Goal: Task Accomplishment & Management: Use online tool/utility

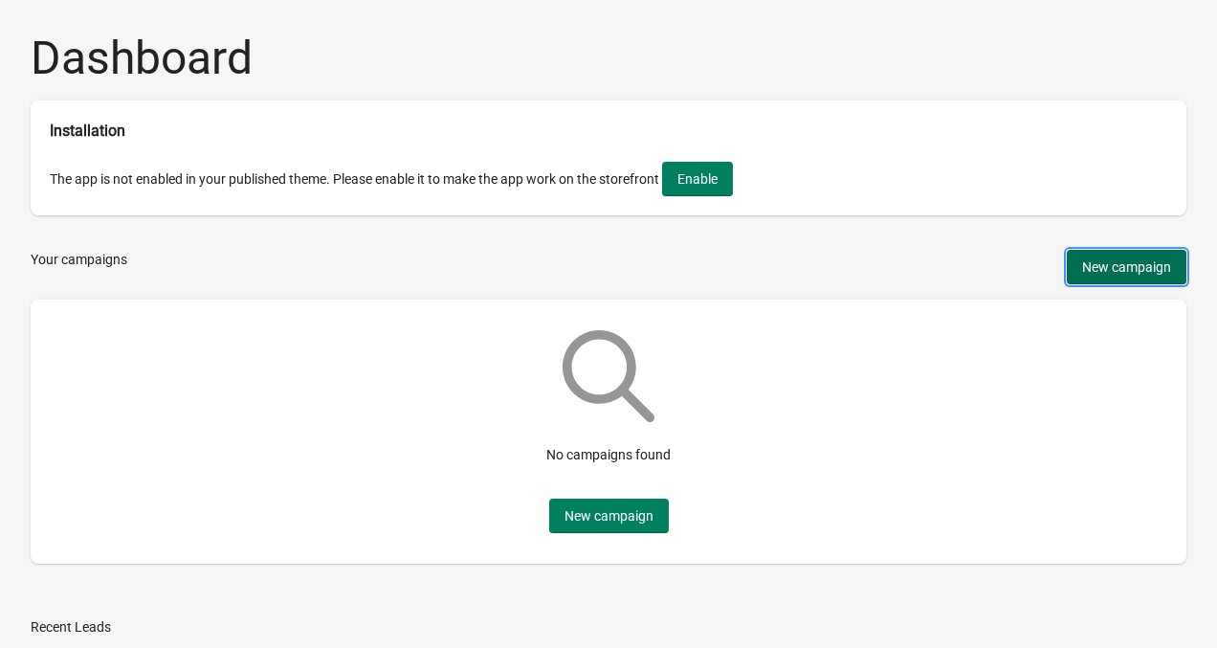
click at [1077, 260] on button "New campaign" at bounding box center [1127, 267] width 120 height 34
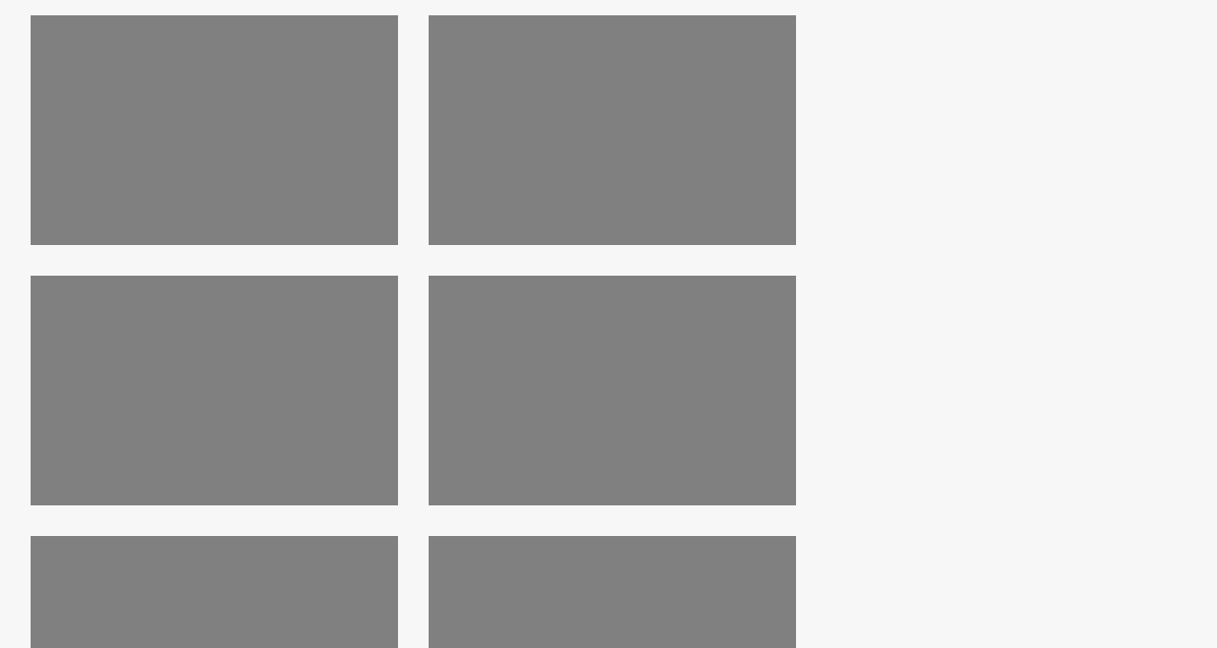
scroll to position [326, 0]
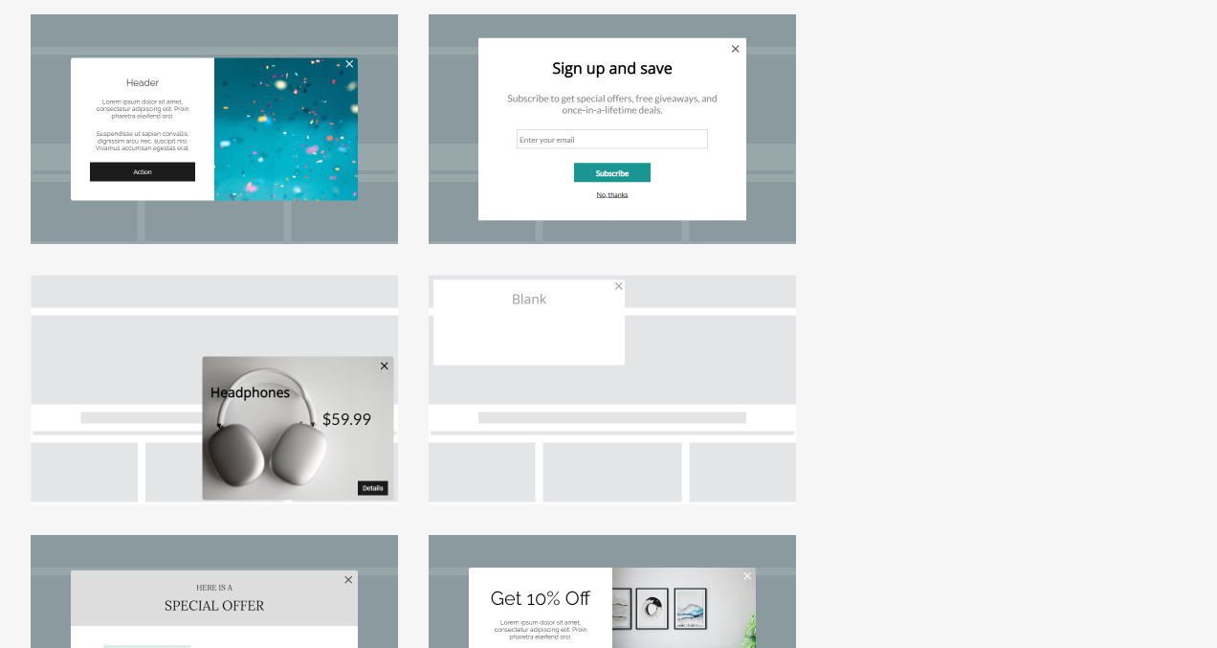
click at [237, 379] on div at bounding box center [214, 390] width 367 height 230
select select "right_bottom"
select select "cover"
select select "center"
select select "center:vert"
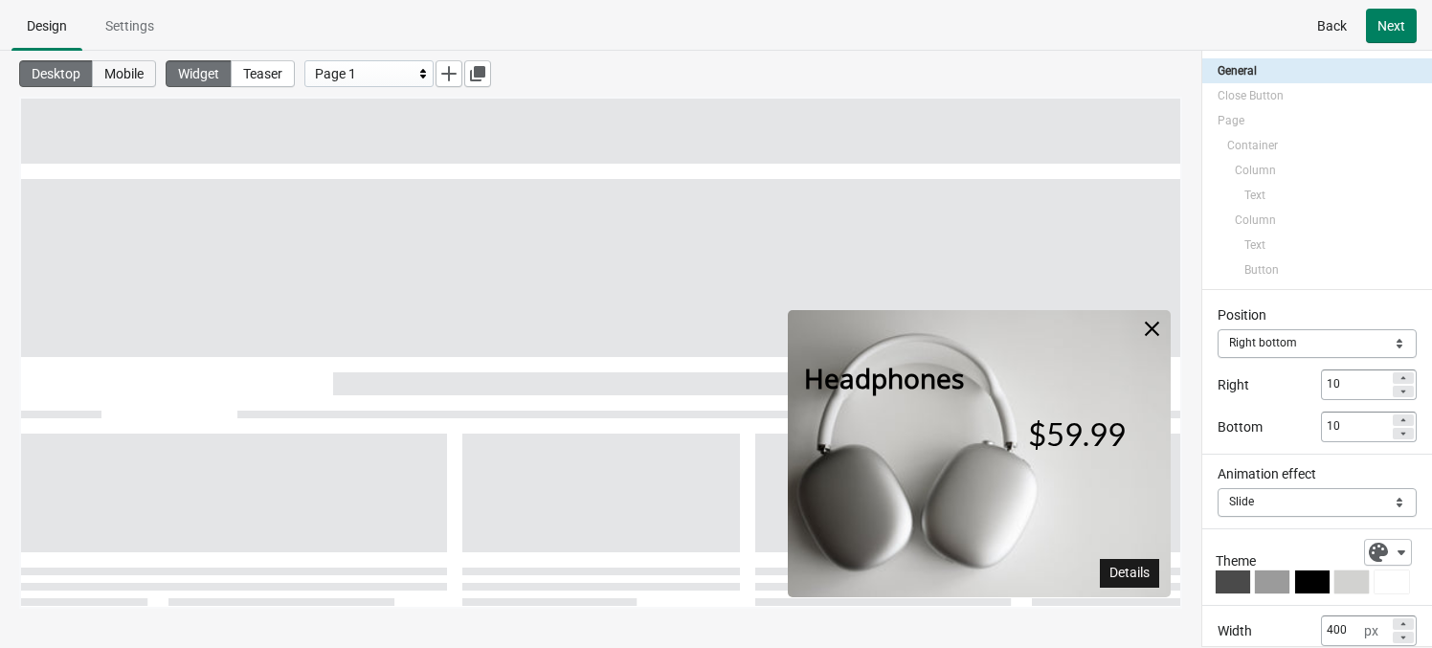
click at [144, 71] on span "Mobile" at bounding box center [123, 73] width 39 height 15
type input "100"
type input "150"
type input "0"
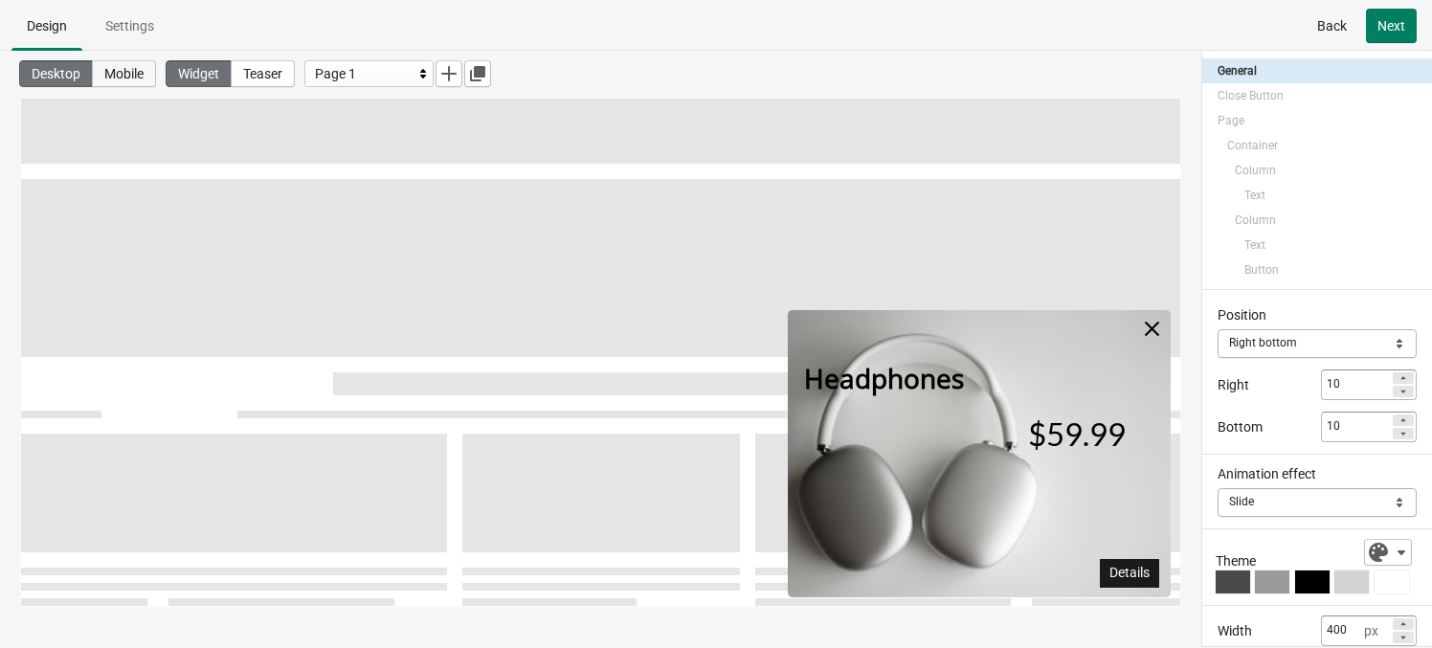
type input "0"
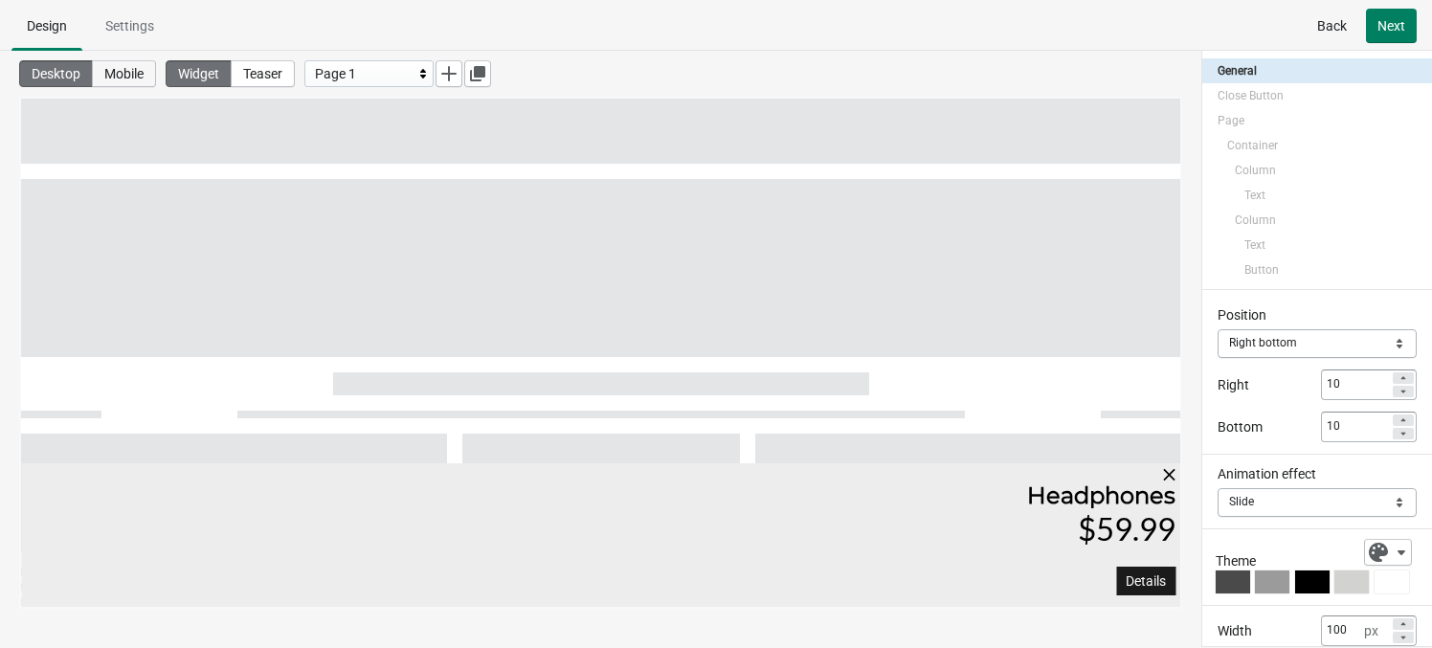
select select
select select "bottom"
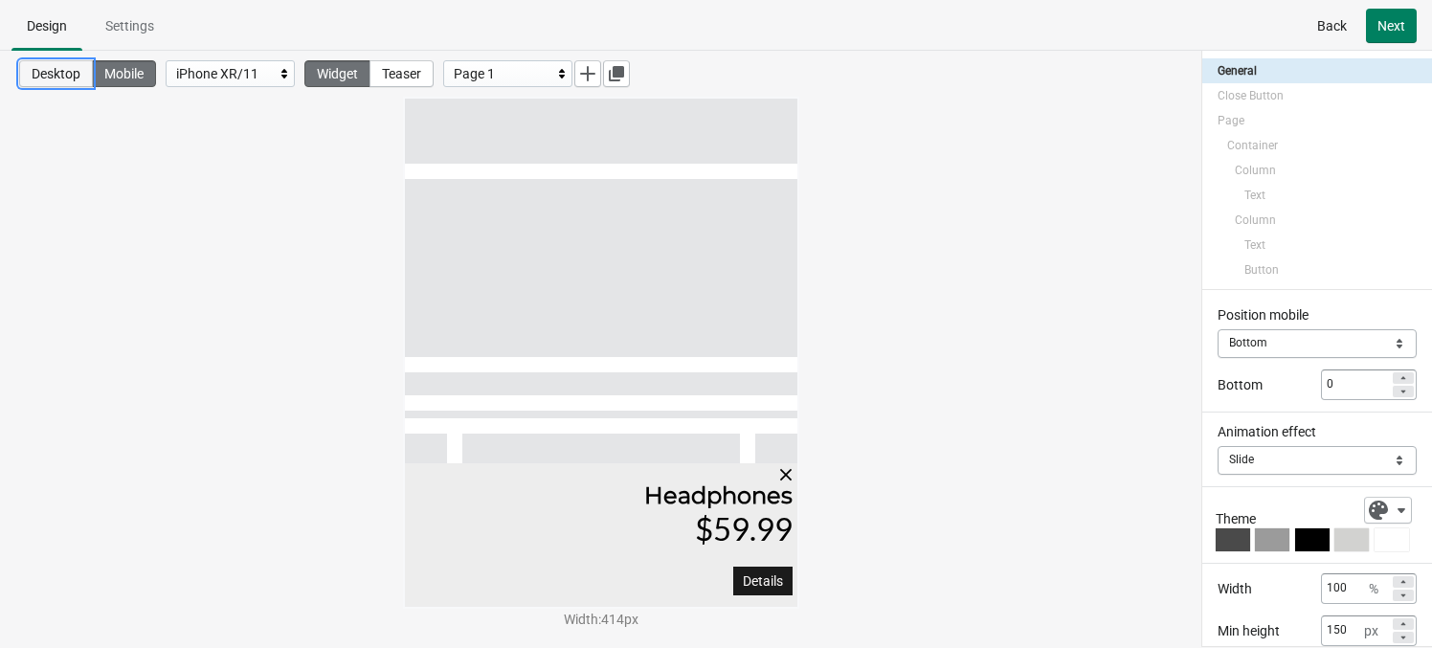
click at [49, 68] on span "Desktop" at bounding box center [56, 73] width 49 height 15
type input "400"
type input "300"
select select "cover"
select select "center"
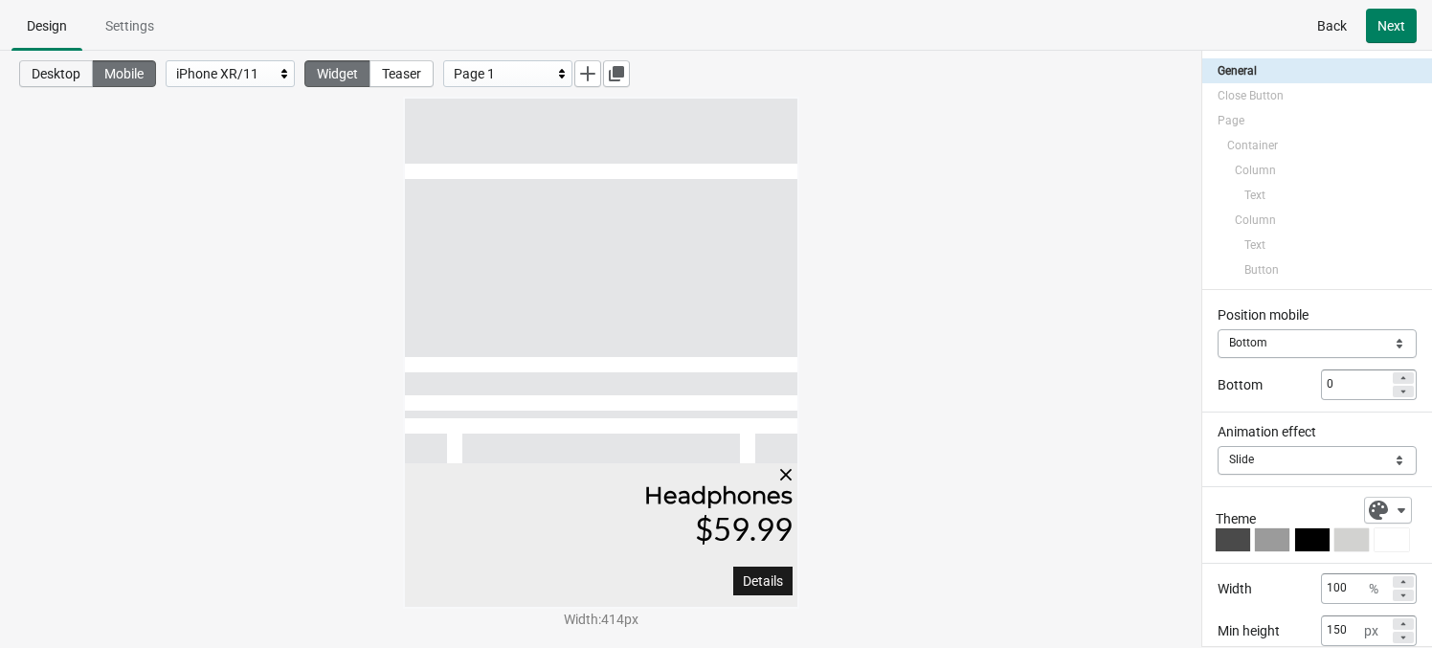
select select "center:vert"
type input "5"
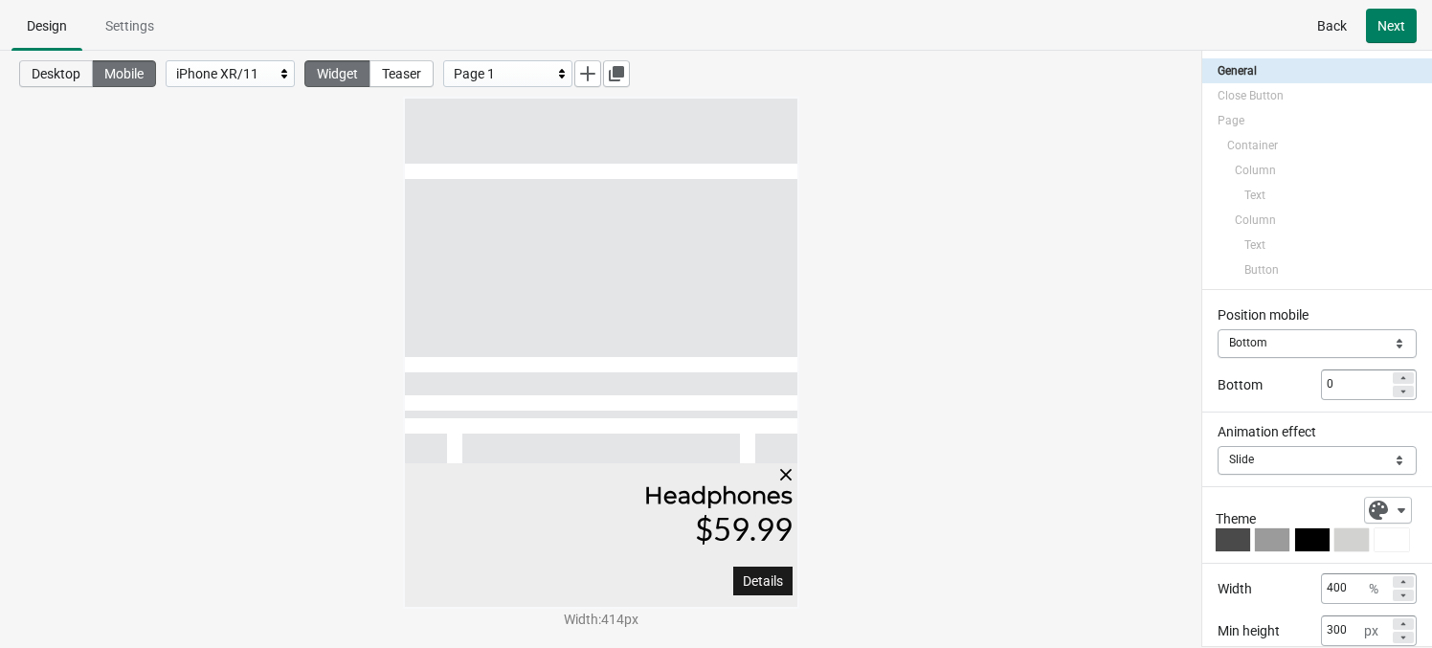
select select "right_bottom"
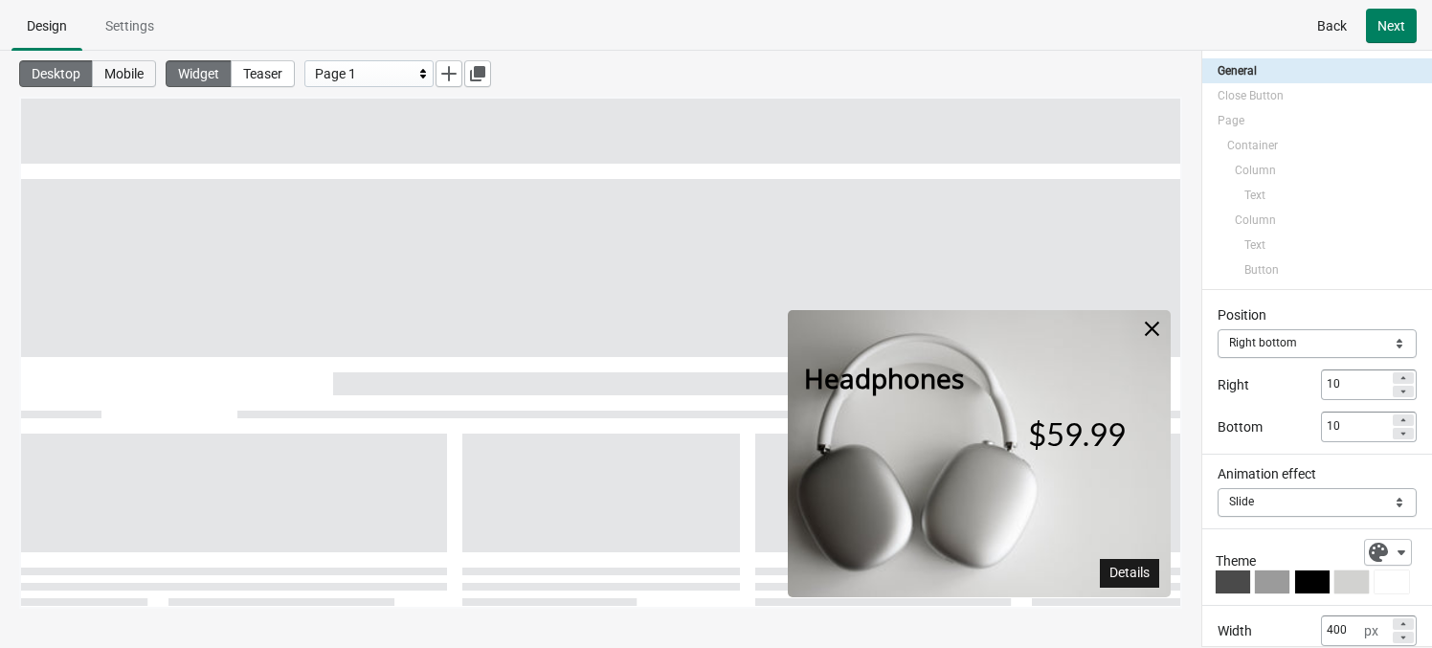
click at [128, 76] on span "Mobile" at bounding box center [123, 73] width 39 height 15
type input "100"
type input "150"
type input "0"
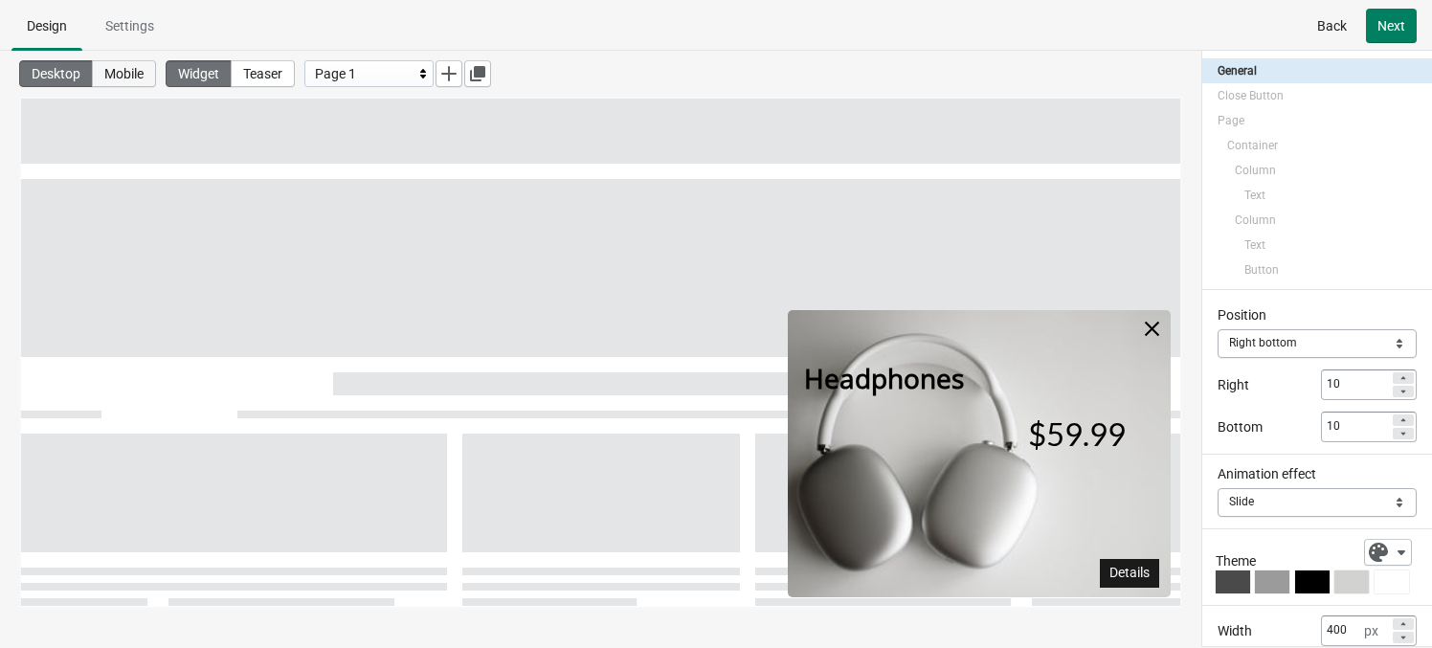
type input "0"
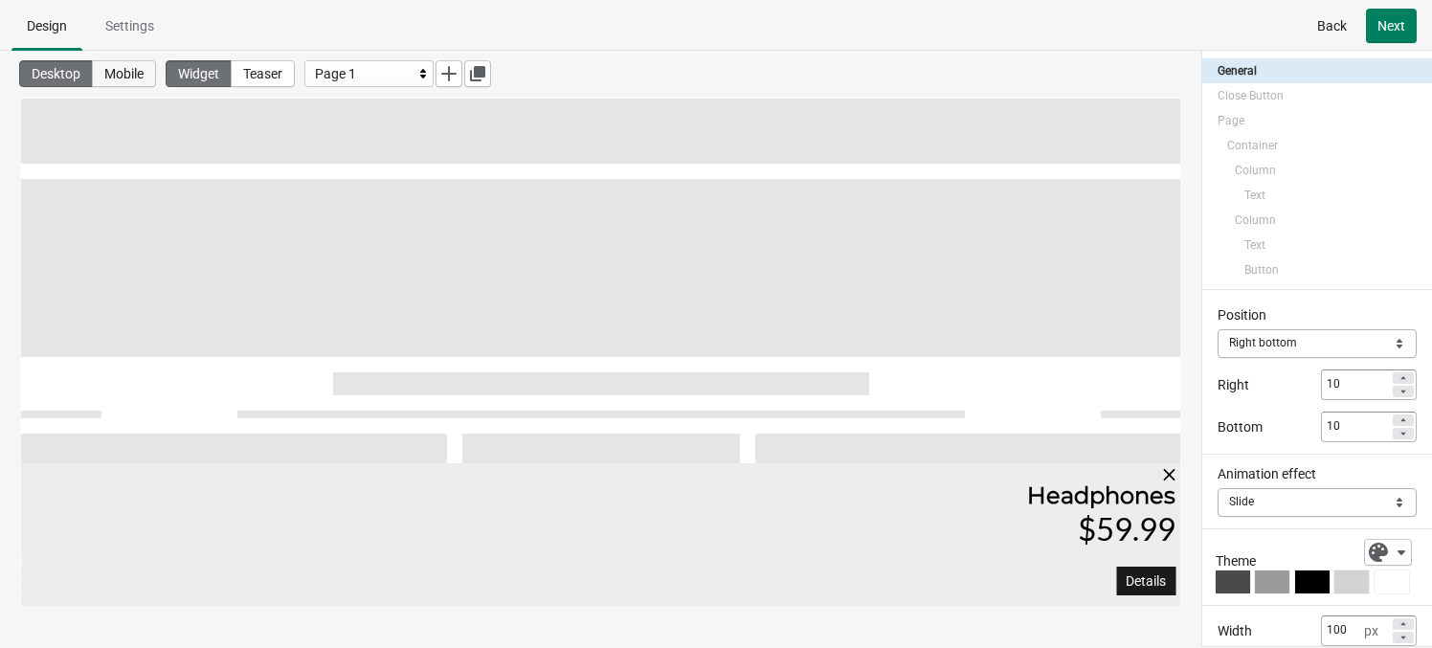
select select
select select "bottom"
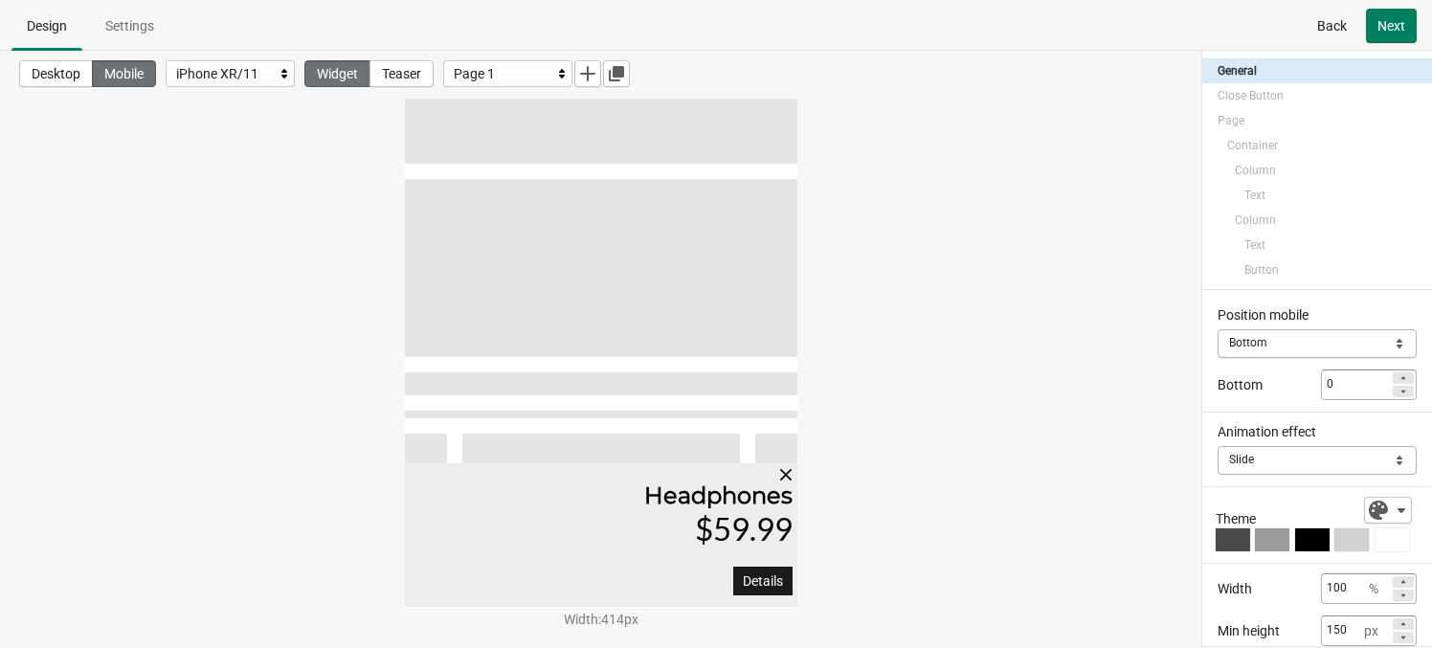
click at [224, 72] on div "iPhone XR/11" at bounding box center [225, 73] width 99 height 23
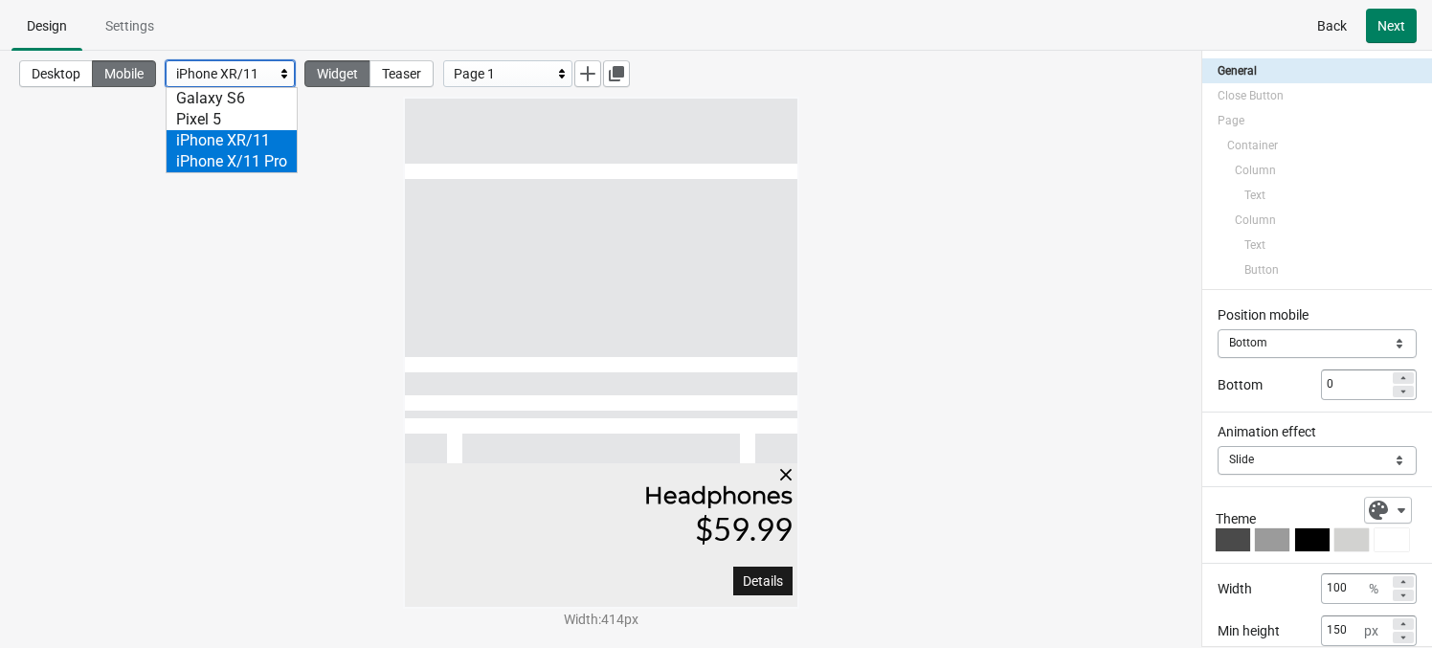
click at [220, 165] on div "iPhone X/11 Pro" at bounding box center [232, 161] width 130 height 21
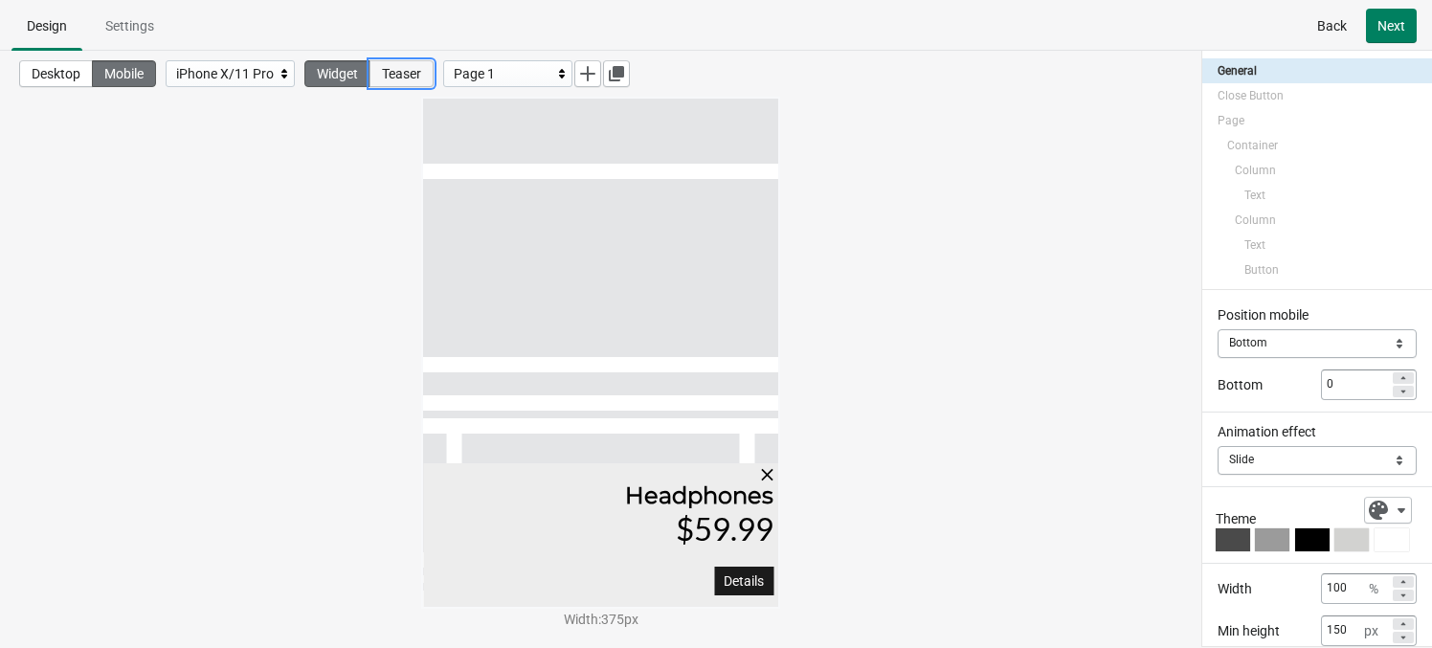
click at [386, 78] on button "Teaser" at bounding box center [401, 73] width 64 height 27
select select "bottom"
select select "slide"
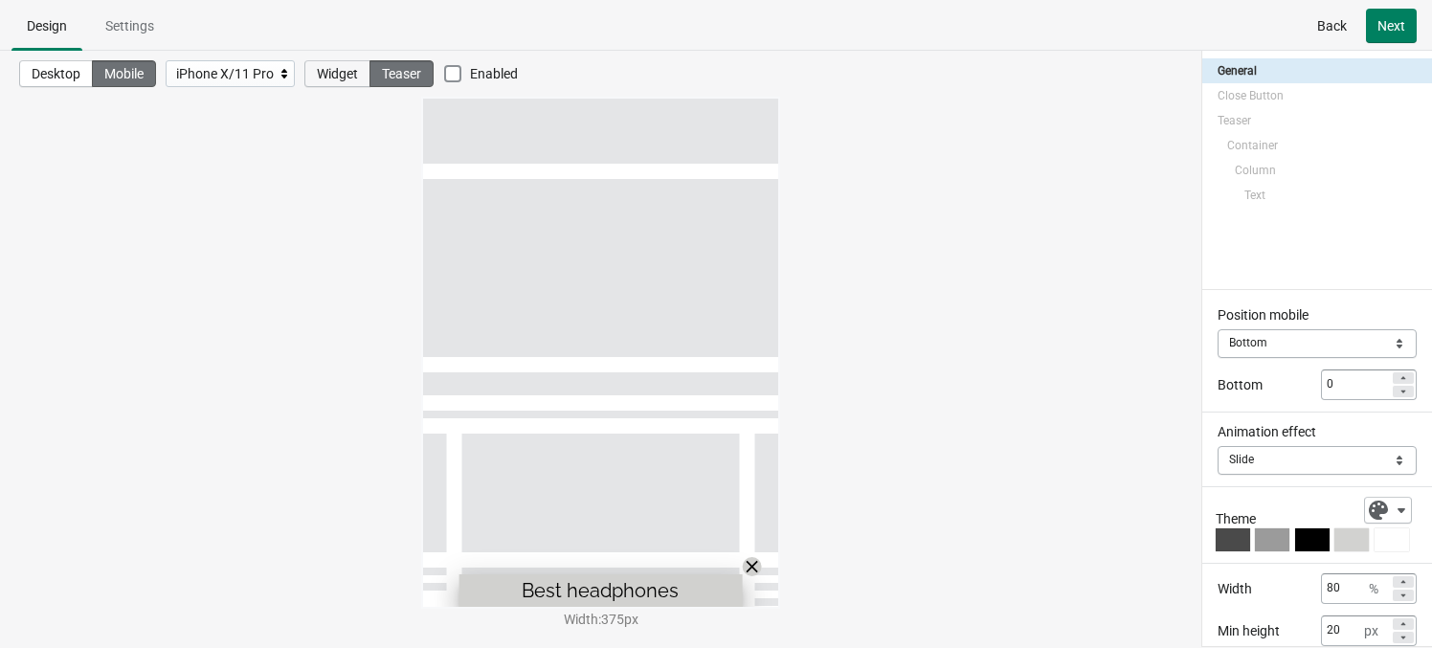
click at [335, 74] on span "Widget" at bounding box center [337, 73] width 41 height 15
select select "bottom"
select select "slide"
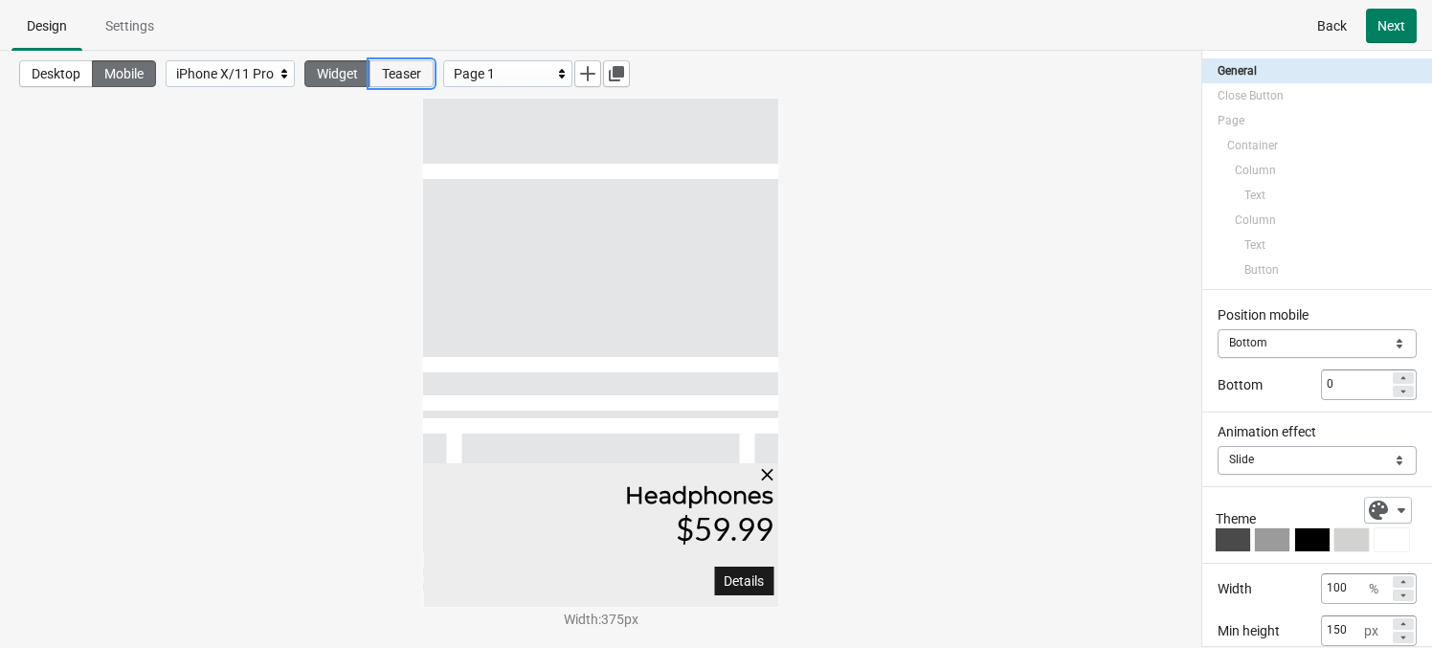
click at [390, 81] on button "Teaser" at bounding box center [401, 73] width 64 height 27
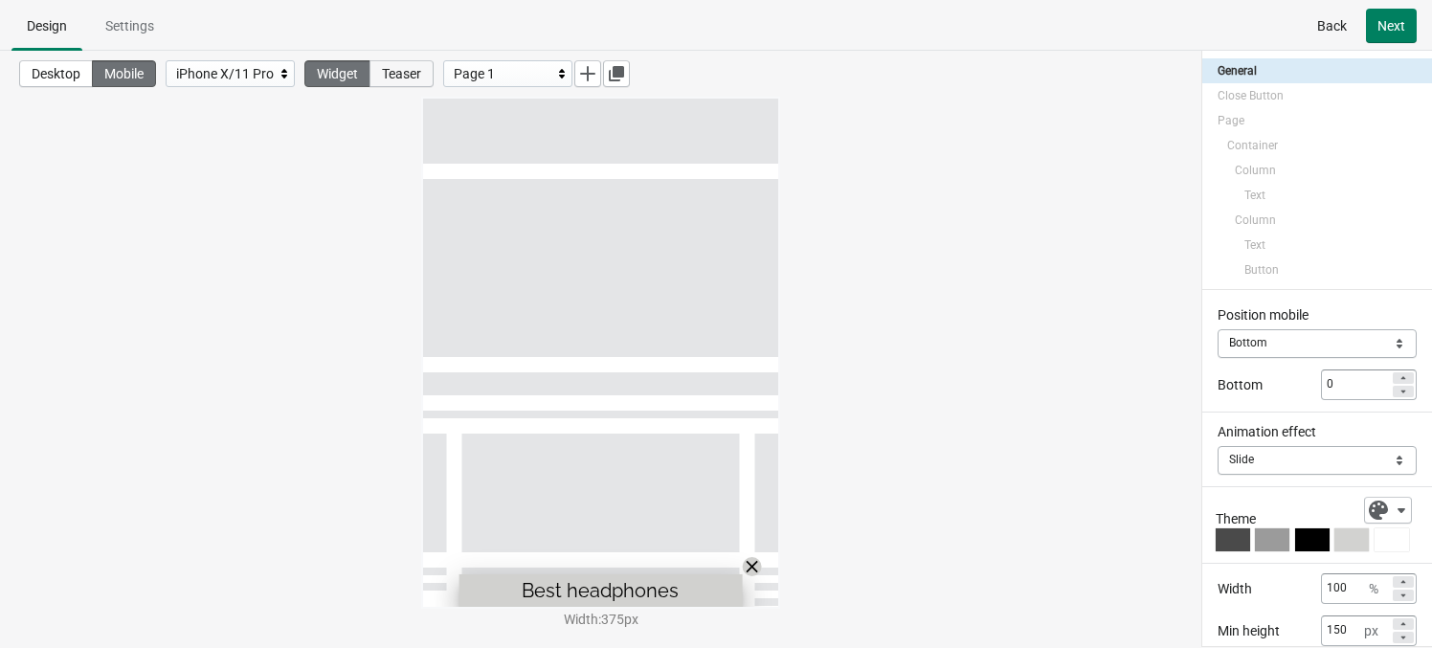
select select "bottom"
select select "slide"
click at [752, 561] on icon at bounding box center [752, 566] width 19 height 19
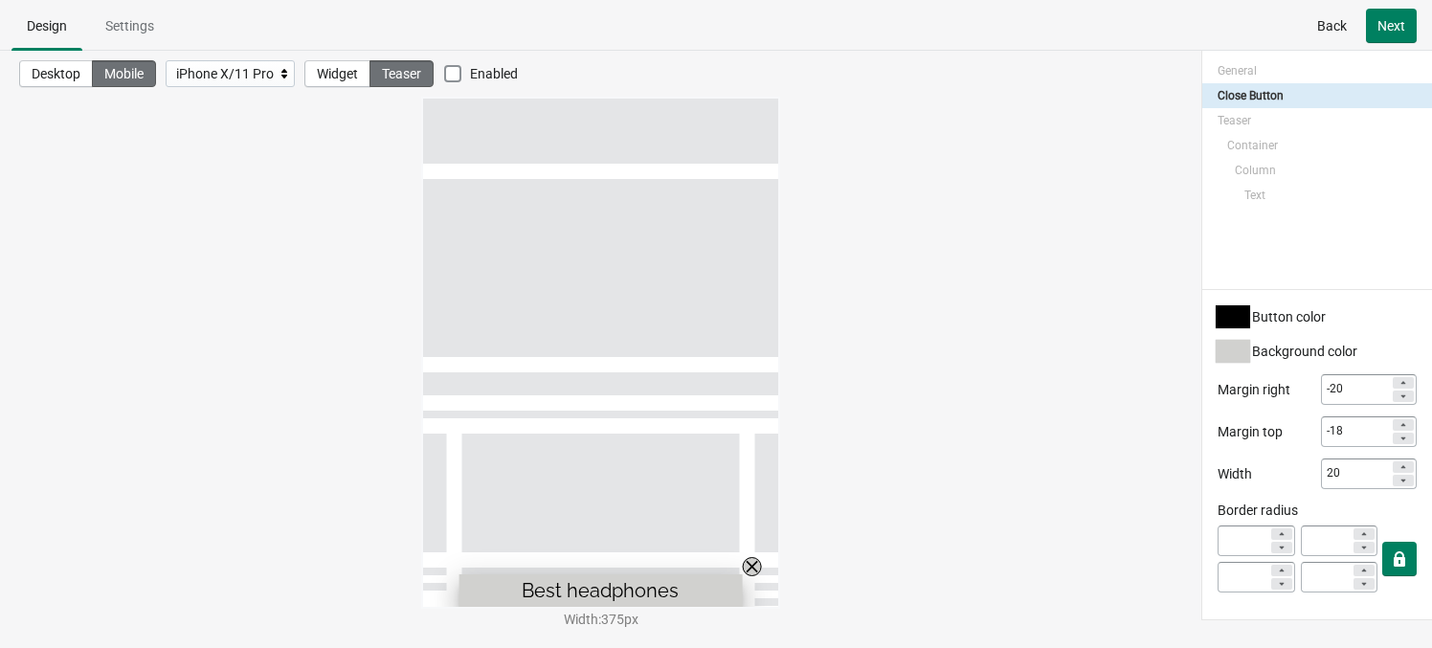
click at [380, 82] on button "Teaser" at bounding box center [401, 73] width 64 height 27
select select "bottom"
select select "slide"
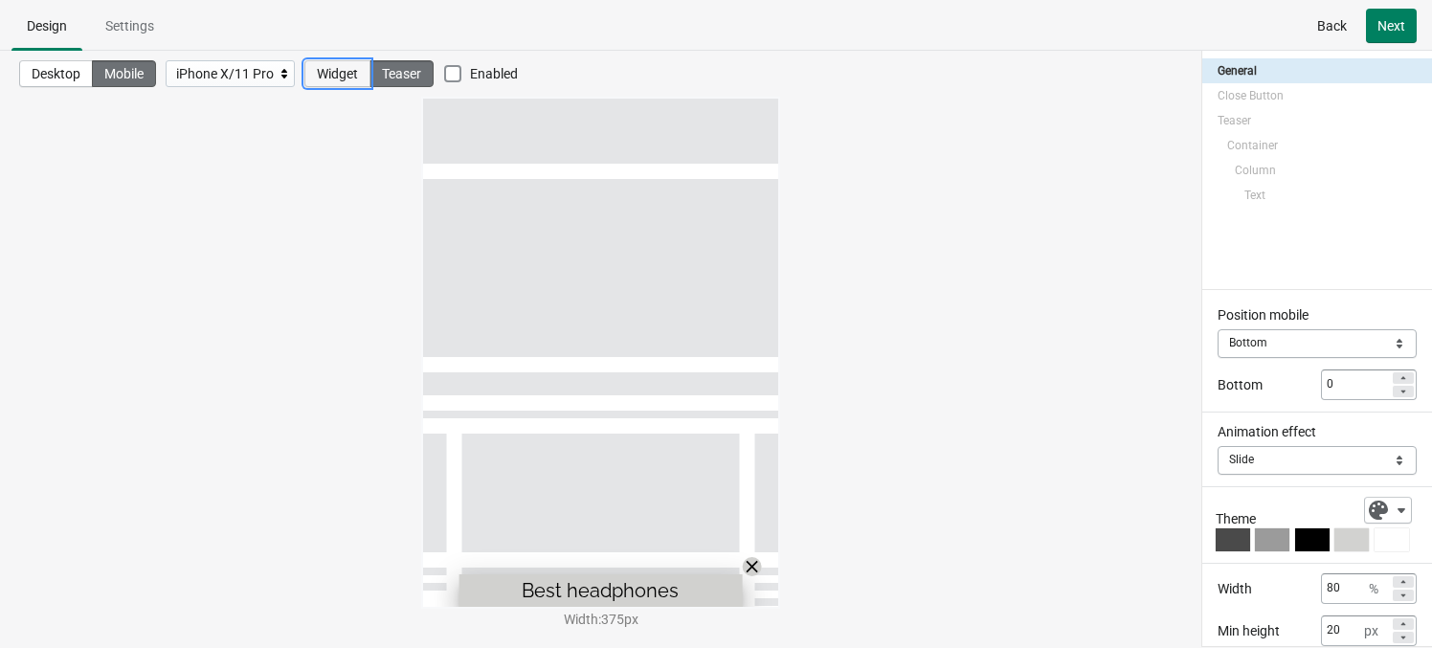
click at [370, 78] on button "Widget" at bounding box center [337, 73] width 66 height 27
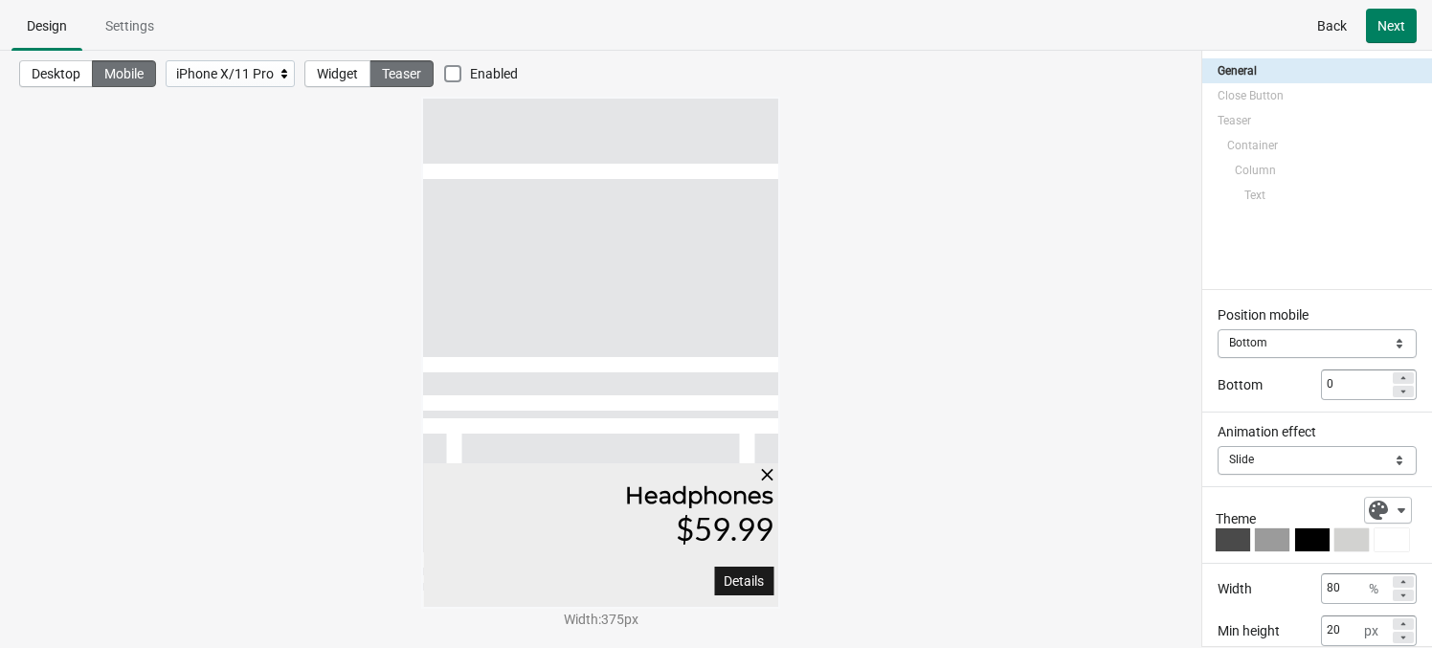
select select "bottom"
select select "slide"
click at [509, 78] on div "Page 1" at bounding box center [503, 73] width 99 height 23
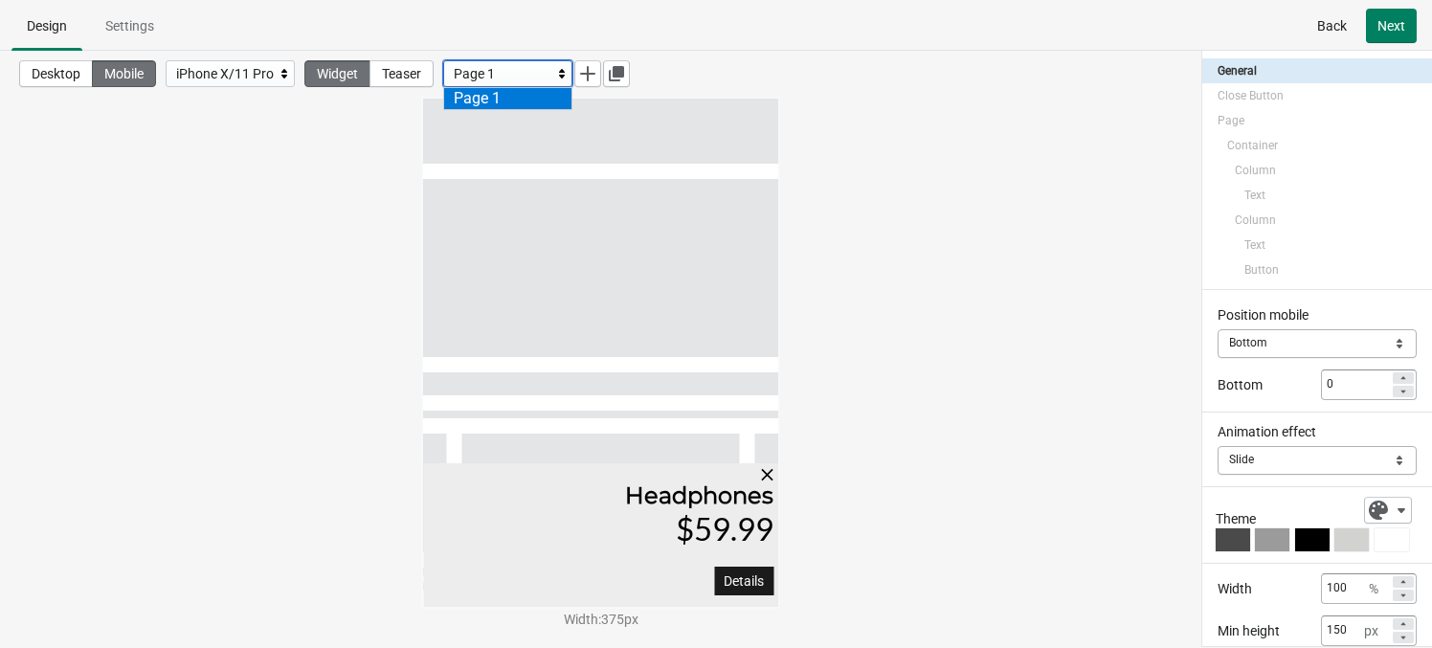
click at [281, 164] on div "Desktop Mobile iPhone X/11 Pro Widget Teaser Page 1 Page 1 Width : 375 px" at bounding box center [600, 330] width 1201 height 558
click at [116, 37] on span "Settings" at bounding box center [129, 26] width 79 height 34
select select "both"
select select "open"
select select "fluid"
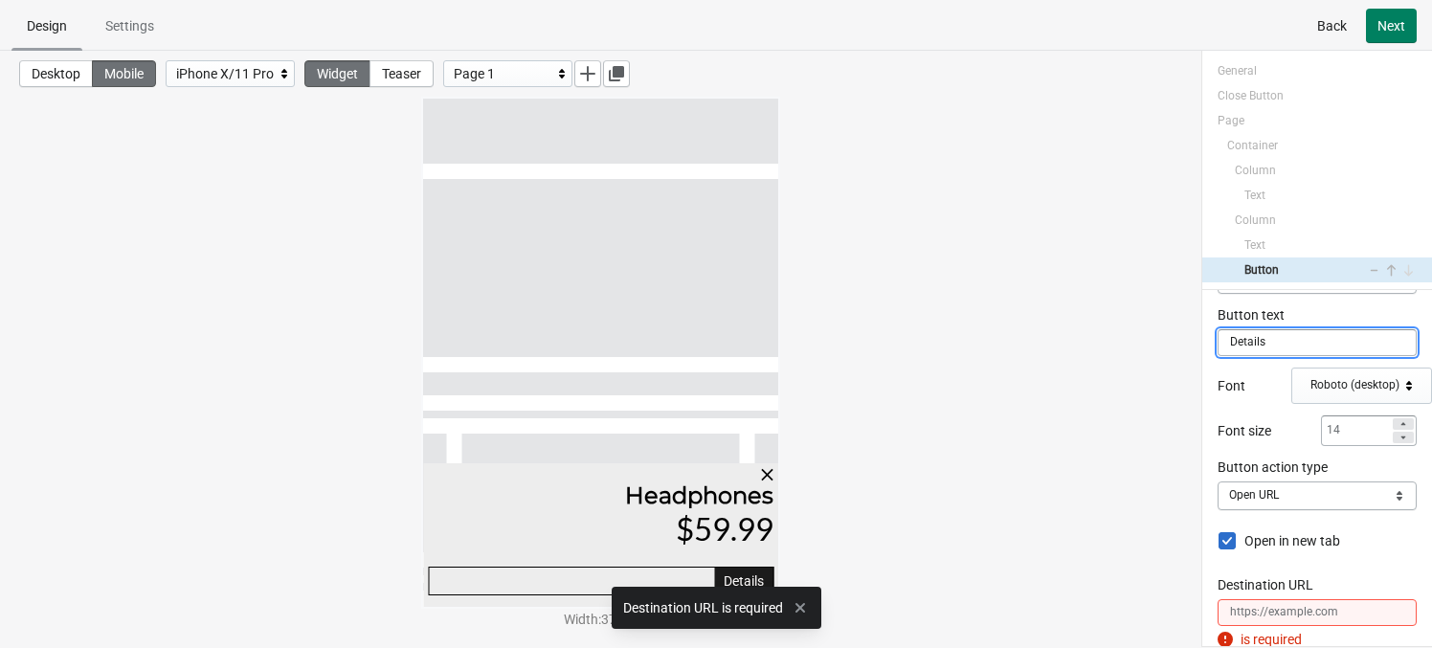
scroll to position [65, 0]
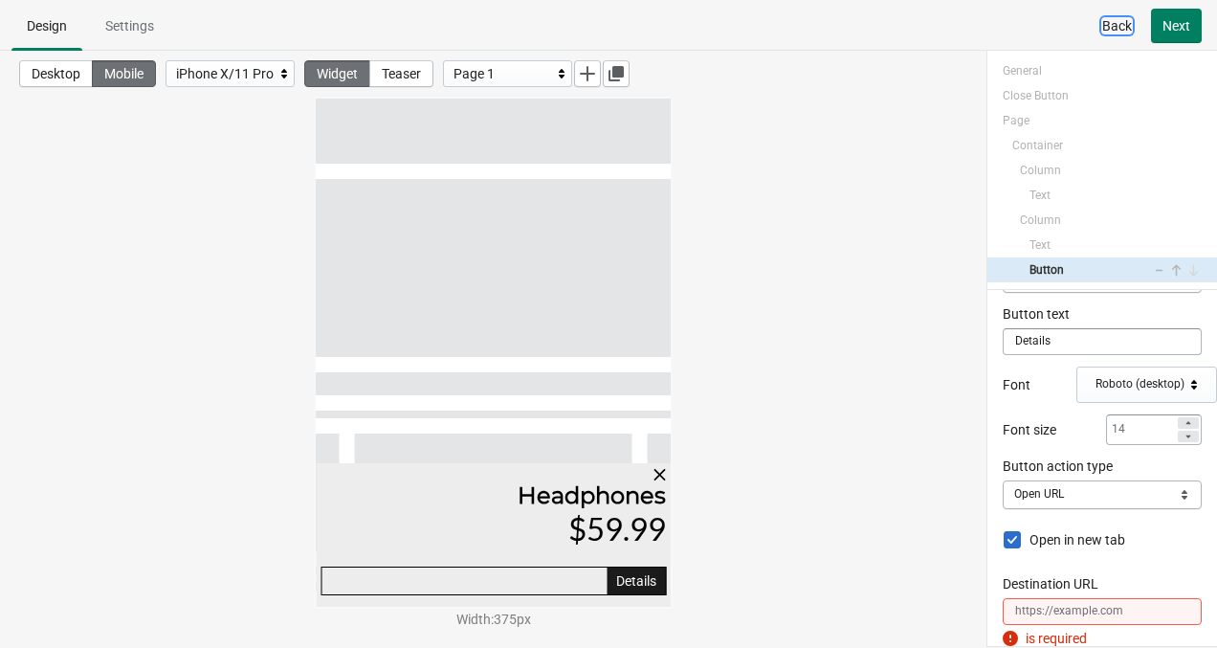
click at [1108, 9] on button "Back" at bounding box center [1117, 26] width 53 height 34
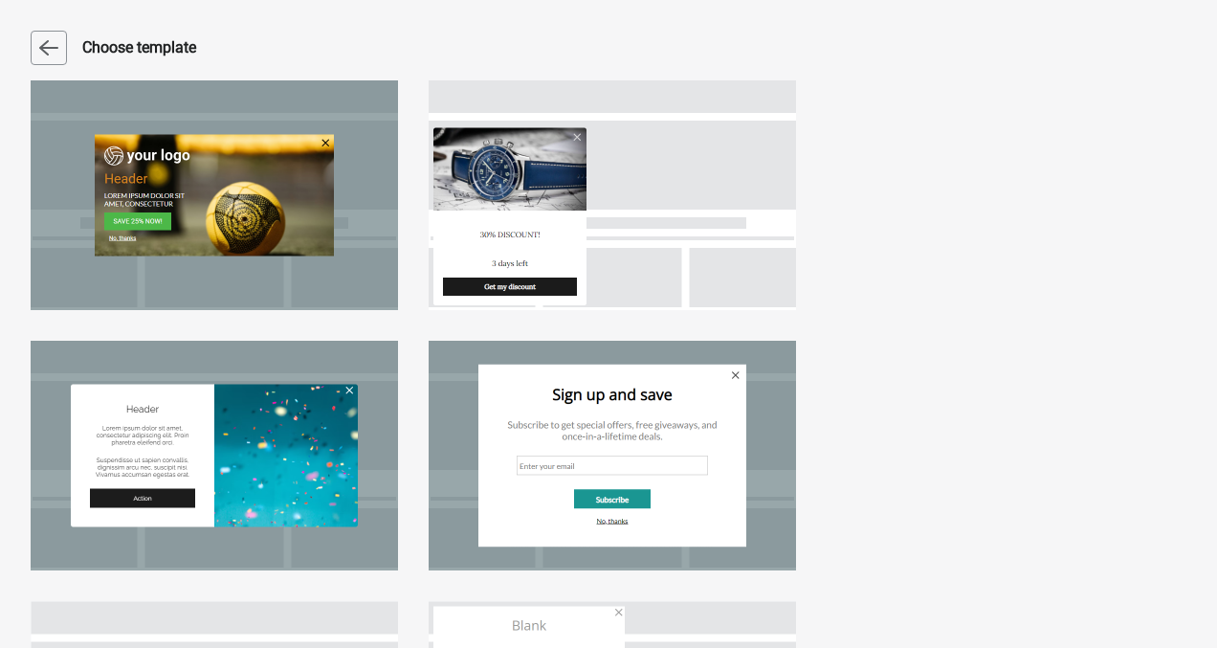
click at [511, 190] on div at bounding box center [612, 195] width 367 height 230
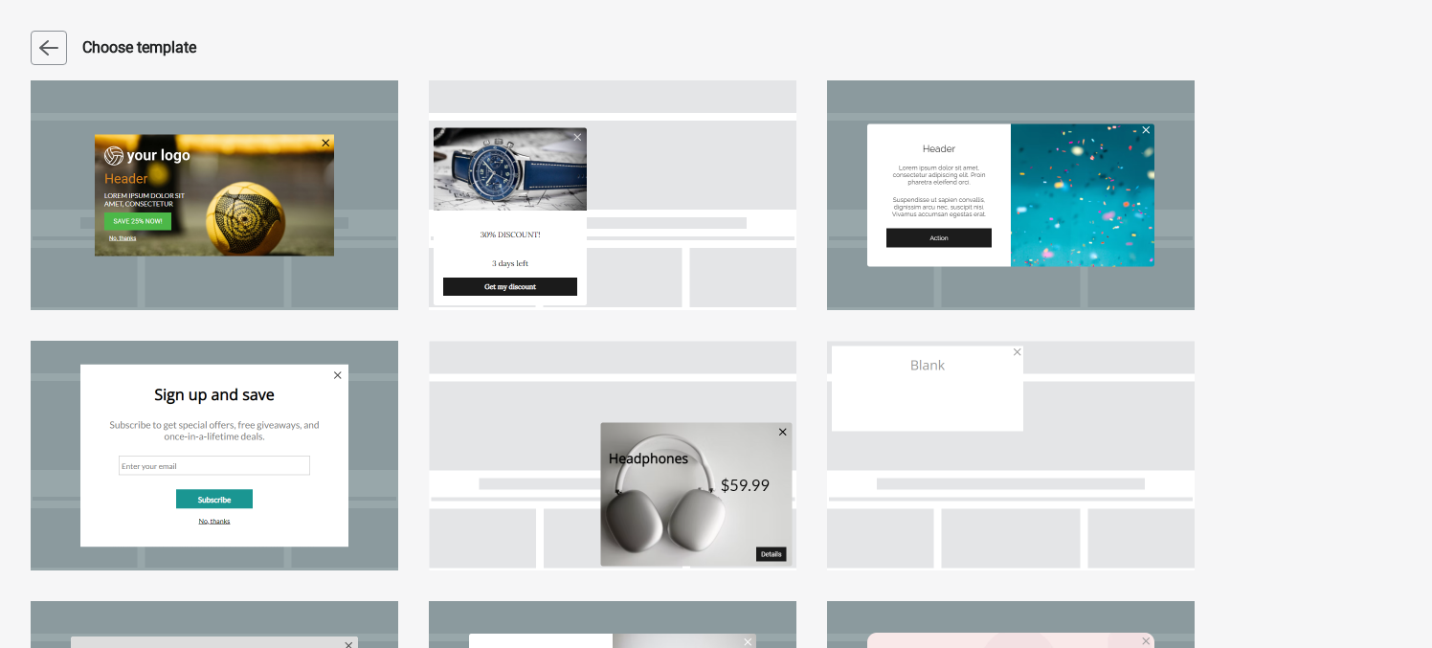
select select "bottom"
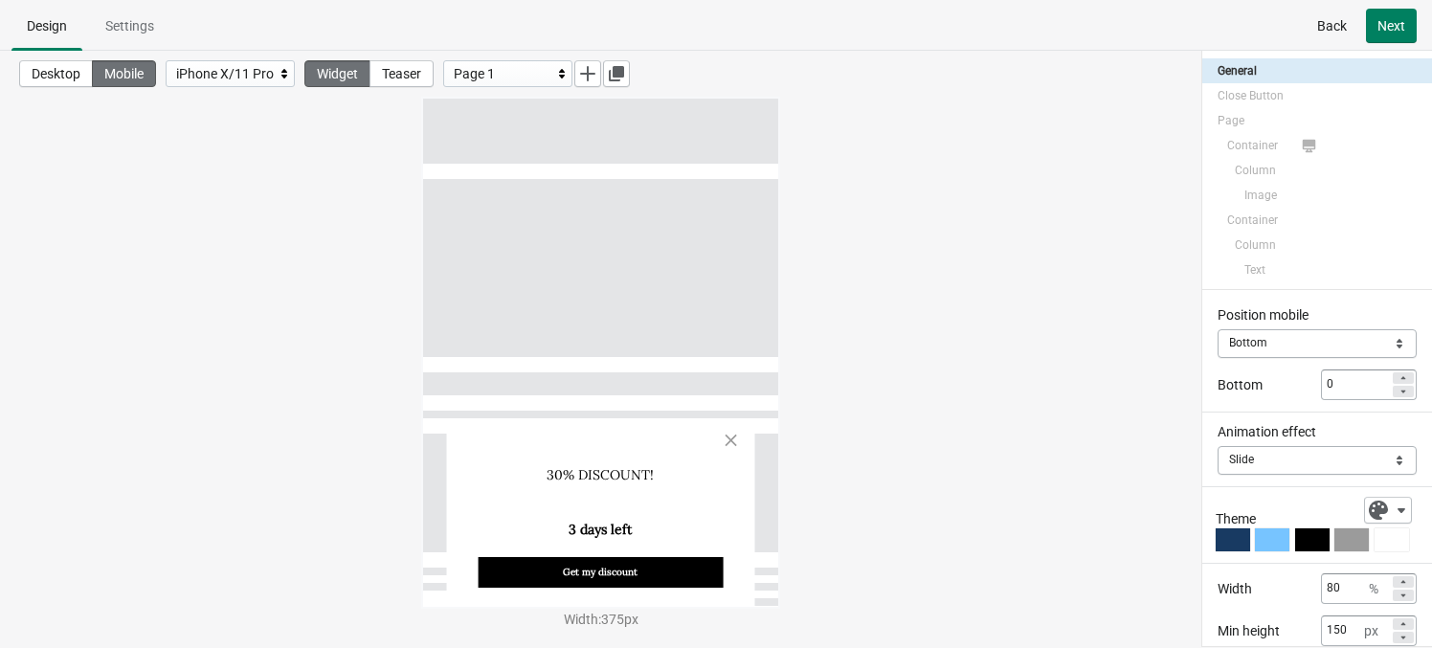
click at [260, 72] on div "iPhone X/11 Pro" at bounding box center [225, 73] width 99 height 23
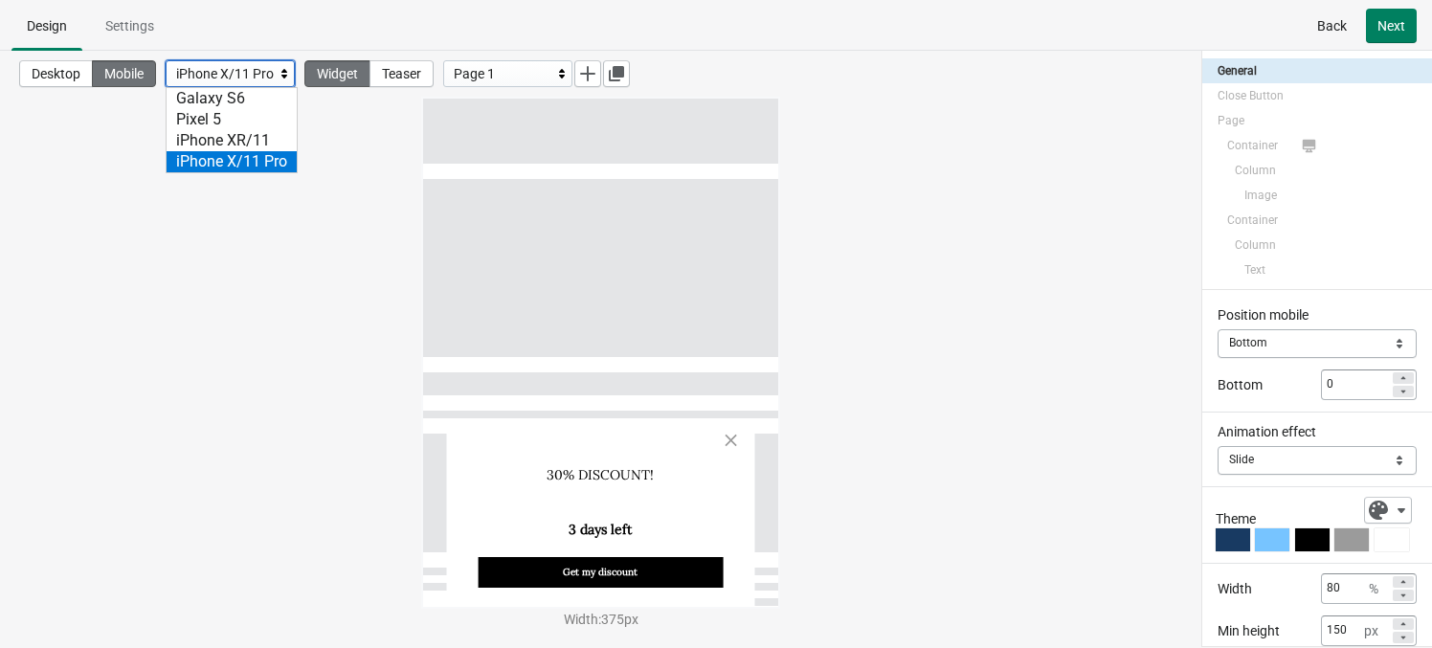
click at [253, 164] on div "iPhone X/11 Pro" at bounding box center [232, 161] width 130 height 21
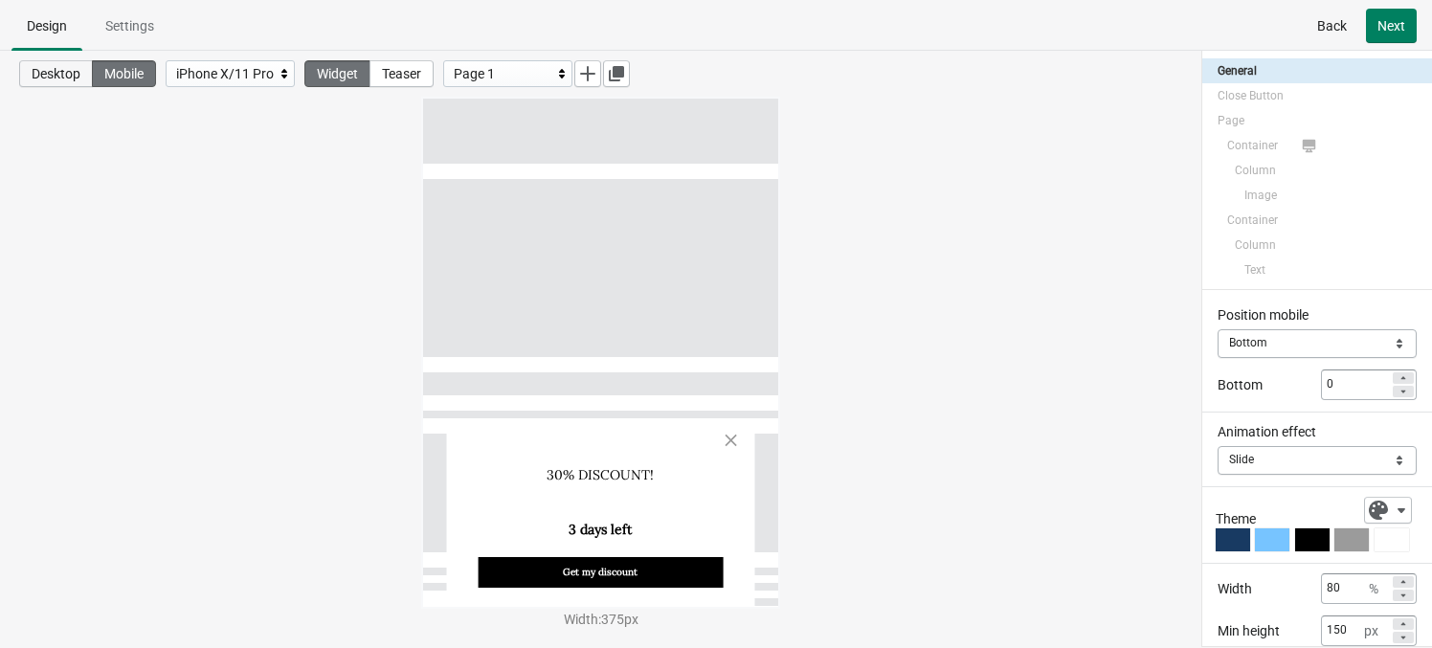
click at [73, 72] on span "Desktop" at bounding box center [56, 73] width 49 height 15
select select "zoom"
type input "320"
type input "5"
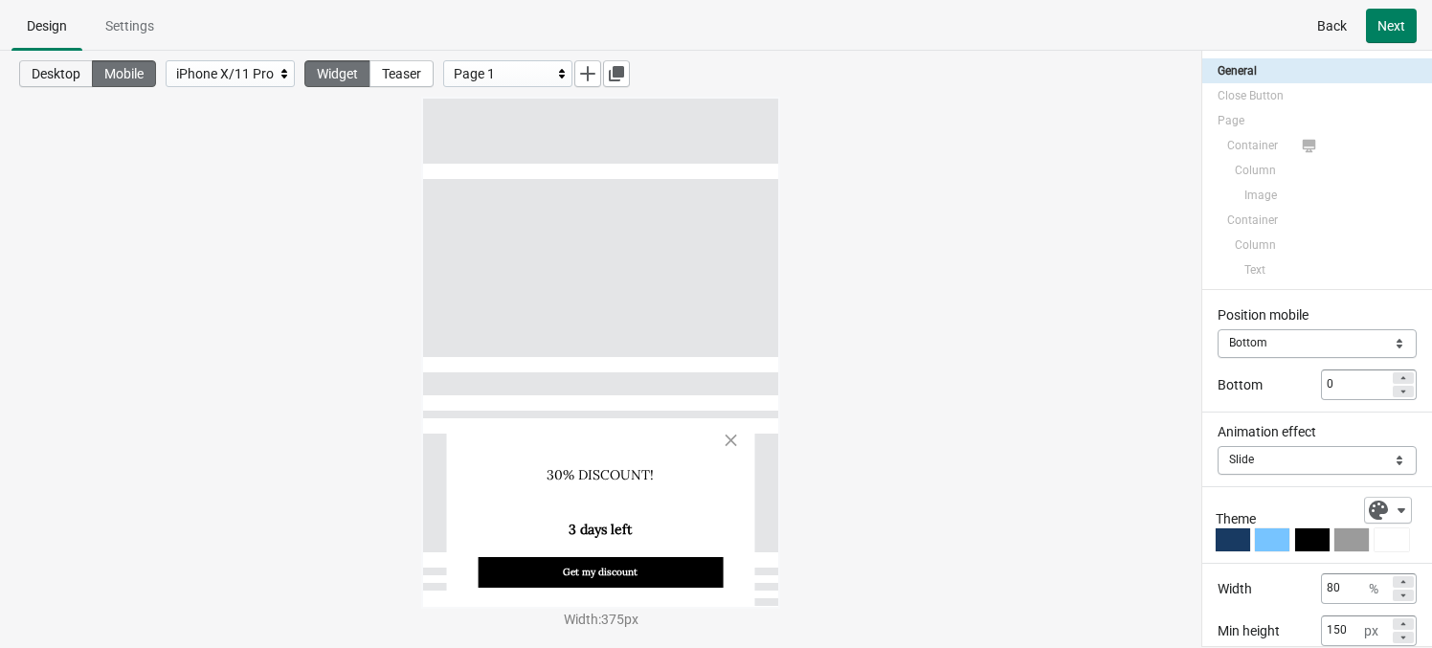
type input "5"
select select "left_bottom"
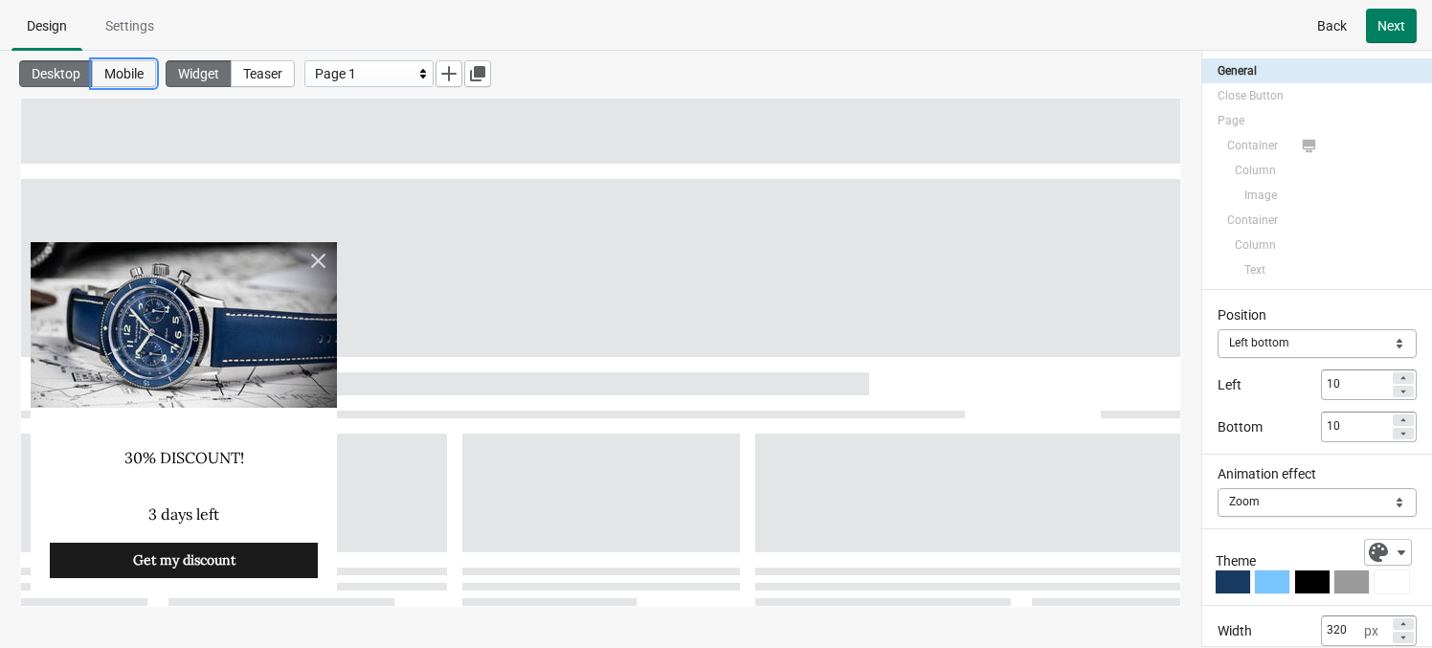
click at [136, 73] on span "Mobile" at bounding box center [123, 73] width 39 height 15
type input "80"
type input "0"
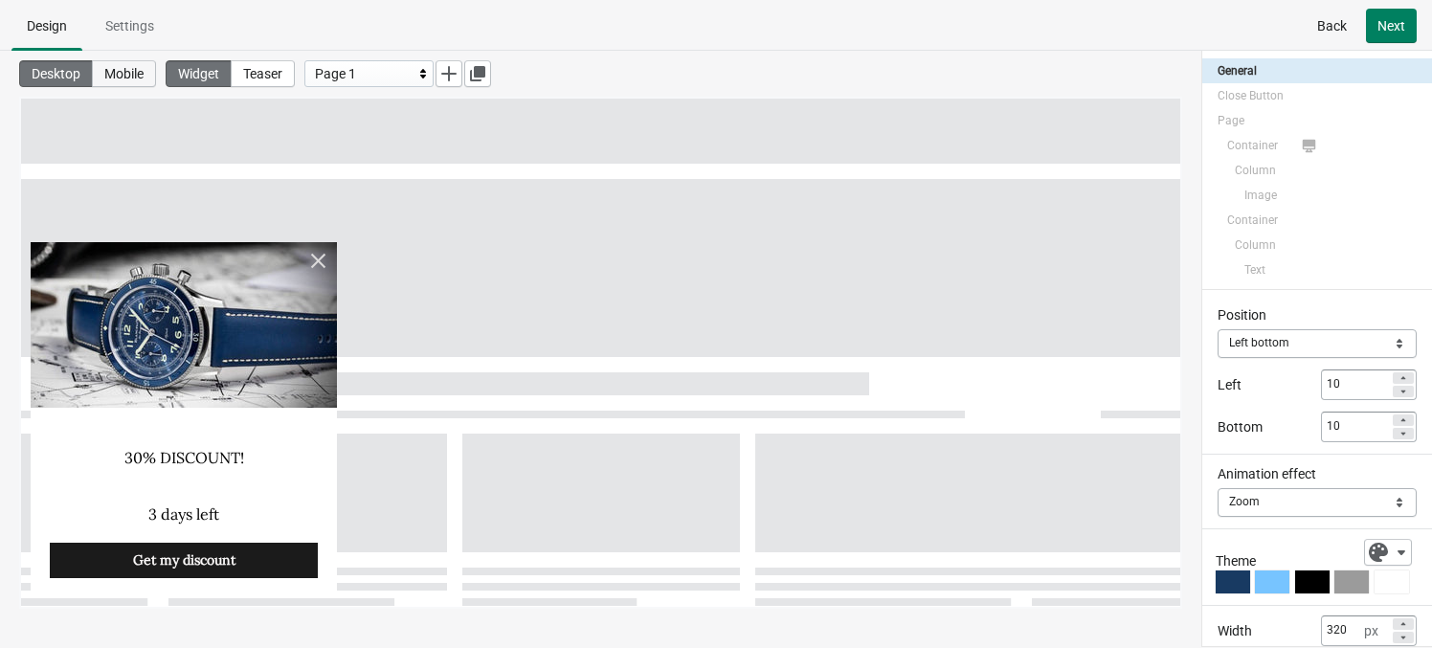
type input "0"
select select "slide"
select select "bottom"
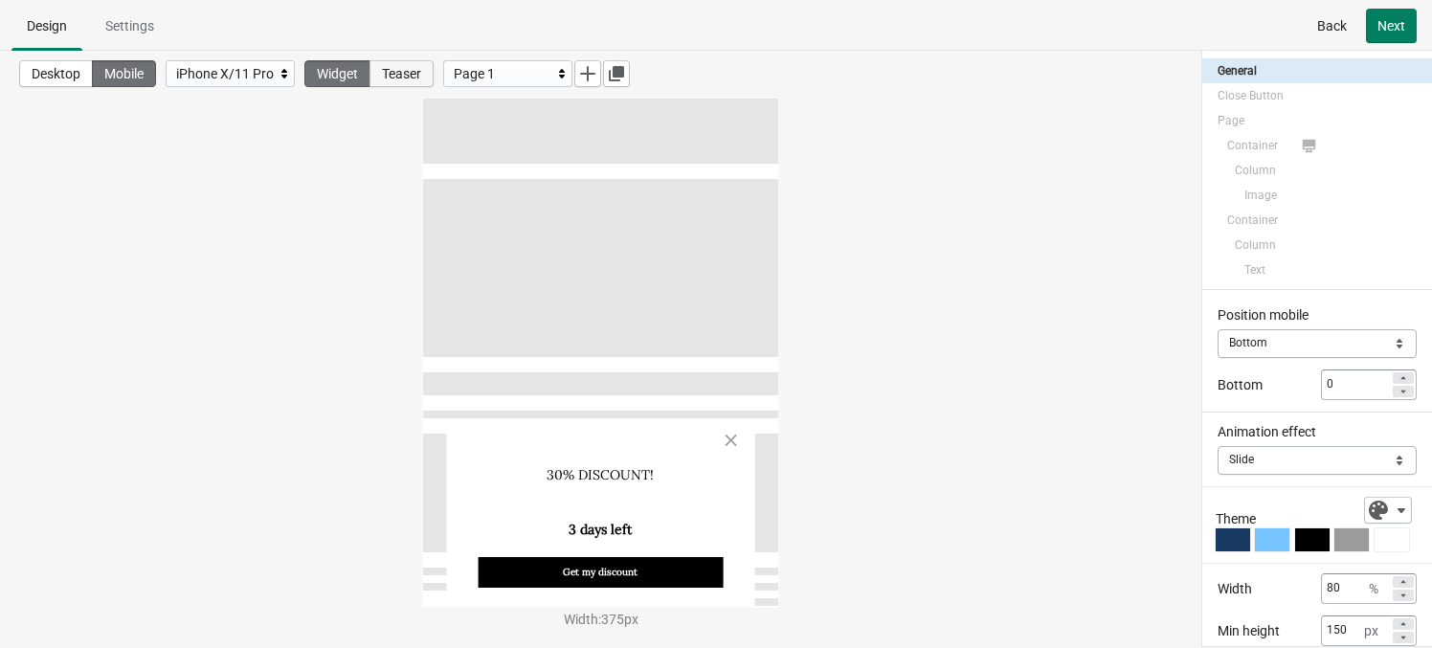
click at [405, 83] on button "Teaser" at bounding box center [401, 73] width 64 height 27
select select "bottom"
select select "slide"
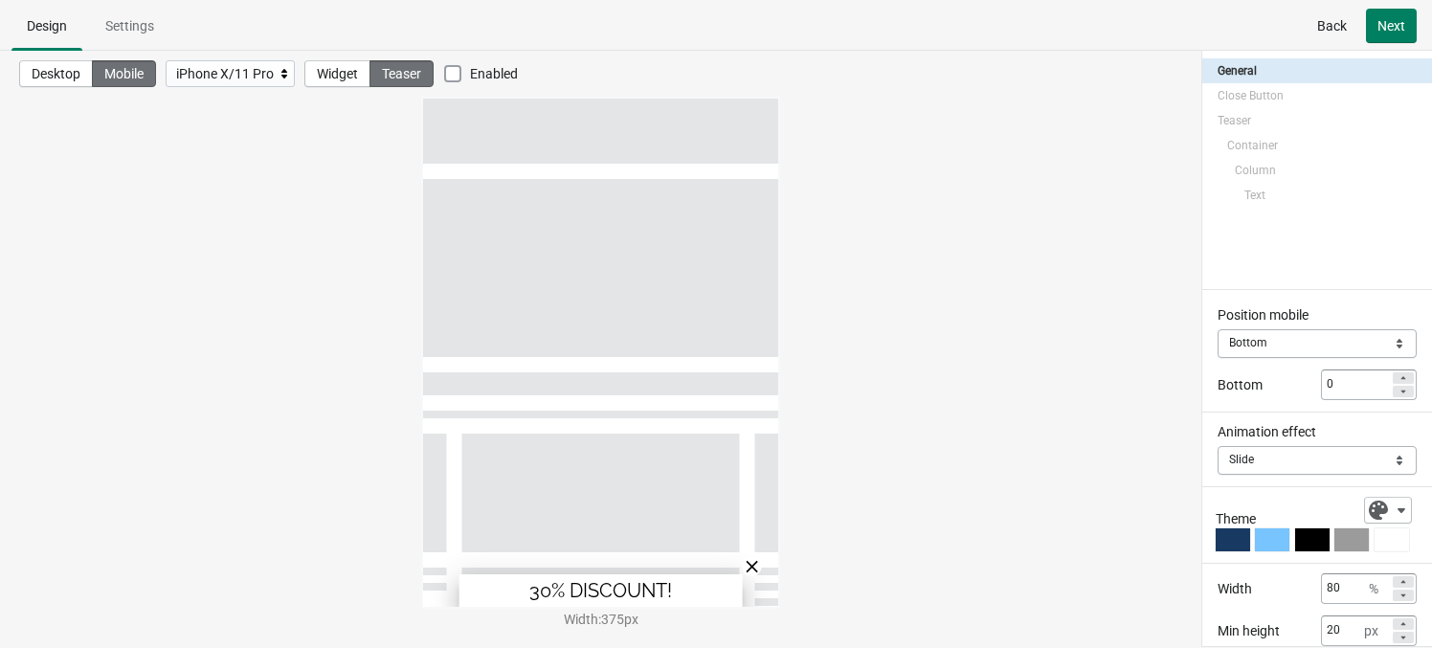
click at [461, 69] on span at bounding box center [452, 73] width 17 height 17
click at [445, 66] on input "Enabled" at bounding box center [444, 65] width 1 height 1
checkbox input "true"
click at [323, 83] on button "Widget" at bounding box center [337, 73] width 66 height 27
select select "bottom"
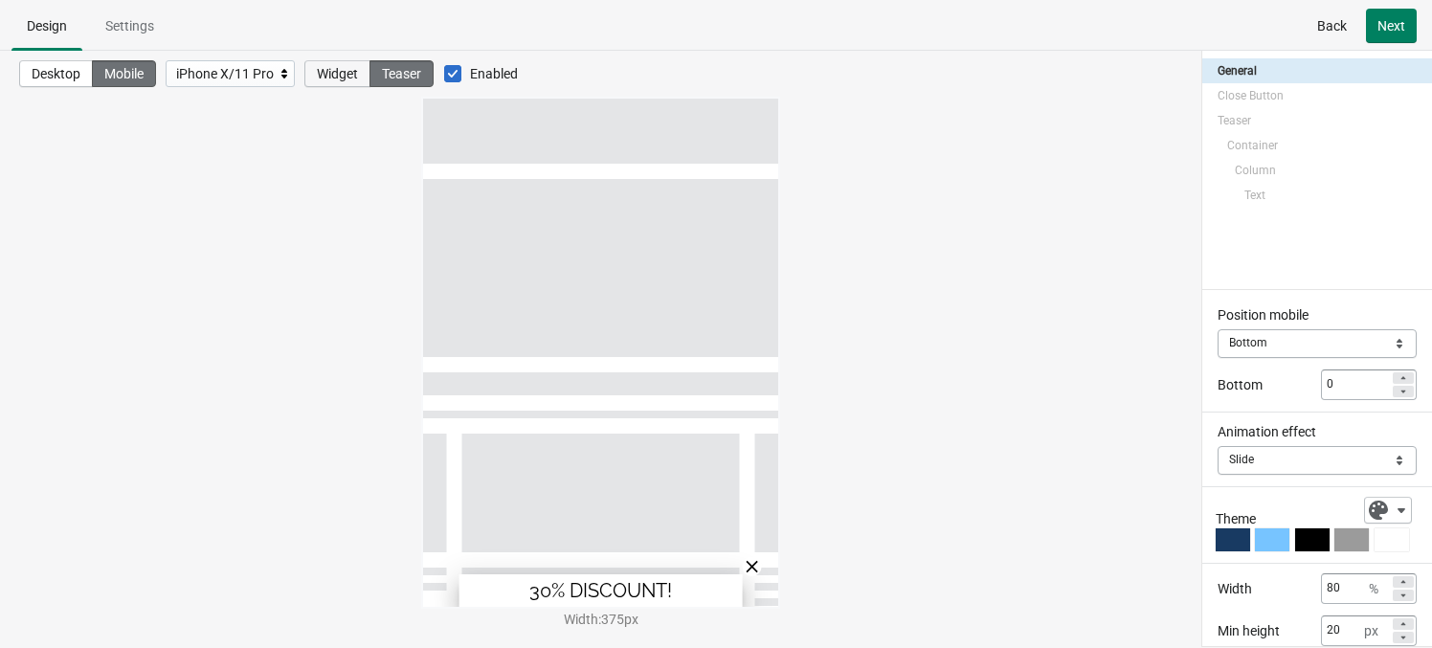
select select "slide"
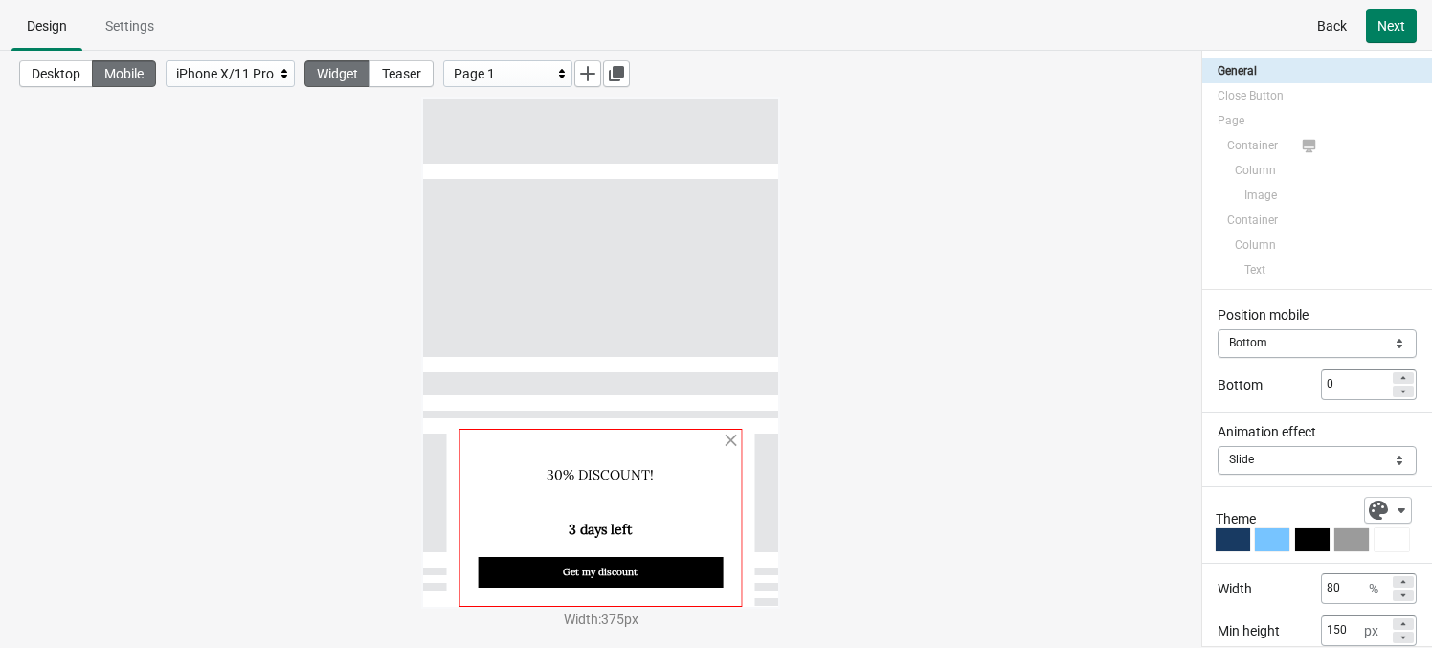
click at [527, 438] on div at bounding box center [600, 518] width 284 height 178
select select "both"
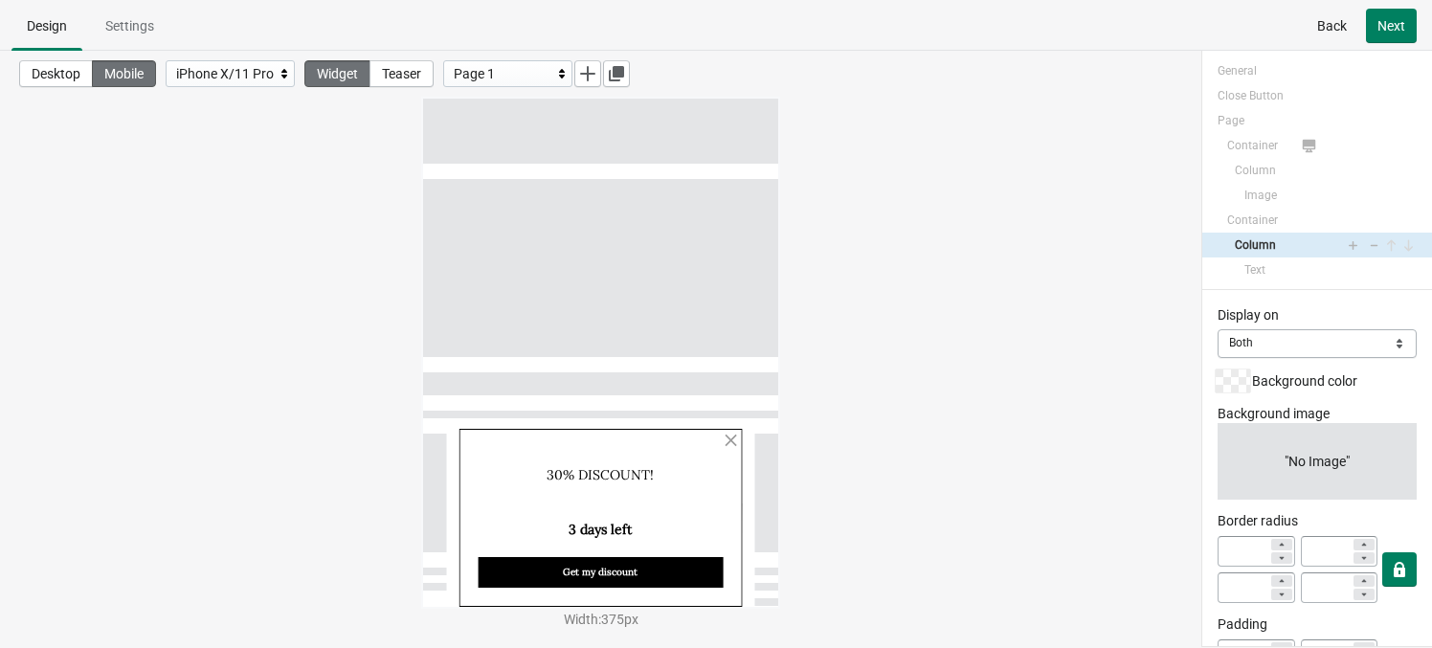
click at [79, 56] on div "Desktop Mobile iPhone X/11 Pro Widget Teaser Page 1" at bounding box center [600, 74] width 1201 height 46
click at [79, 60] on button "Desktop" at bounding box center [56, 73] width 74 height 27
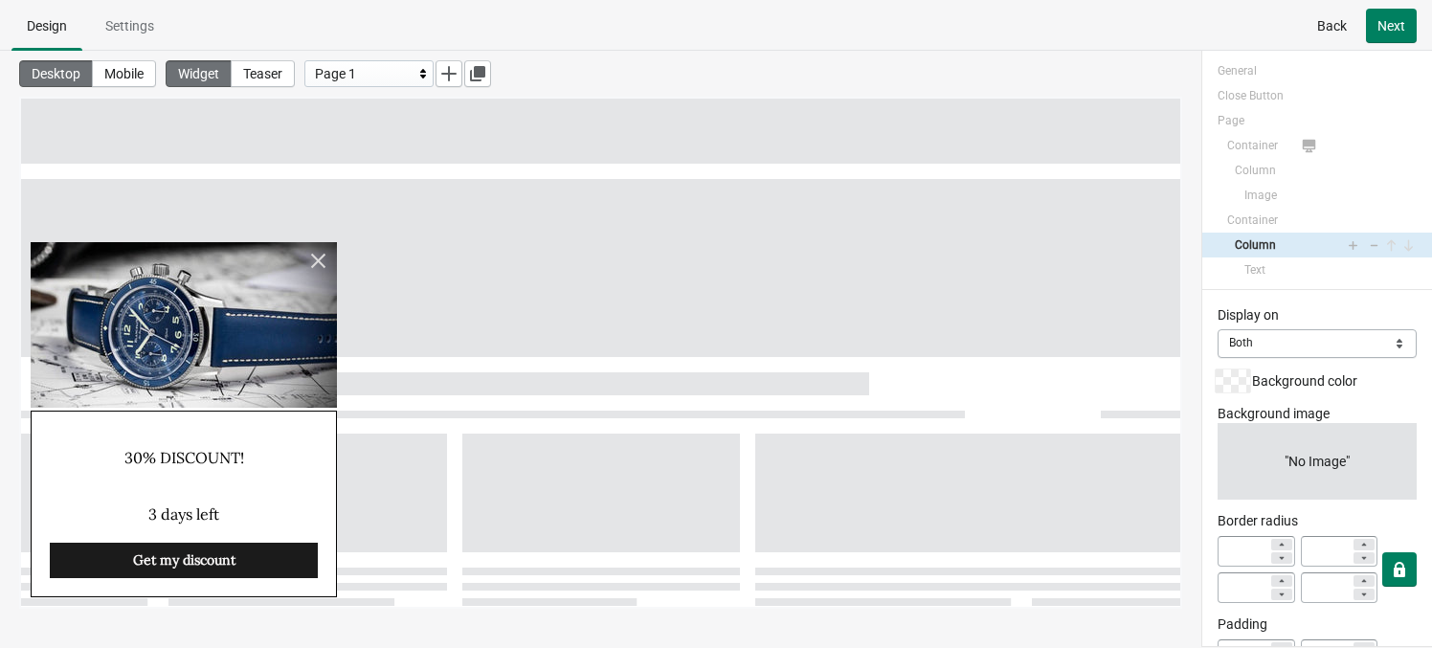
click at [266, 333] on img at bounding box center [184, 325] width 306 height 166
select select "both"
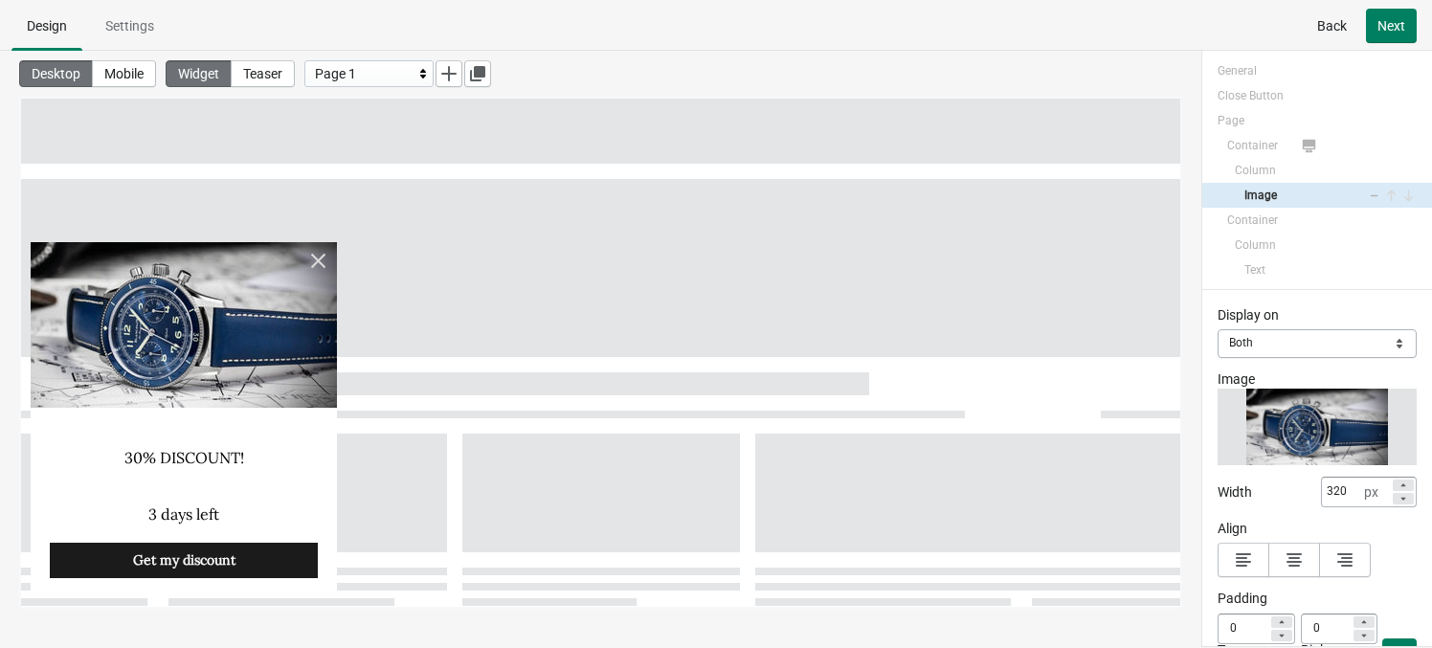
click at [266, 333] on img at bounding box center [184, 325] width 306 height 166
click at [1216, 443] on div "Change" at bounding box center [1316, 427] width 199 height 77
click at [1216, 429] on span "Change" at bounding box center [1317, 426] width 46 height 15
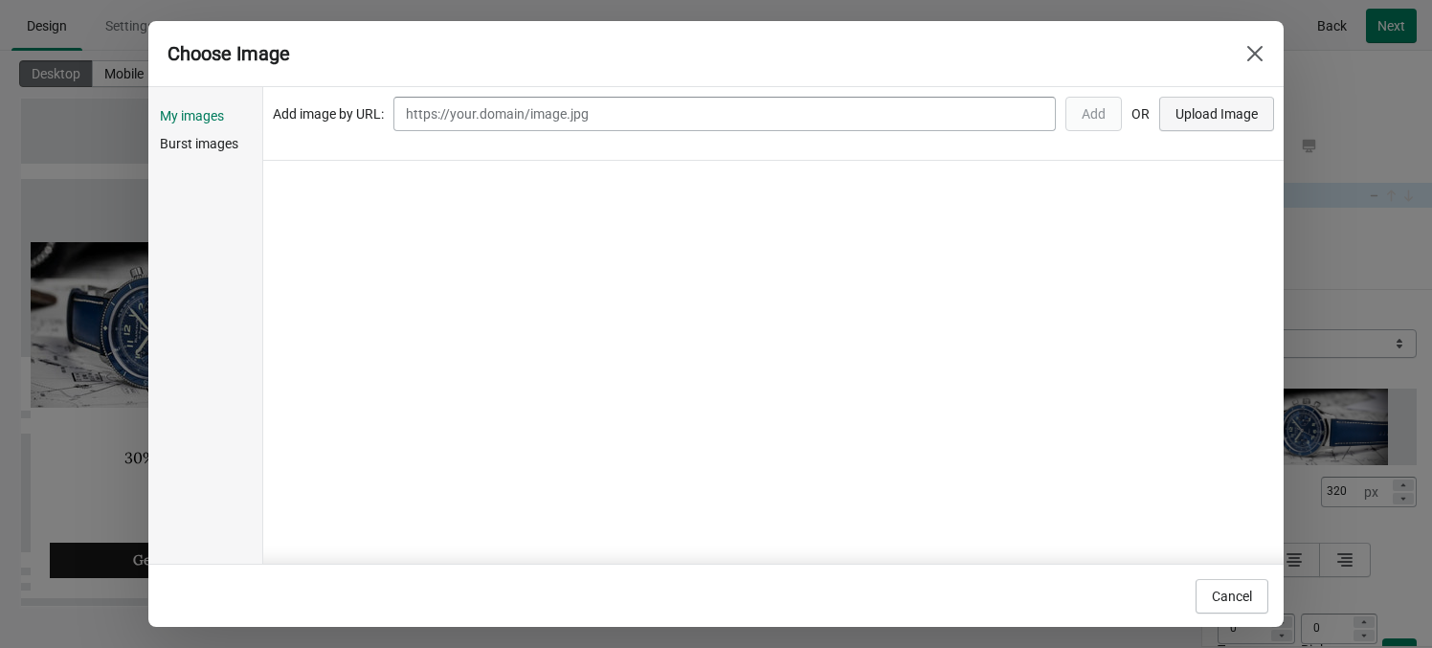
click at [1201, 110] on span "Upload Image" at bounding box center [1216, 113] width 82 height 15
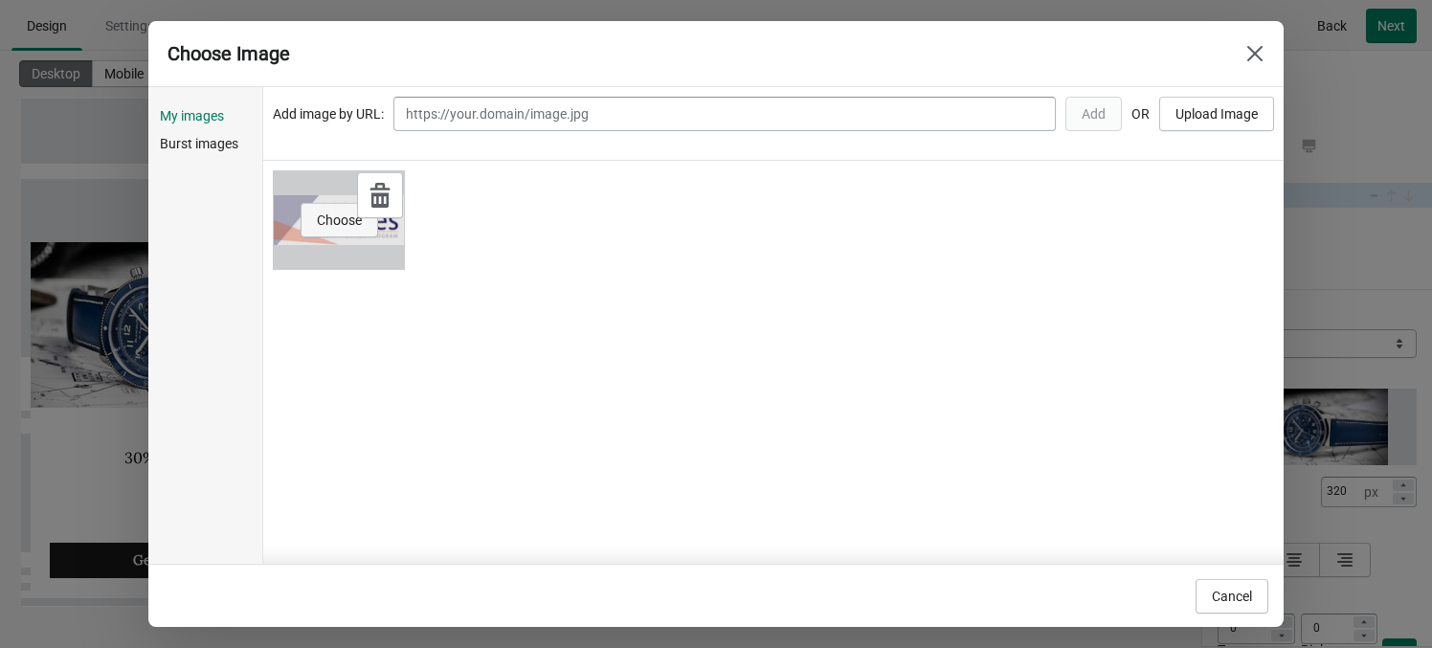
click at [356, 210] on button "Choose" at bounding box center [339, 220] width 78 height 34
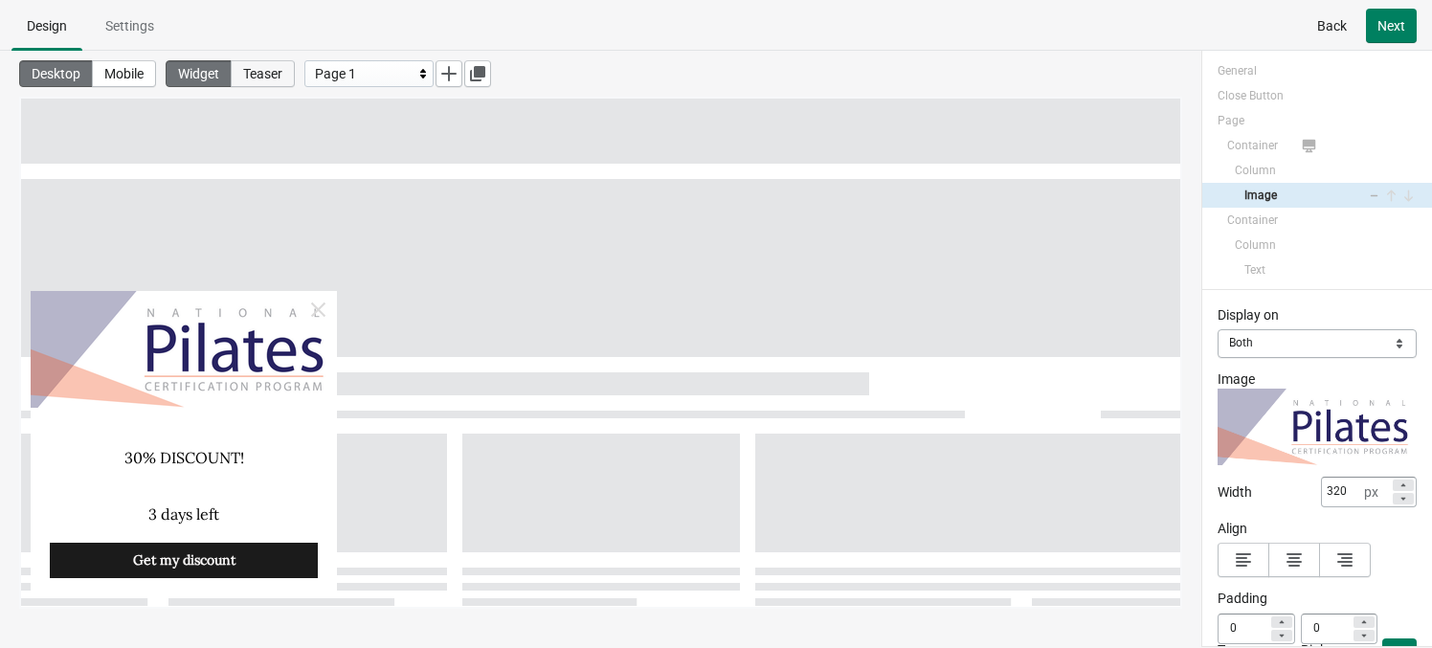
click at [264, 83] on button "Teaser" at bounding box center [263, 73] width 64 height 27
select select "left_bottom"
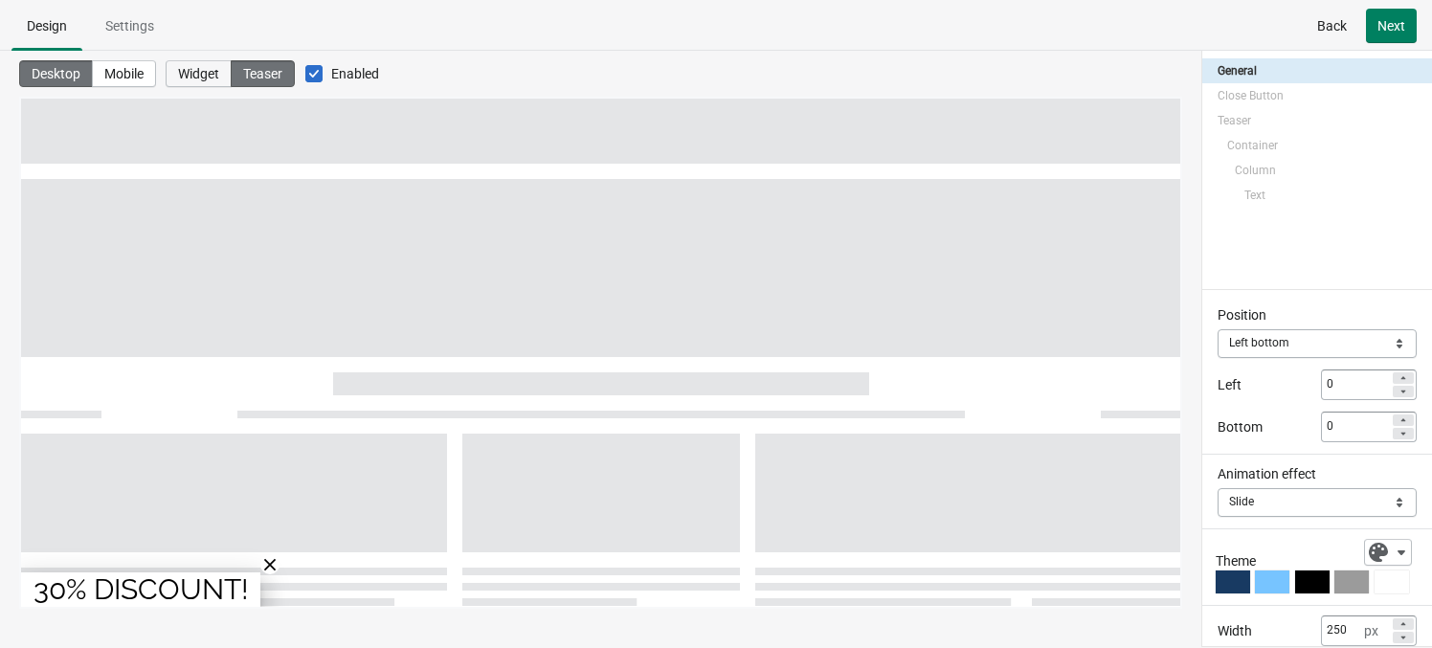
click at [206, 74] on span "Widget" at bounding box center [198, 73] width 41 height 15
select select "left_bottom"
select select "zoom"
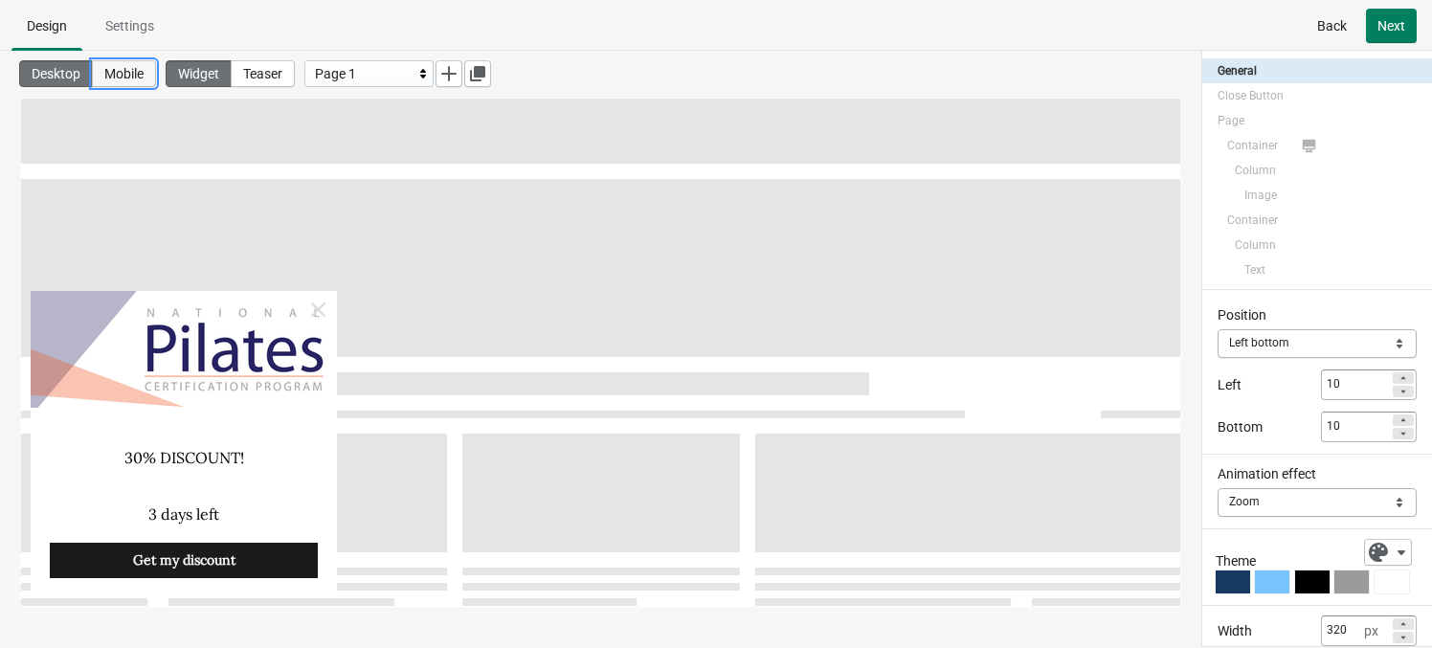
click at [156, 77] on button "Mobile" at bounding box center [124, 73] width 64 height 27
type input "80"
type input "0"
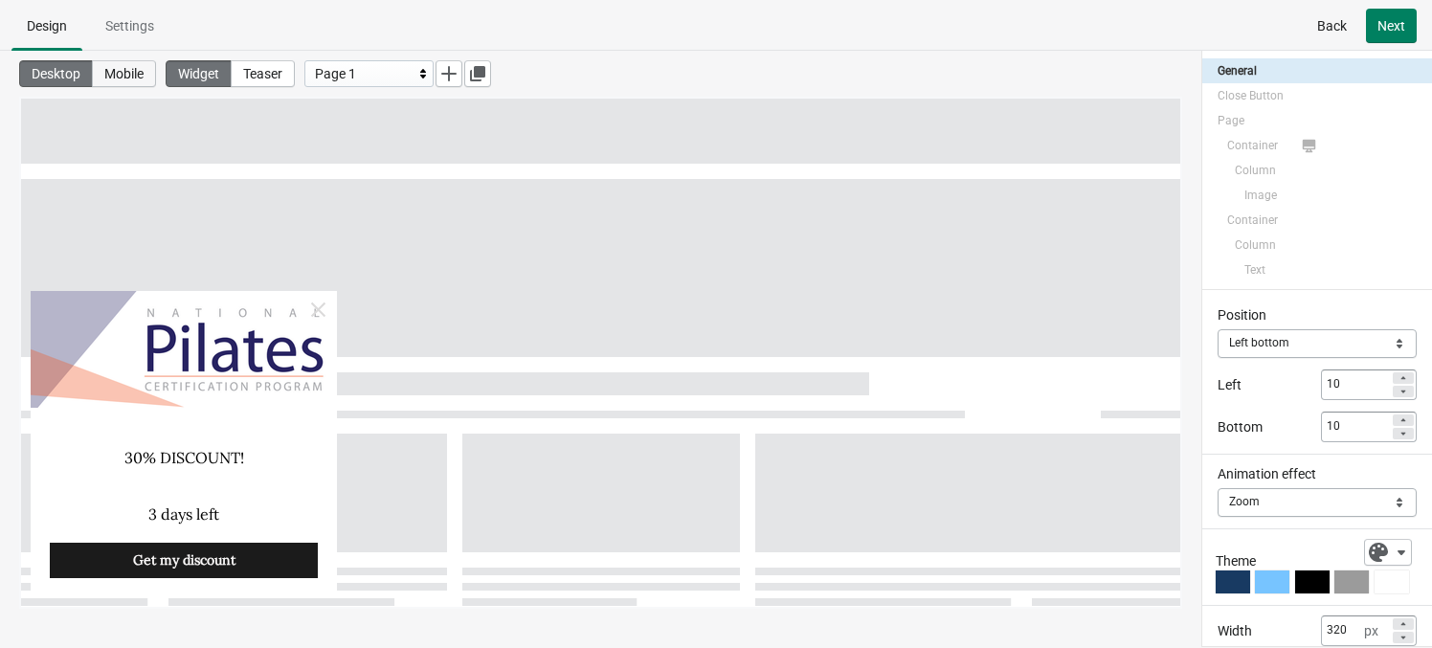
type input "0"
select select "slide"
select select "bottom"
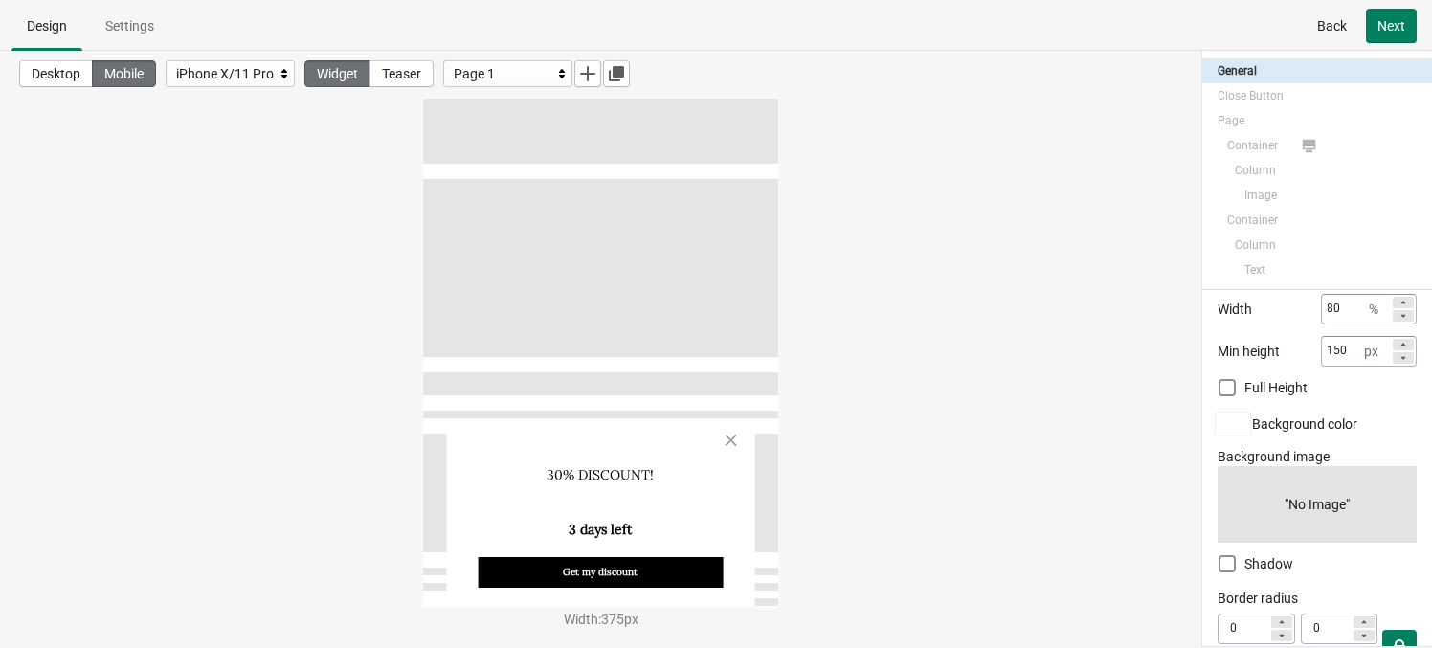
scroll to position [304, 0]
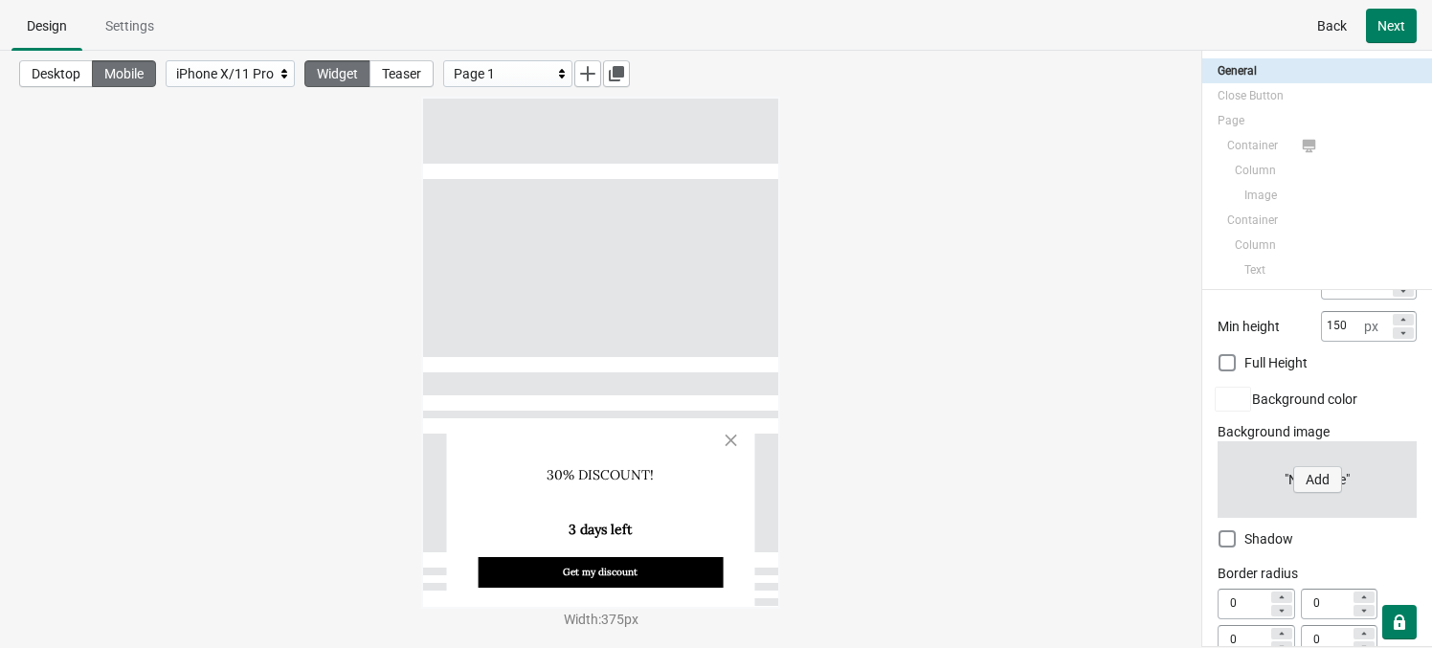
click at [1216, 489] on button "Add" at bounding box center [1317, 479] width 49 height 27
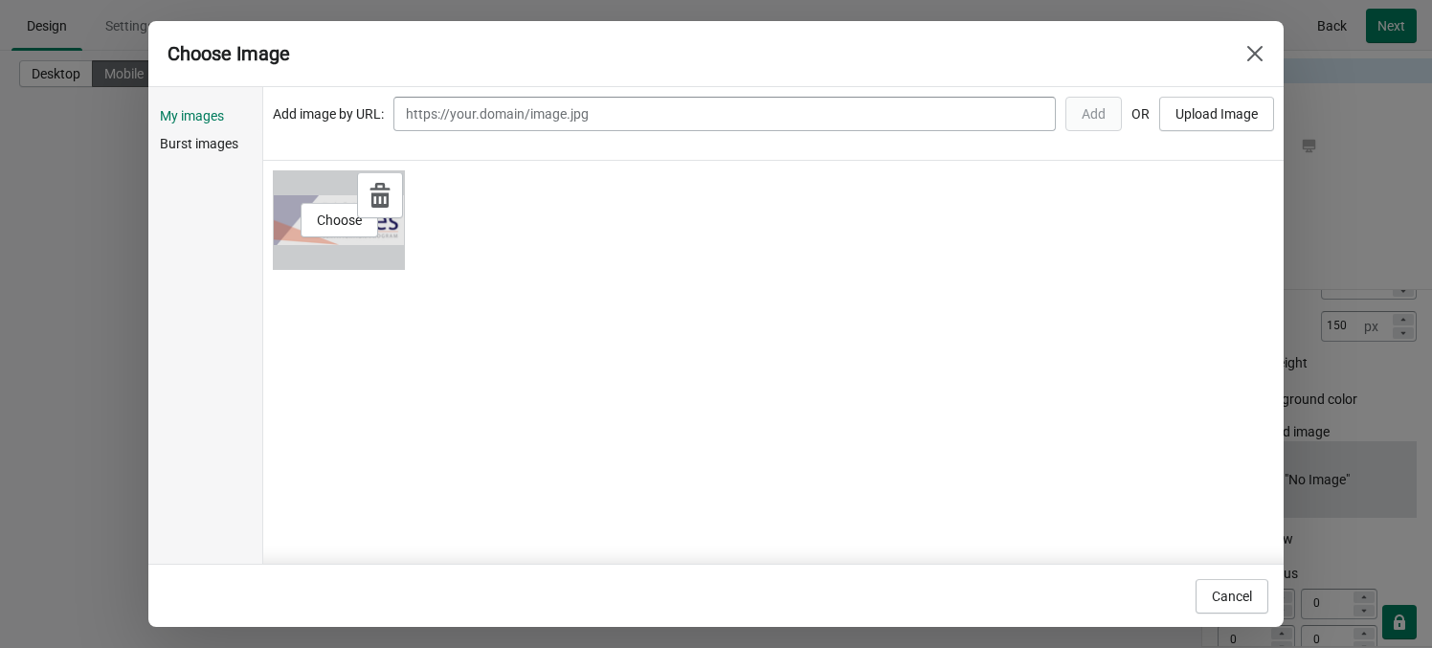
click at [324, 196] on div "Choose" at bounding box center [339, 220] width 132 height 100
click at [338, 219] on span "Choose" at bounding box center [339, 219] width 45 height 15
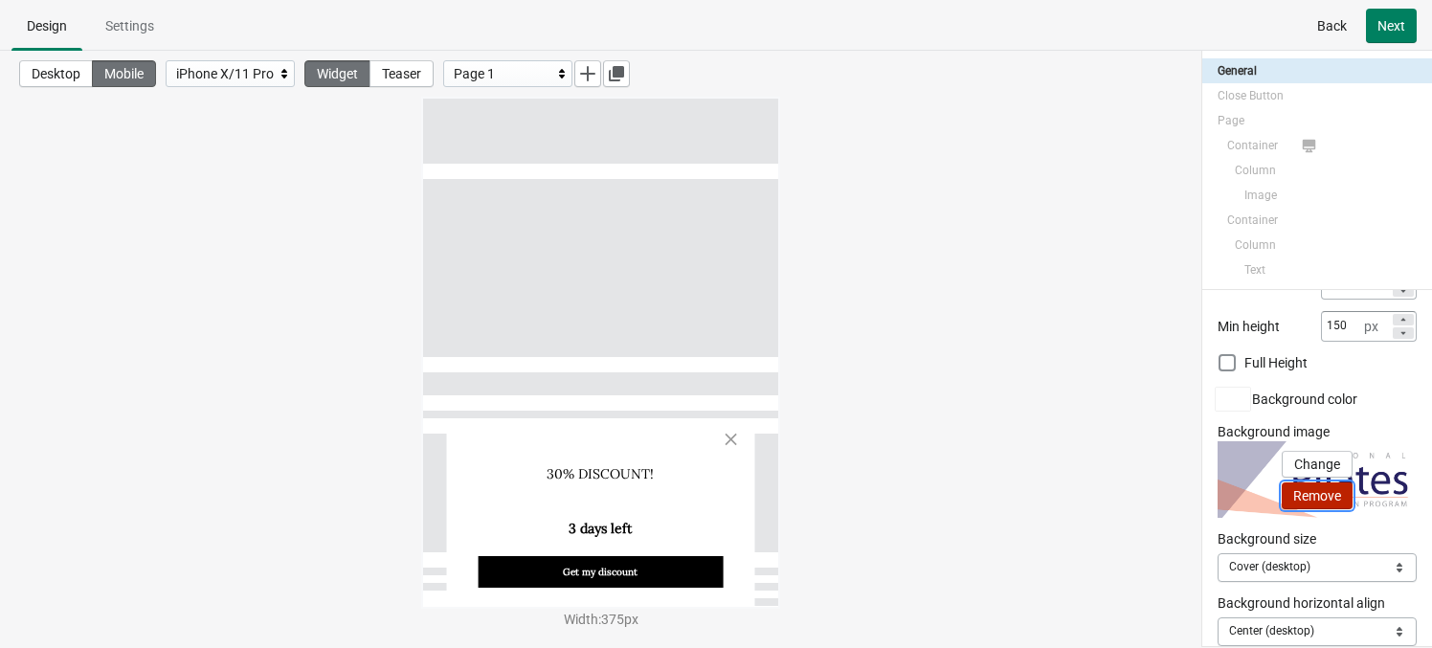
click at [1216, 502] on button "Remove" at bounding box center [1316, 495] width 71 height 27
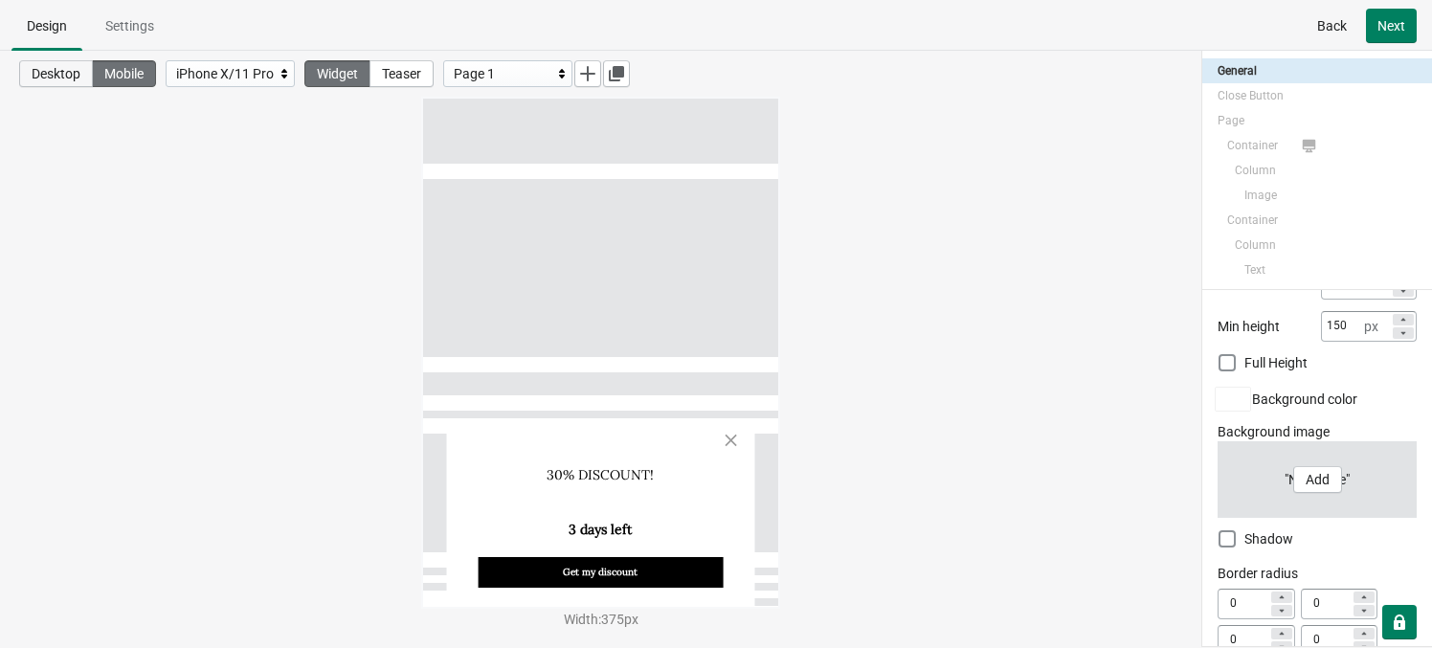
click at [60, 83] on button "Desktop" at bounding box center [56, 73] width 74 height 27
select select "zoom"
type input "320"
type input "5"
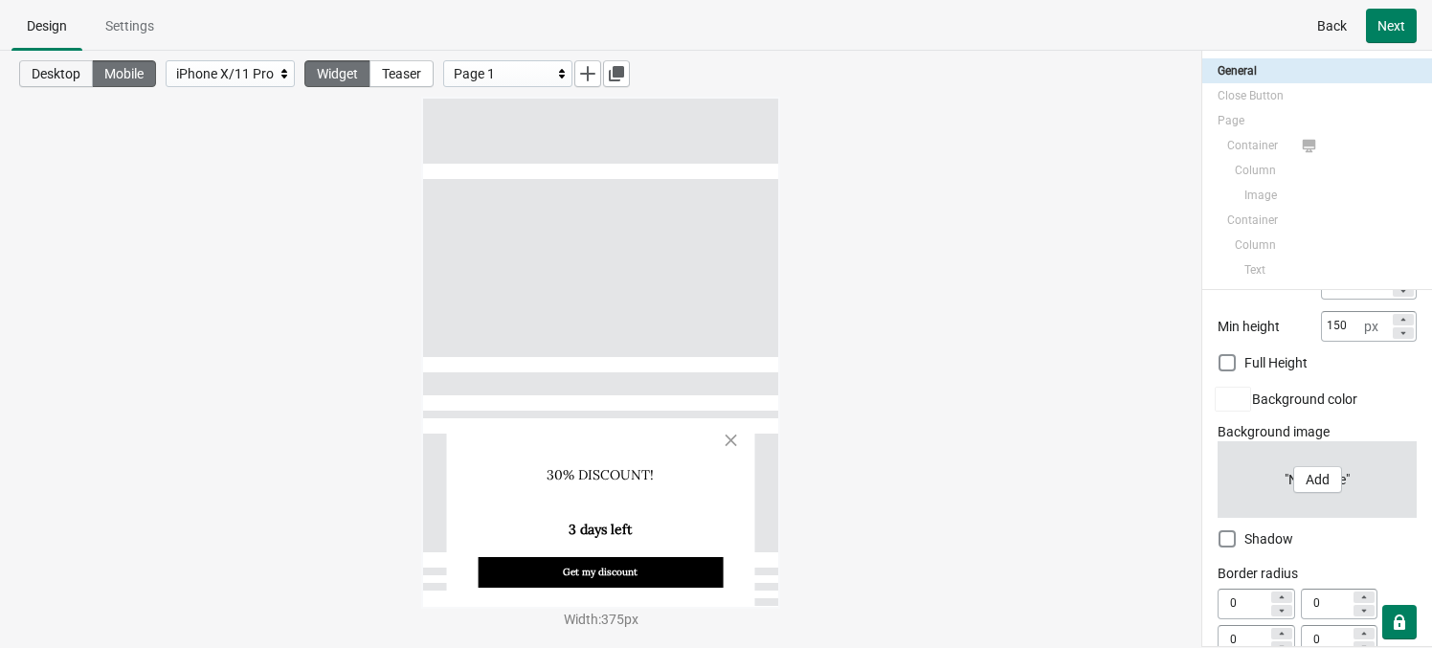
type input "5"
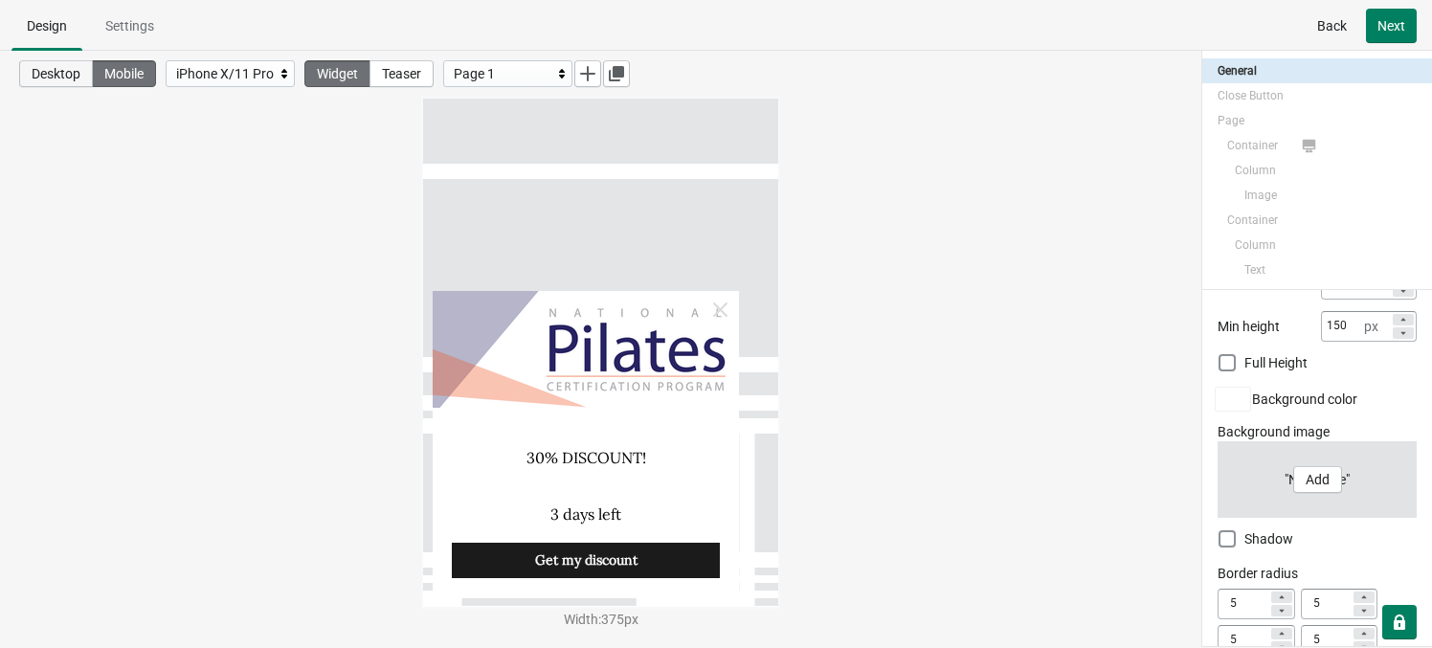
scroll to position [346, 0]
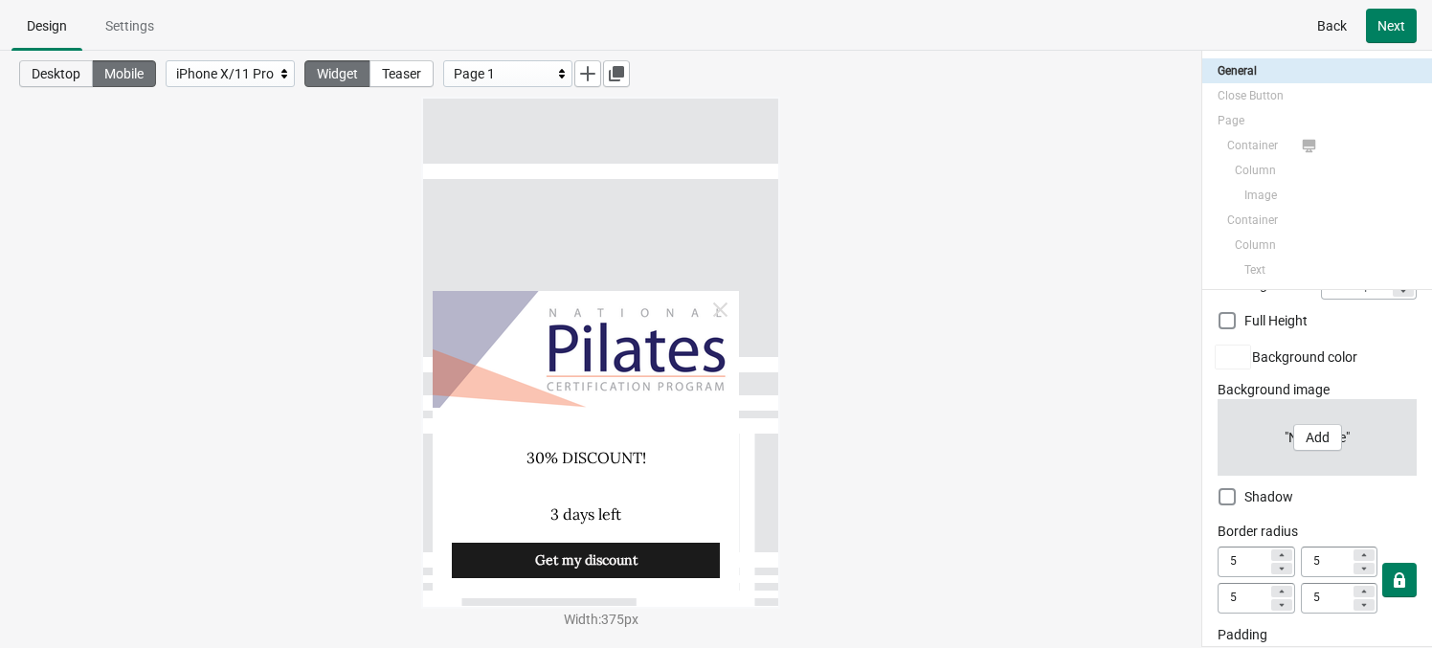
select select "left_bottom"
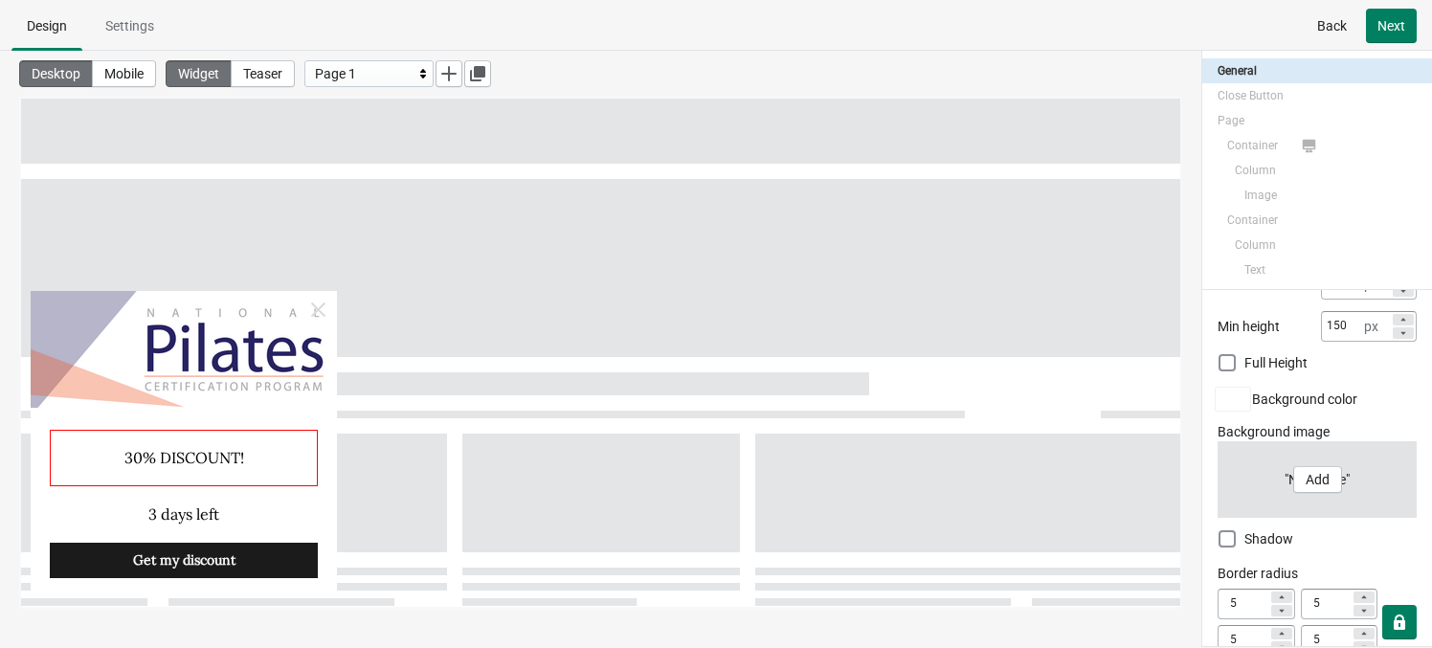
click at [175, 464] on div "30% DISCOUNT!" at bounding box center [184, 458] width 268 height 56
select select "both"
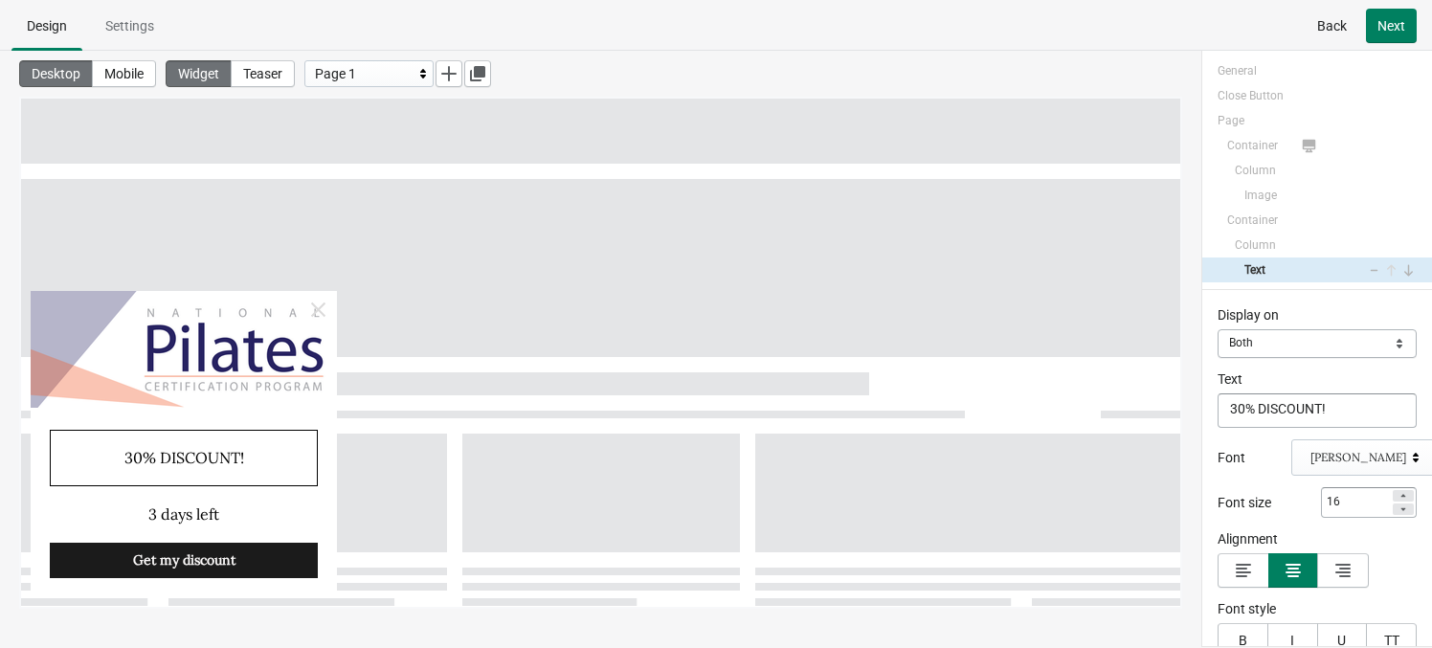
click at [166, 460] on div "30% DISCOUNT!" at bounding box center [184, 458] width 268 height 56
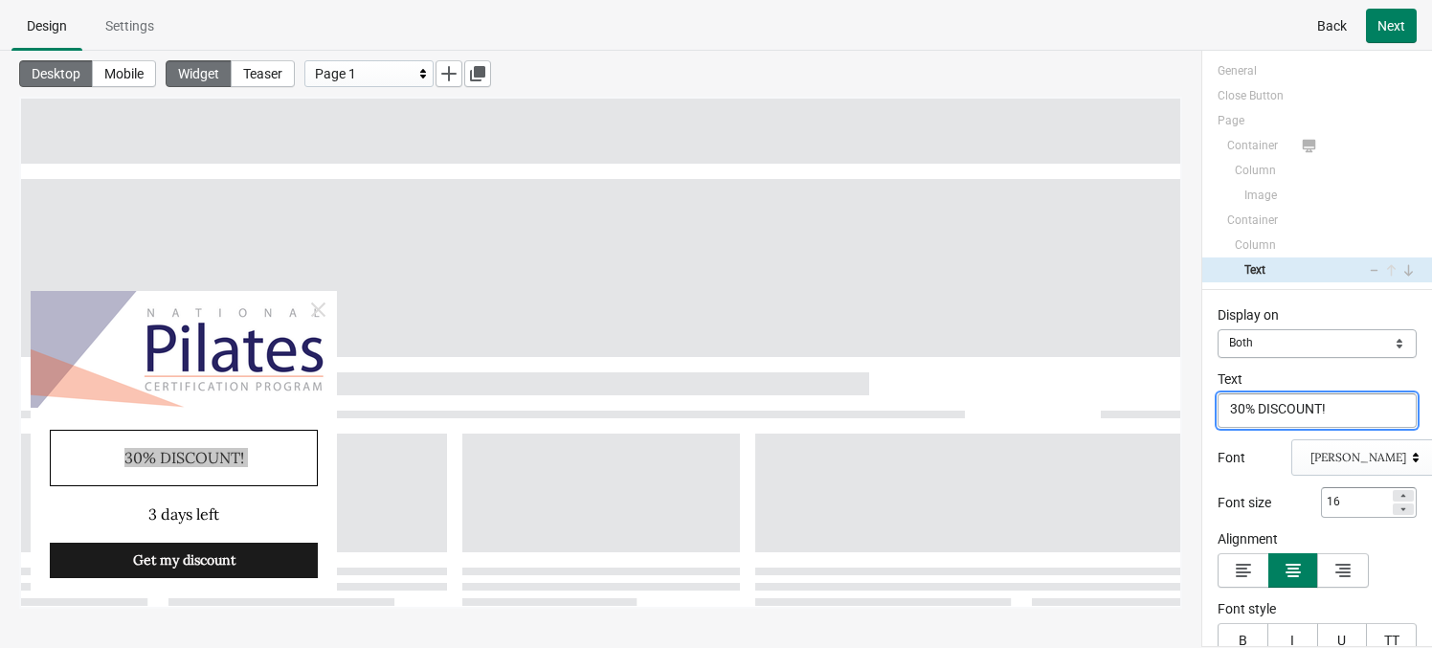
click at [1216, 416] on textarea "30% DISCOUNT!" at bounding box center [1316, 410] width 199 height 34
click at [1216, 415] on textarea "30% DISCOUNT!" at bounding box center [1316, 410] width 199 height 34
paste textarea "CEC POINTS AWARDED"
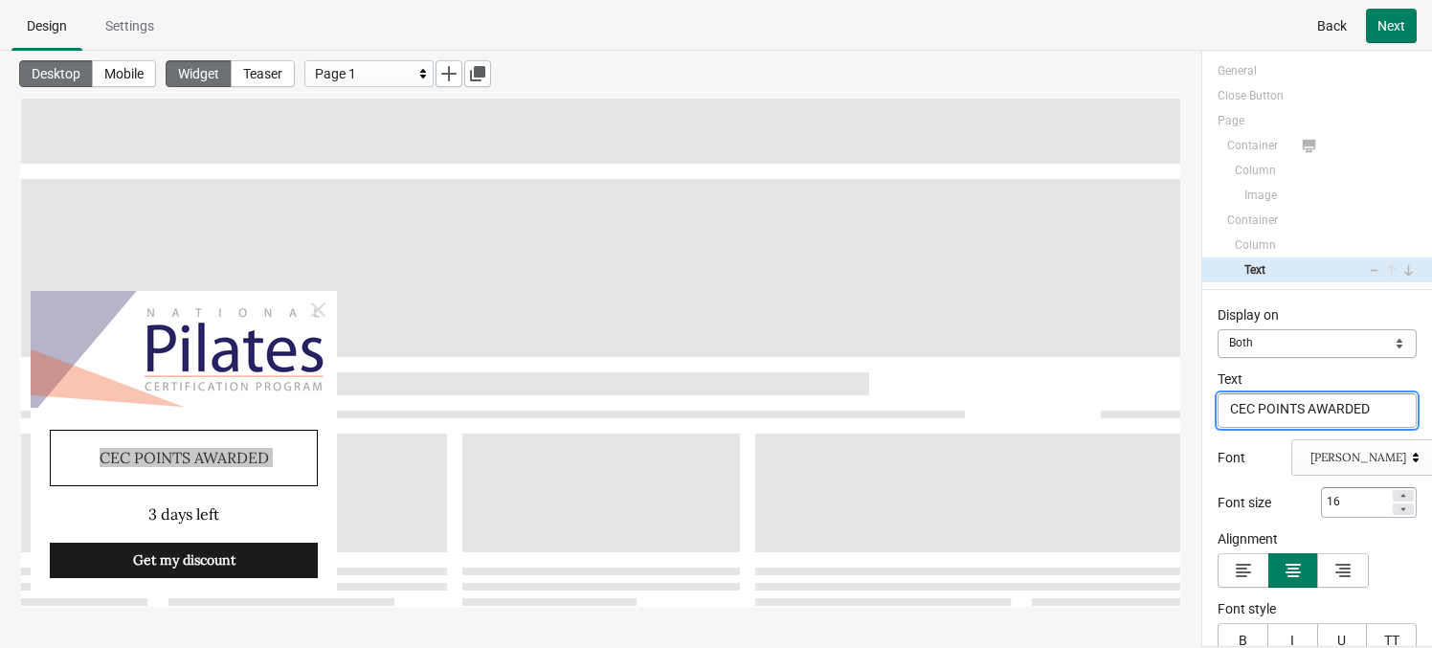
type textarea "CEC POINTS AWARDED"
click at [1216, 373] on div "Text" at bounding box center [1316, 379] width 199 height 20
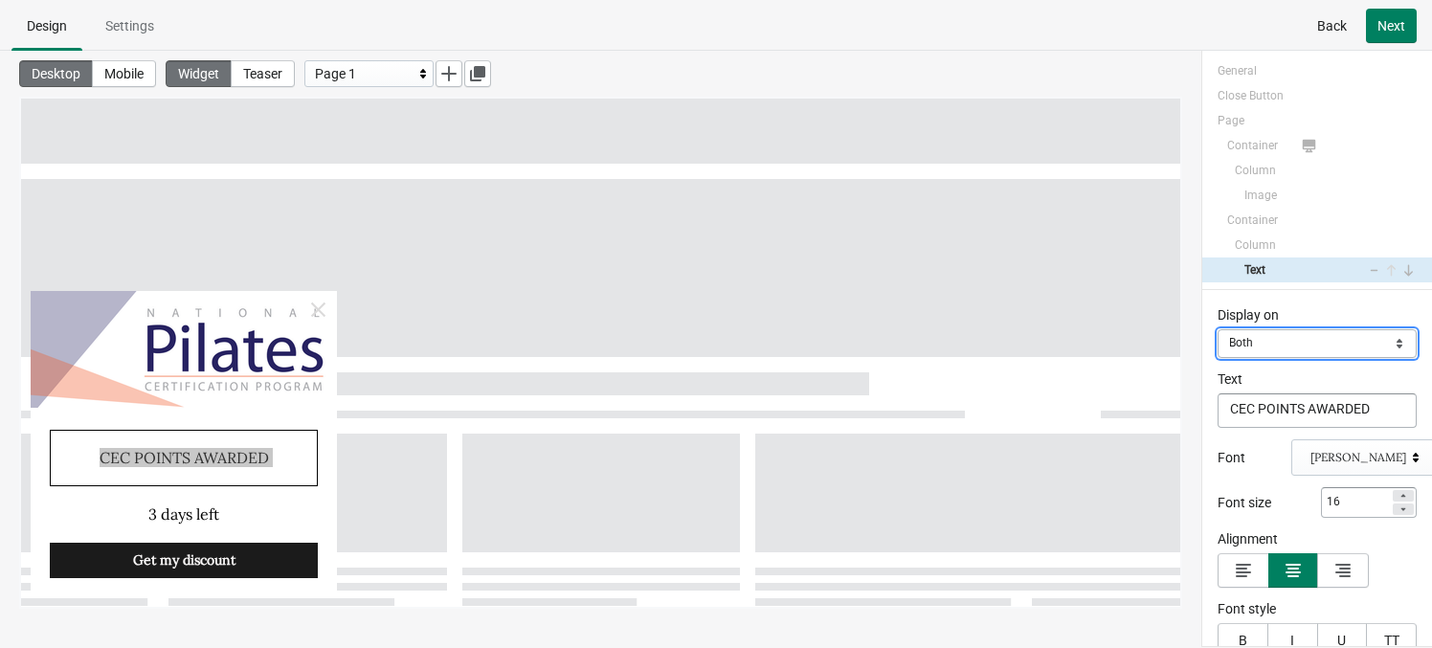
click at [1216, 349] on select "Mobile Desktop Both" at bounding box center [1316, 343] width 199 height 29
click at [1216, 329] on select "Mobile Desktop Both" at bounding box center [1316, 343] width 199 height 29
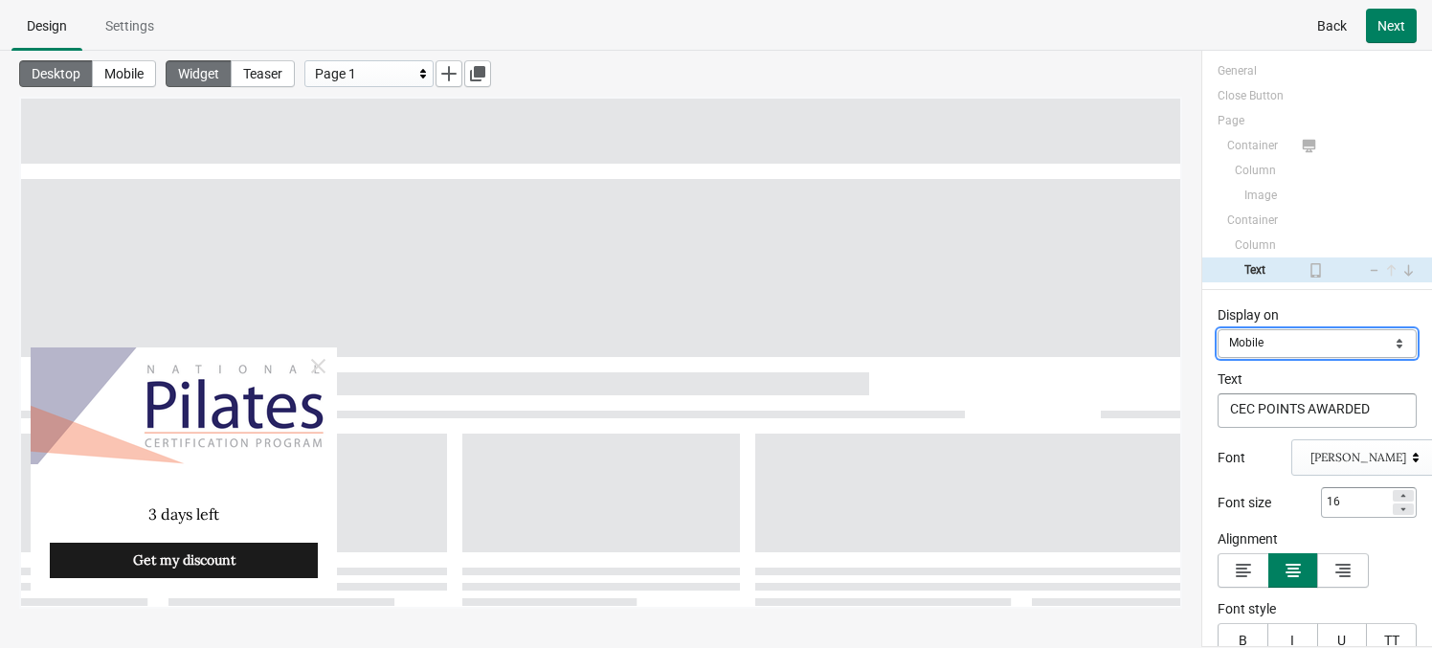
click at [1216, 341] on select "Mobile Desktop Both" at bounding box center [1316, 343] width 199 height 29
select select "both"
click at [1216, 329] on select "Mobile Desktop Both" at bounding box center [1316, 343] width 199 height 29
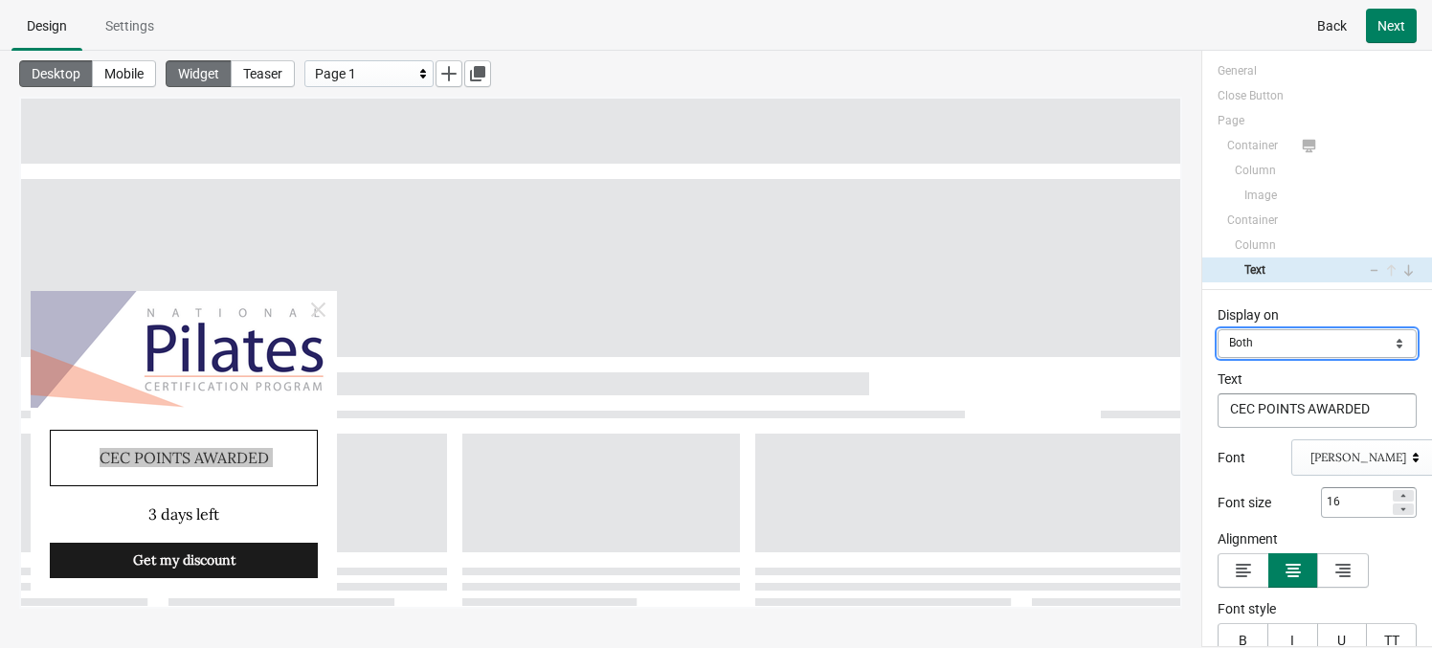
click at [1216, 355] on select "Mobile Desktop Both" at bounding box center [1316, 343] width 199 height 29
click at [1216, 457] on div "[PERSON_NAME]" at bounding box center [1358, 457] width 96 height 15
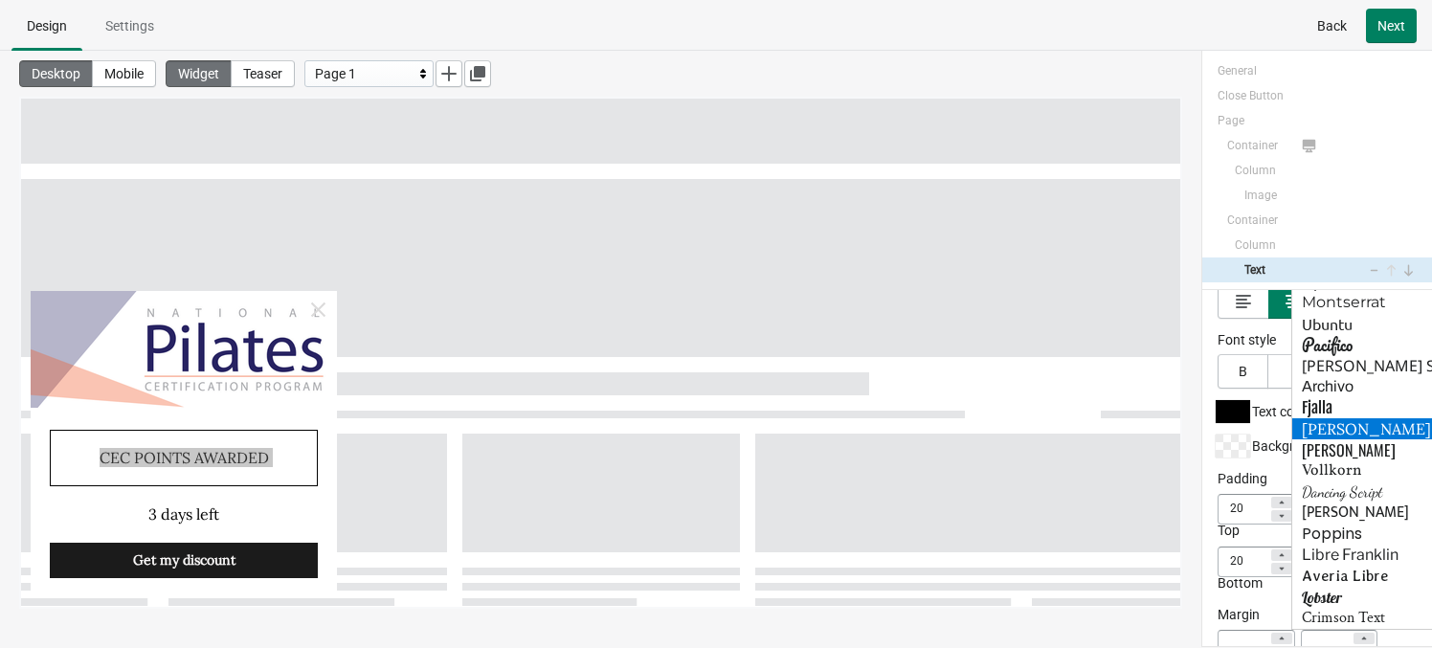
scroll to position [276, 0]
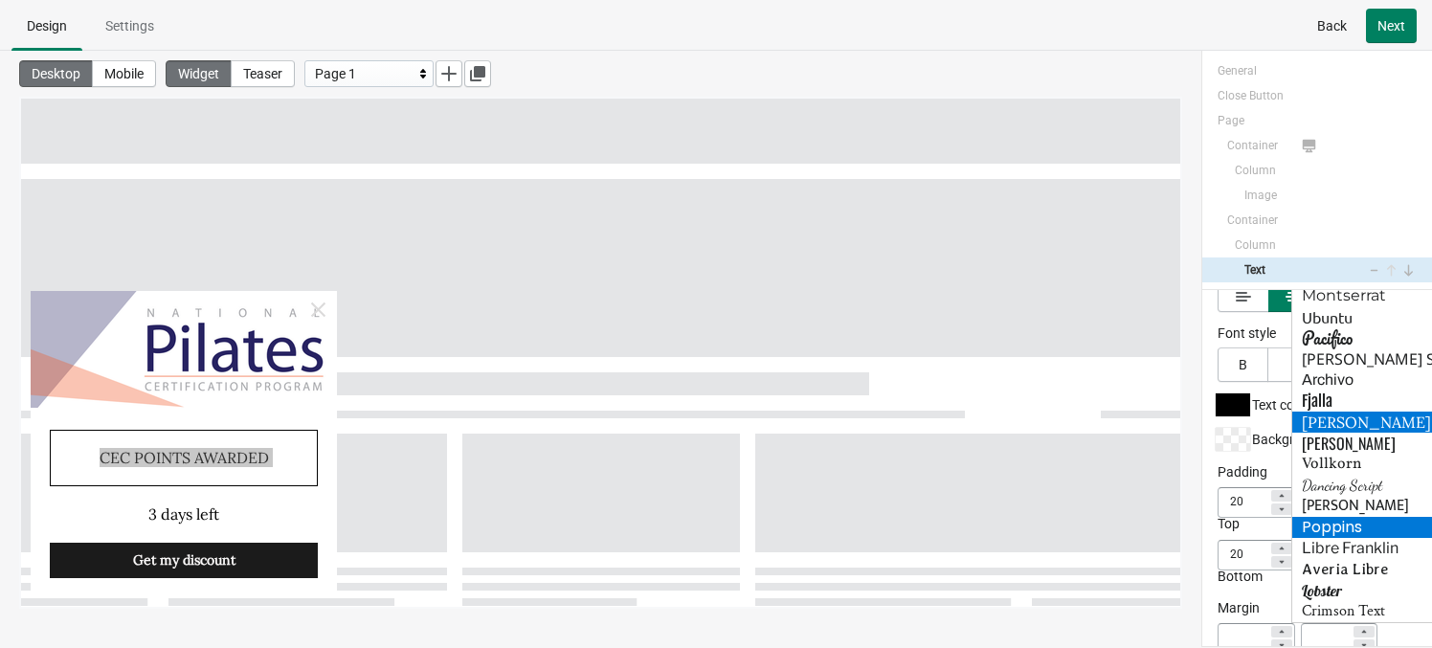
click at [1216, 522] on div "Poppins" at bounding box center [1364, 527] width 145 height 21
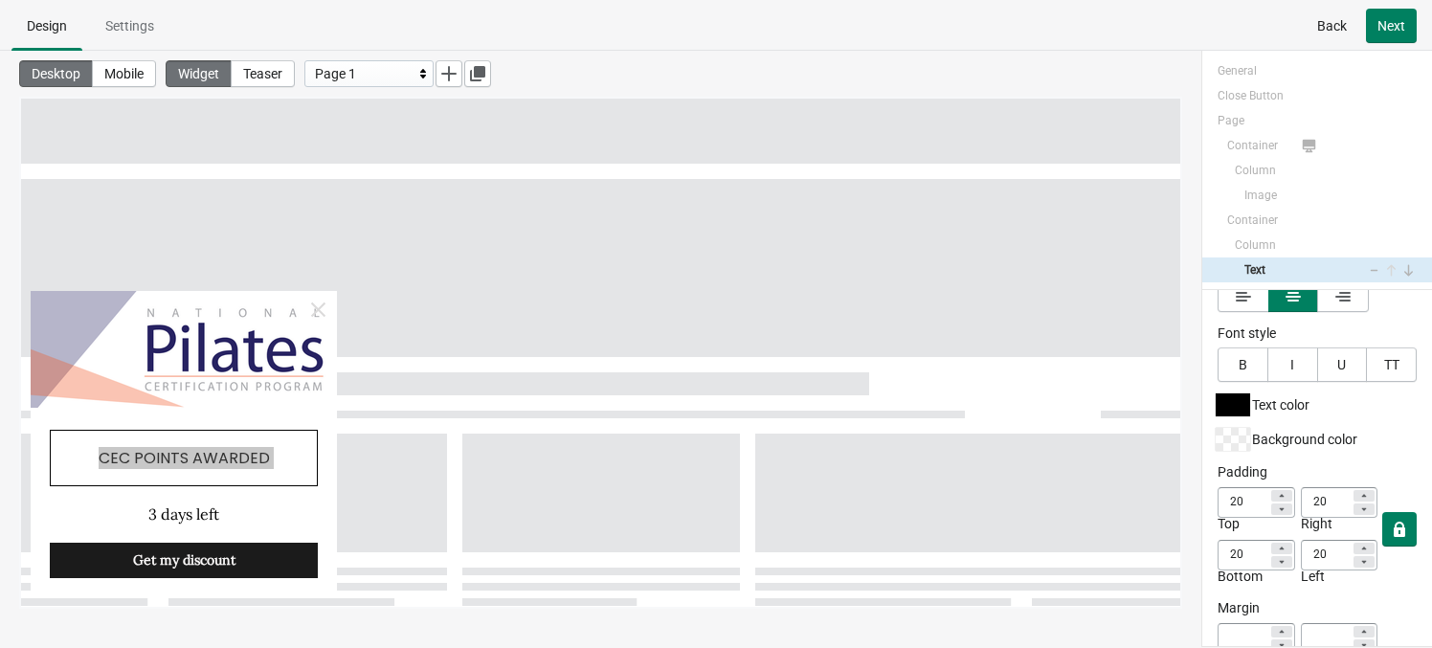
click at [1211, 338] on div "Display on Mobile Desktop Both Both Text CEC POINTS AWARDED CEC POINTS AWARDED …" at bounding box center [1317, 468] width 230 height 356
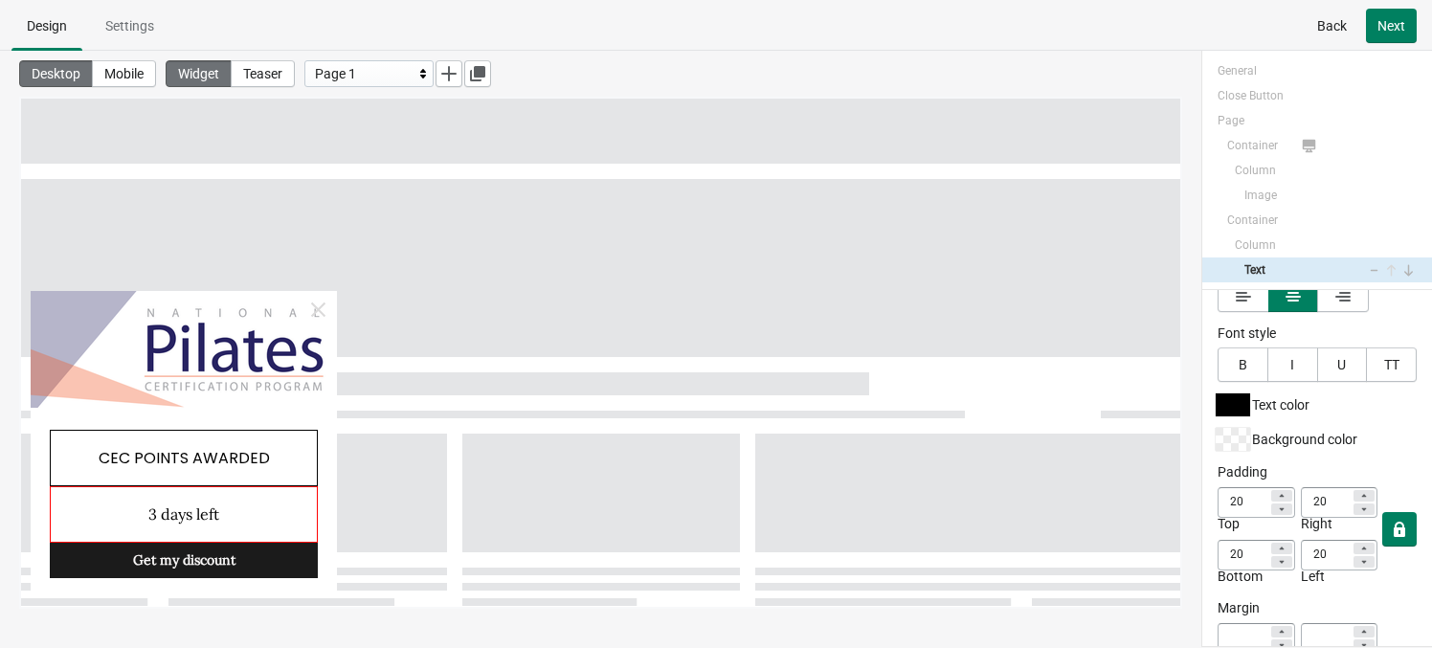
click at [204, 509] on div "3 days left" at bounding box center [184, 514] width 268 height 56
select select "both"
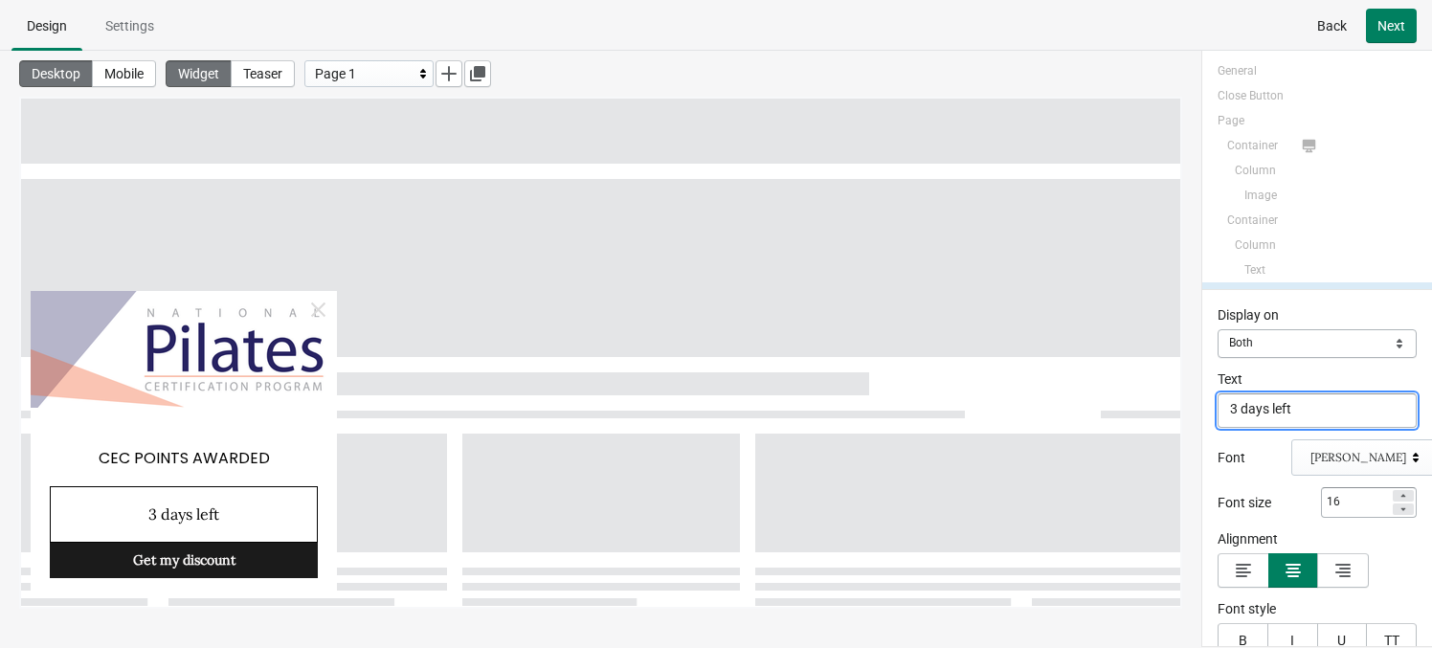
scroll to position [18, 0]
click at [1216, 413] on textarea "3 days left" at bounding box center [1316, 410] width 199 height 34
click at [1216, 412] on textarea "3 days left" at bounding box center [1316, 410] width 199 height 34
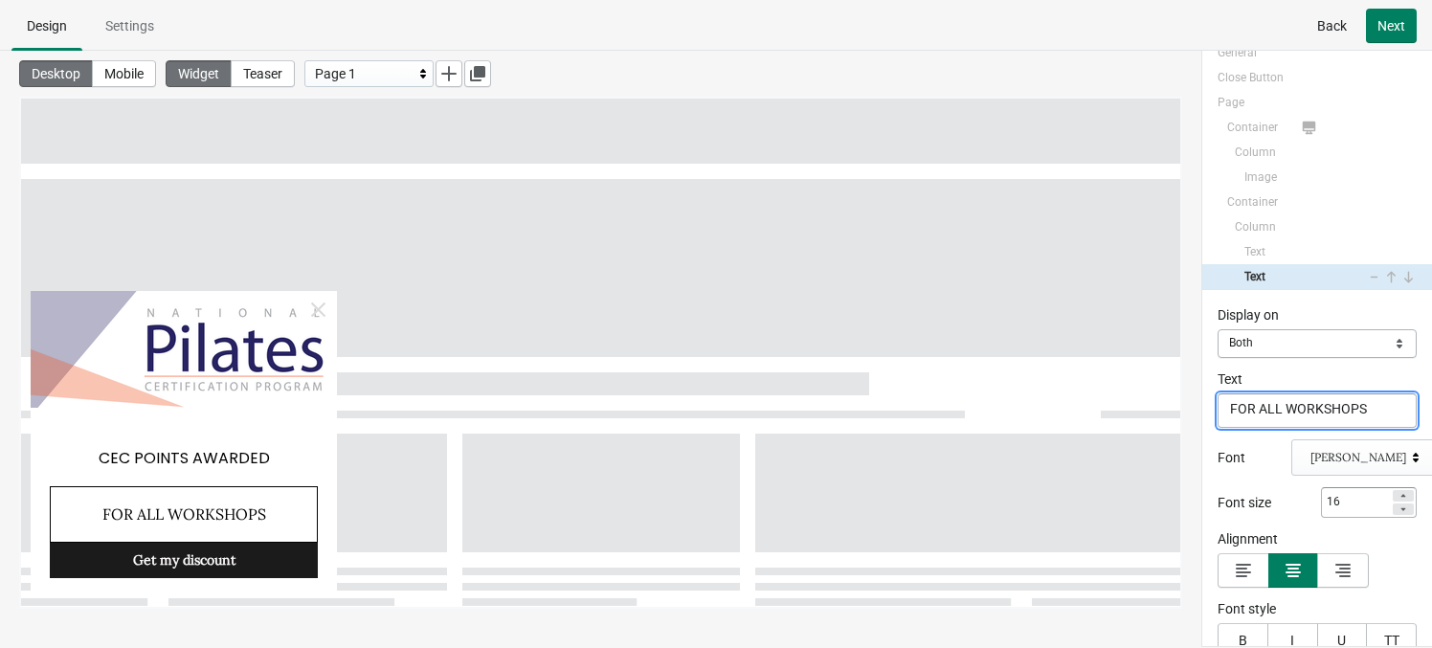
type textarea "FOR ALL WORKSHOPS"
click at [1209, 426] on div "Display on Mobile Desktop Both Both Text FOR ALL WORKSHOPS FOR ALL WORKSHOPS Fo…" at bounding box center [1317, 468] width 230 height 356
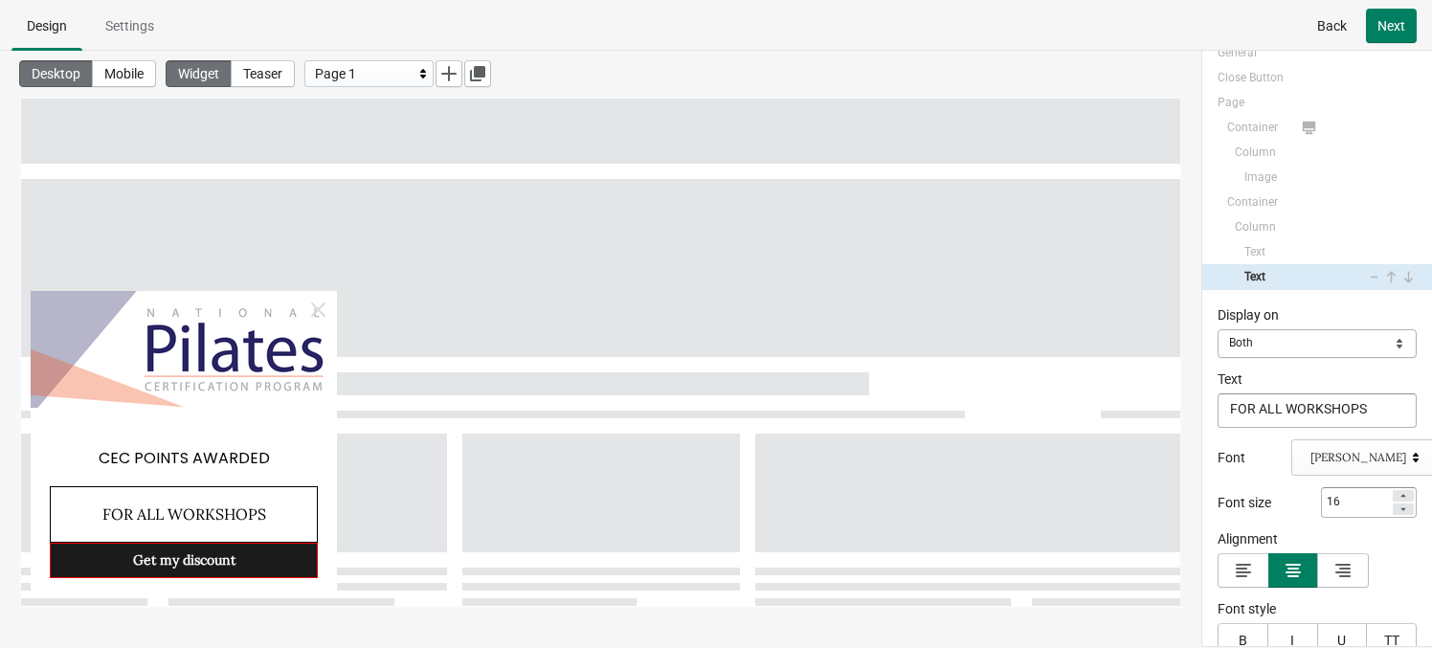
click at [234, 562] on div "Get my discount" at bounding box center [184, 560] width 268 height 35
select select "both"
select select "open"
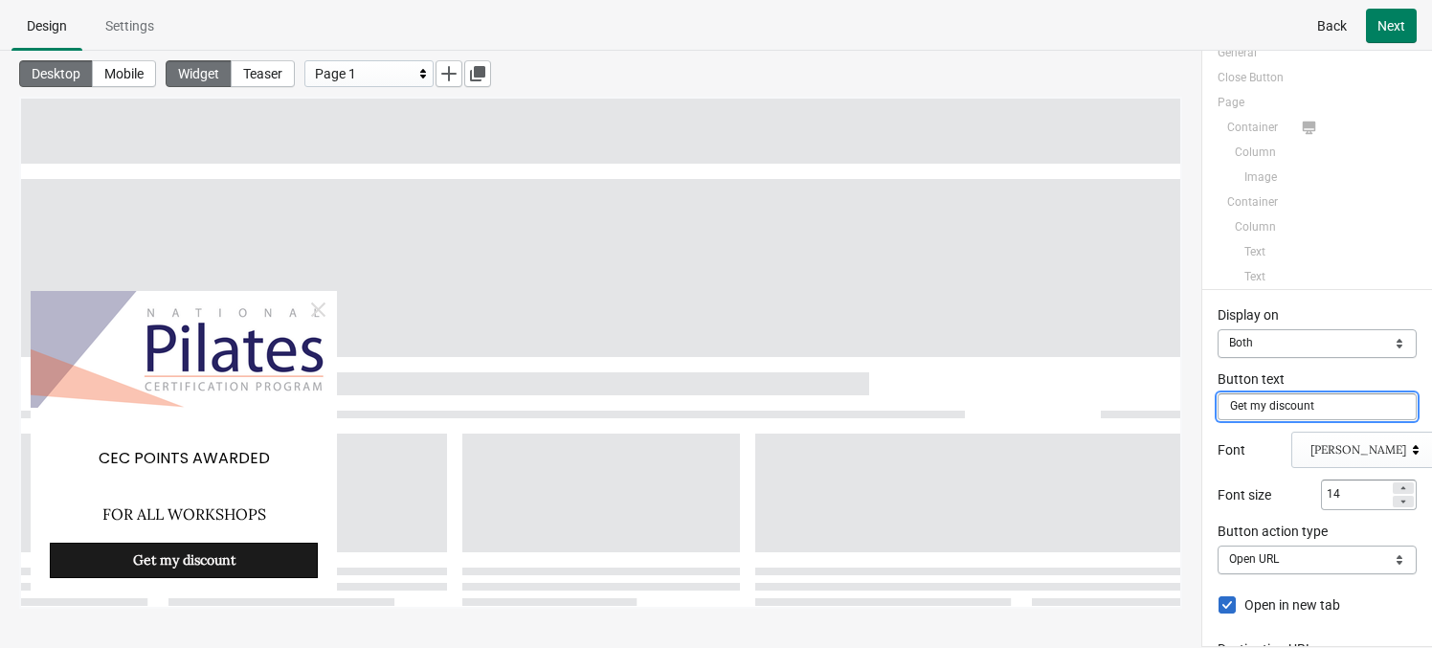
scroll to position [43, 0]
click at [1216, 418] on input "Get my discount" at bounding box center [1316, 406] width 199 height 27
type input "BOOK HERE NOW"
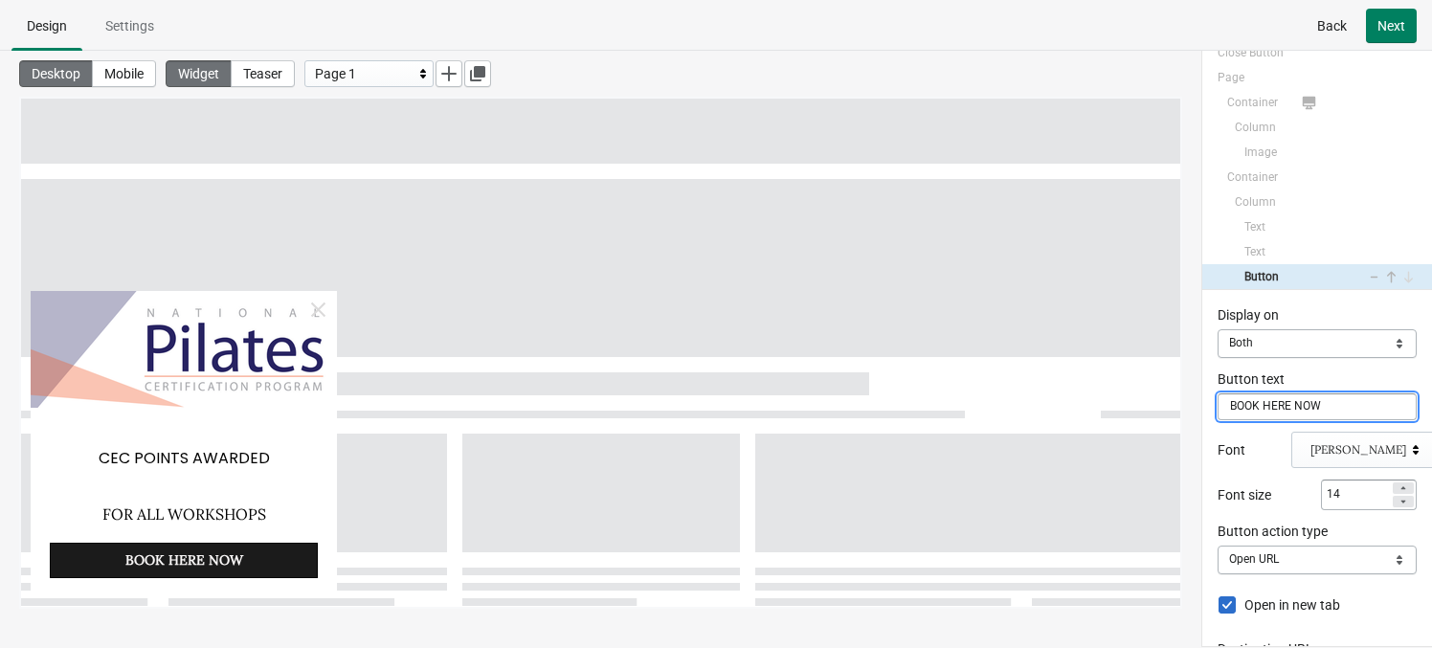
click at [1216, 455] on div "[PERSON_NAME]" at bounding box center [1358, 449] width 96 height 15
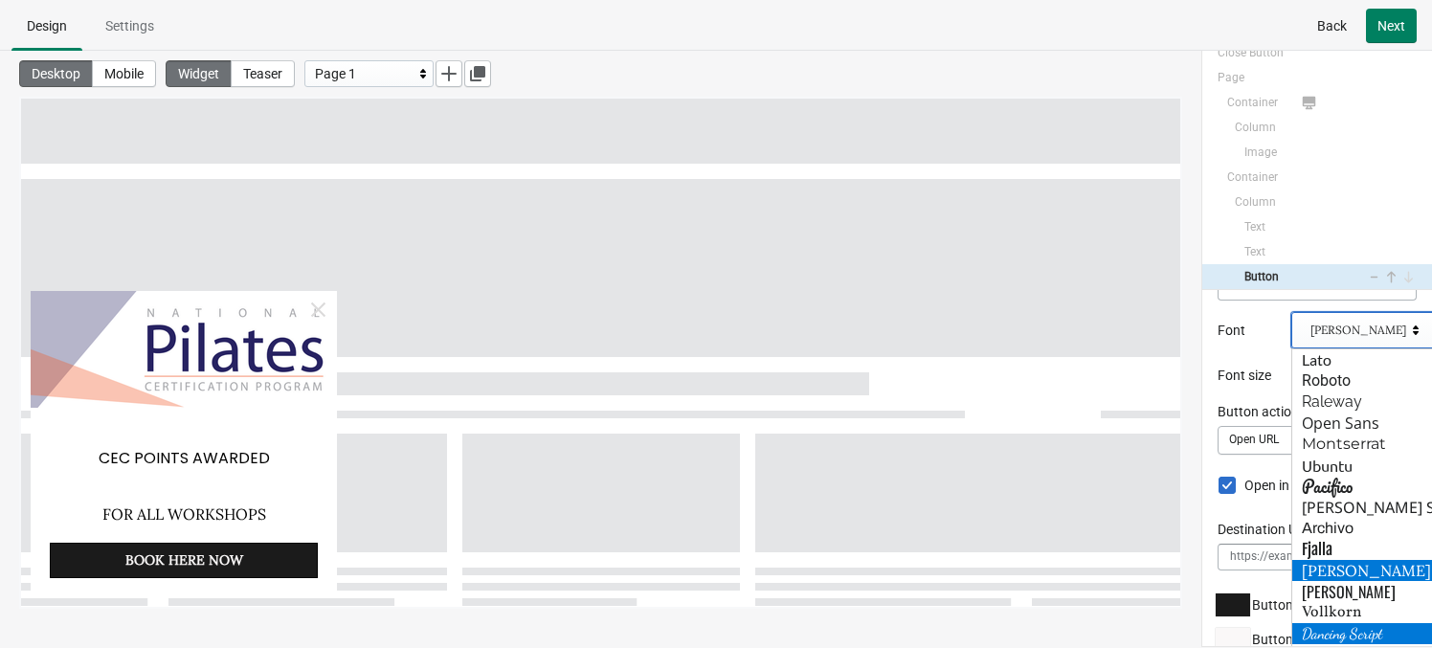
scroll to position [108, 0]
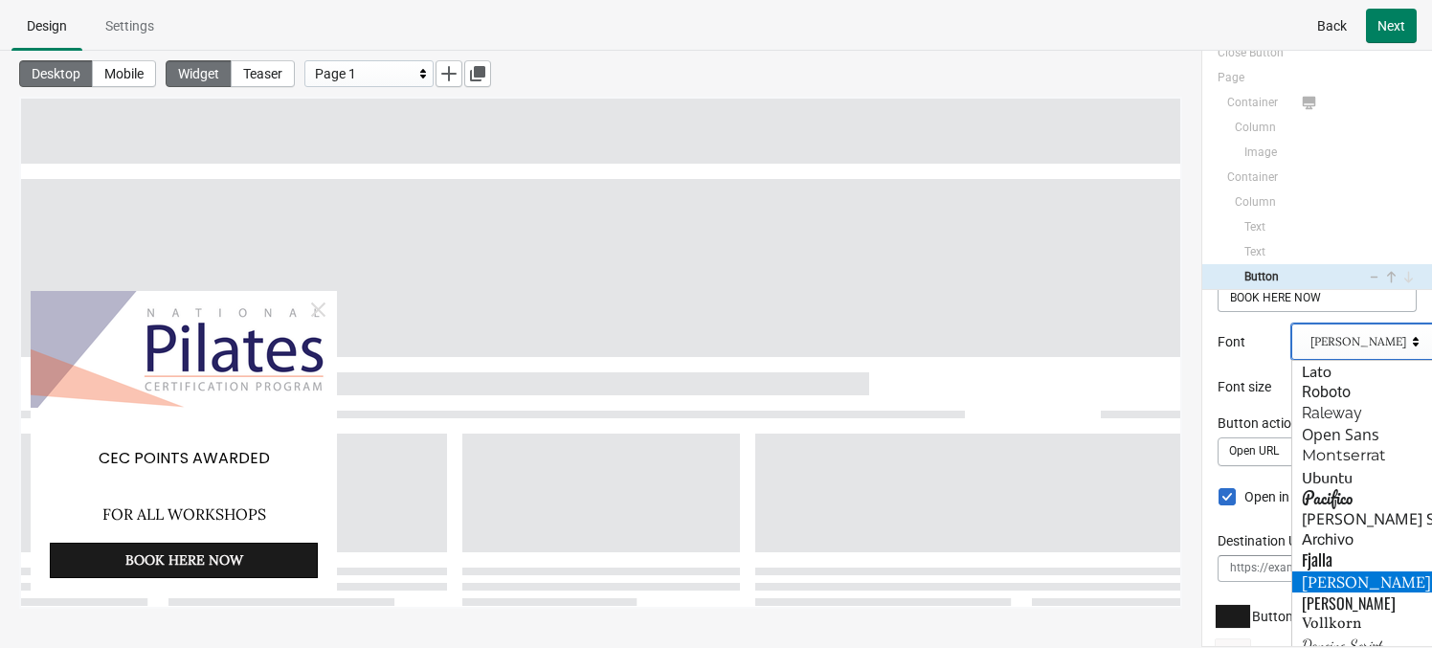
click at [1216, 334] on div "[PERSON_NAME]" at bounding box center [1358, 341] width 96 height 15
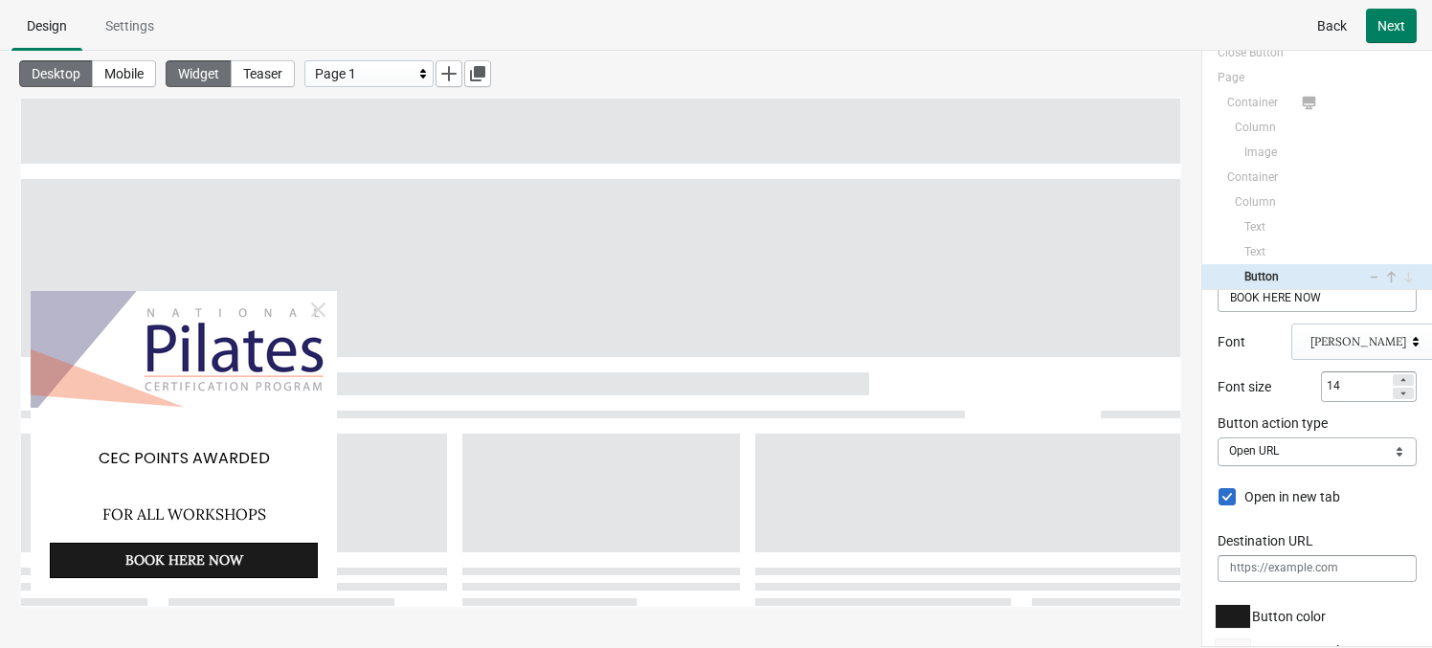
click at [1216, 340] on div "[PERSON_NAME]" at bounding box center [1358, 341] width 96 height 15
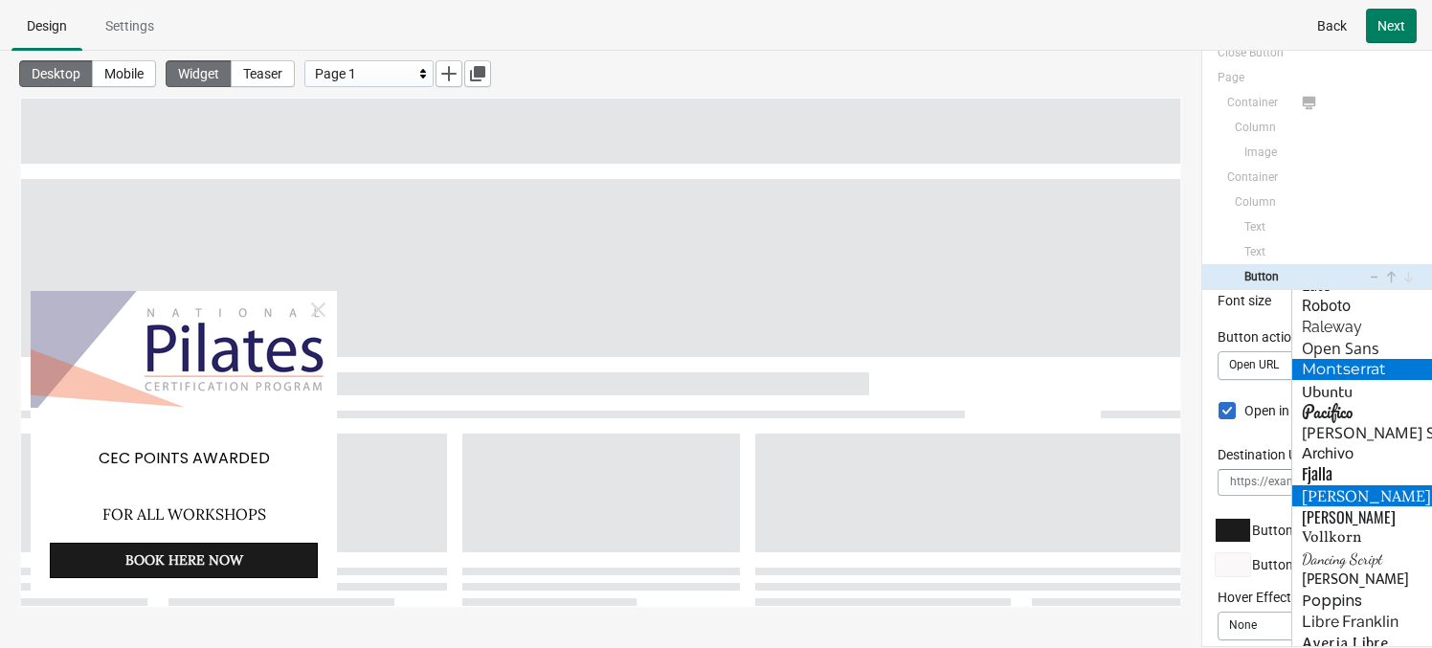
scroll to position [201, 0]
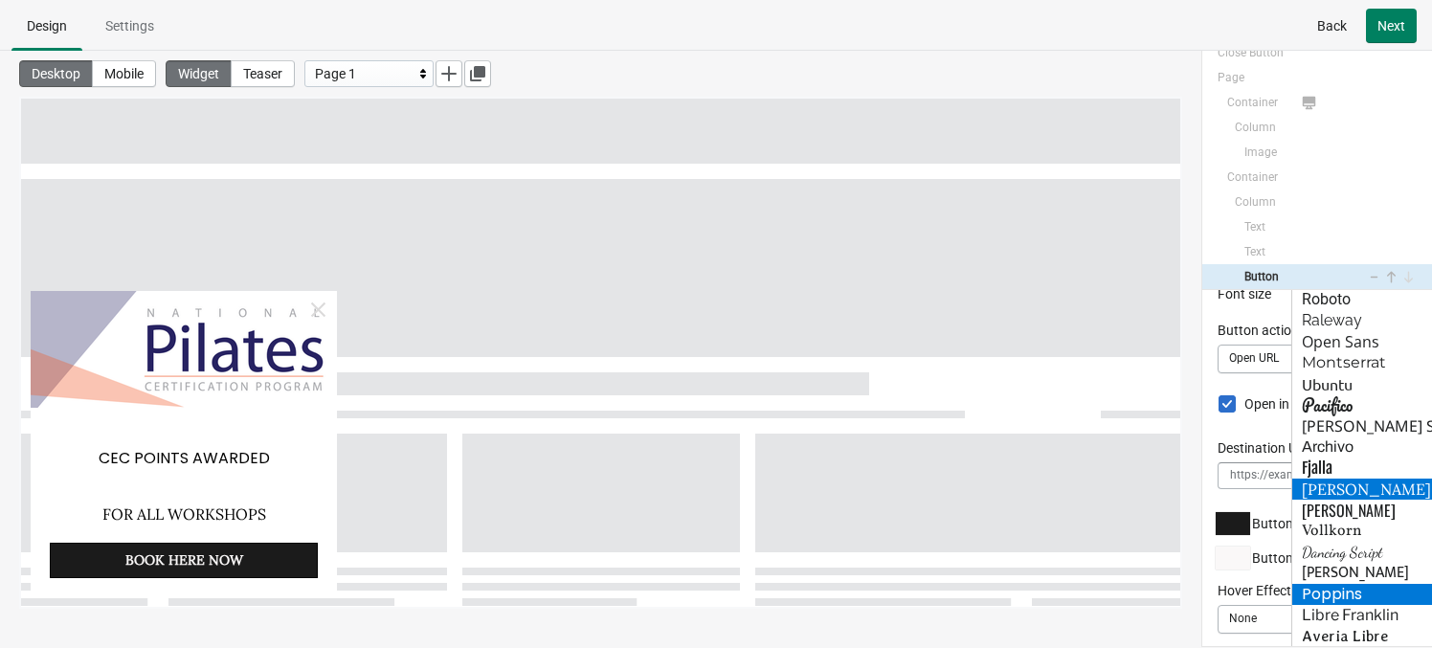
click at [1216, 587] on div "Poppins" at bounding box center [1364, 594] width 145 height 21
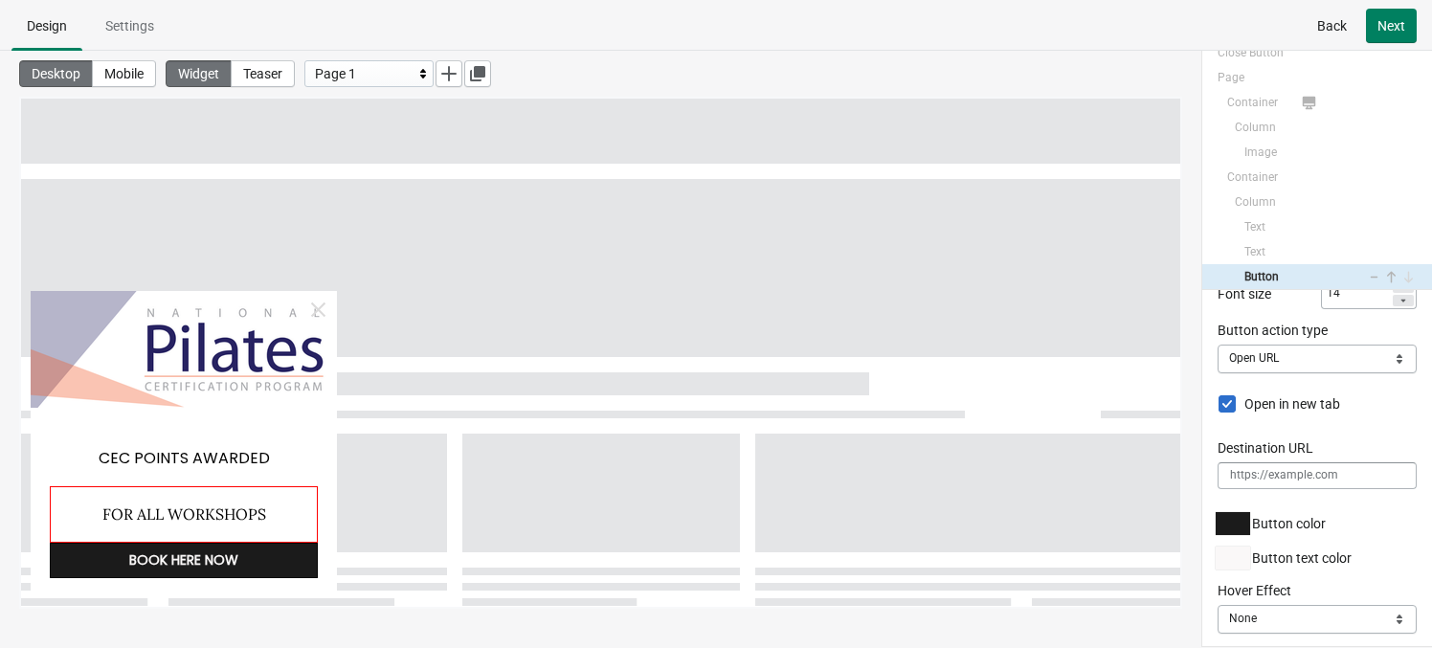
click at [234, 522] on div "FOR ALL WORKSHOPS" at bounding box center [184, 514] width 268 height 56
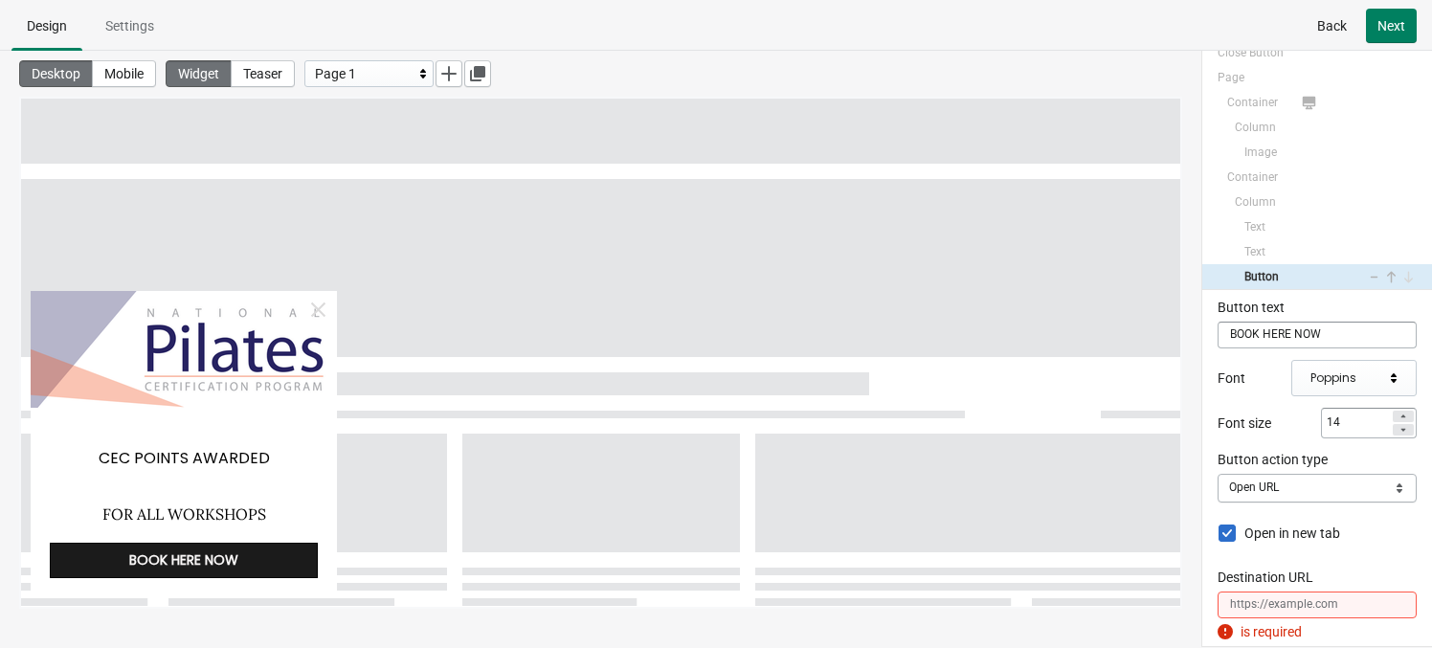
scroll to position [66, 0]
click at [1216, 376] on div "Poppins" at bounding box center [1347, 383] width 74 height 15
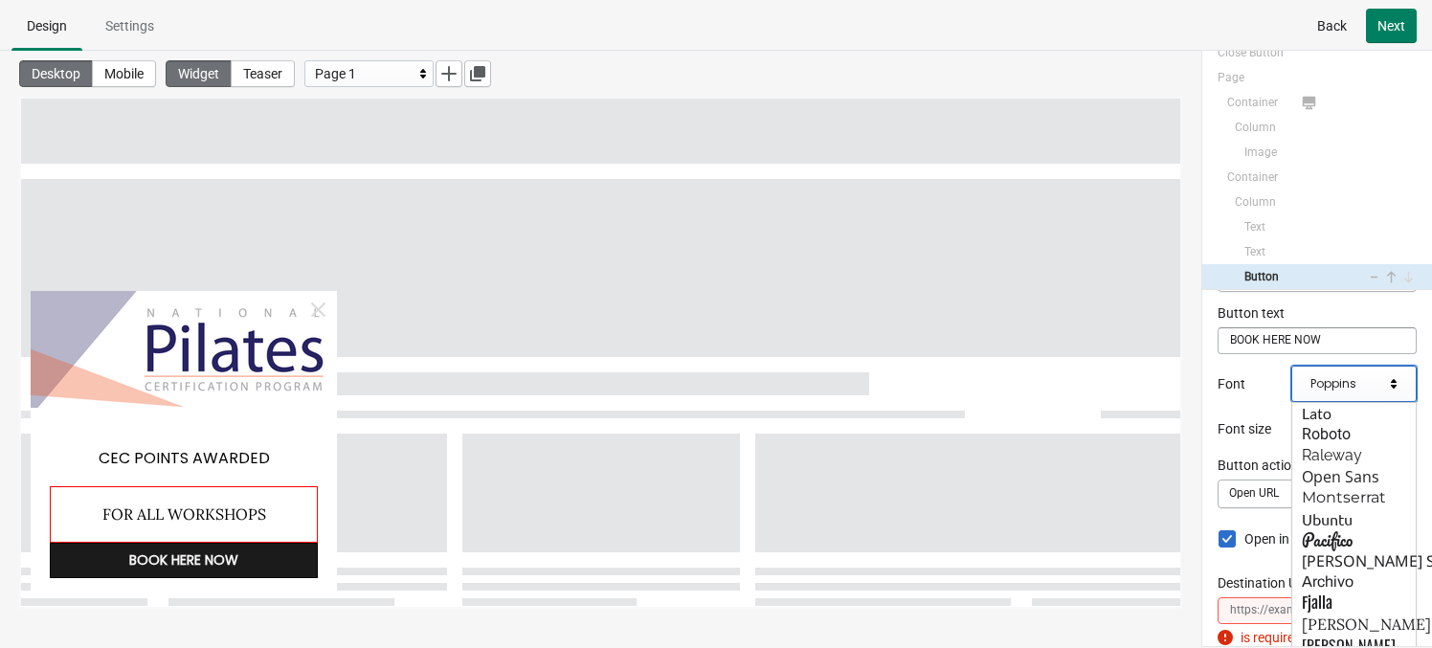
click at [212, 508] on div "FOR ALL WORKSHOPS" at bounding box center [184, 514] width 268 height 56
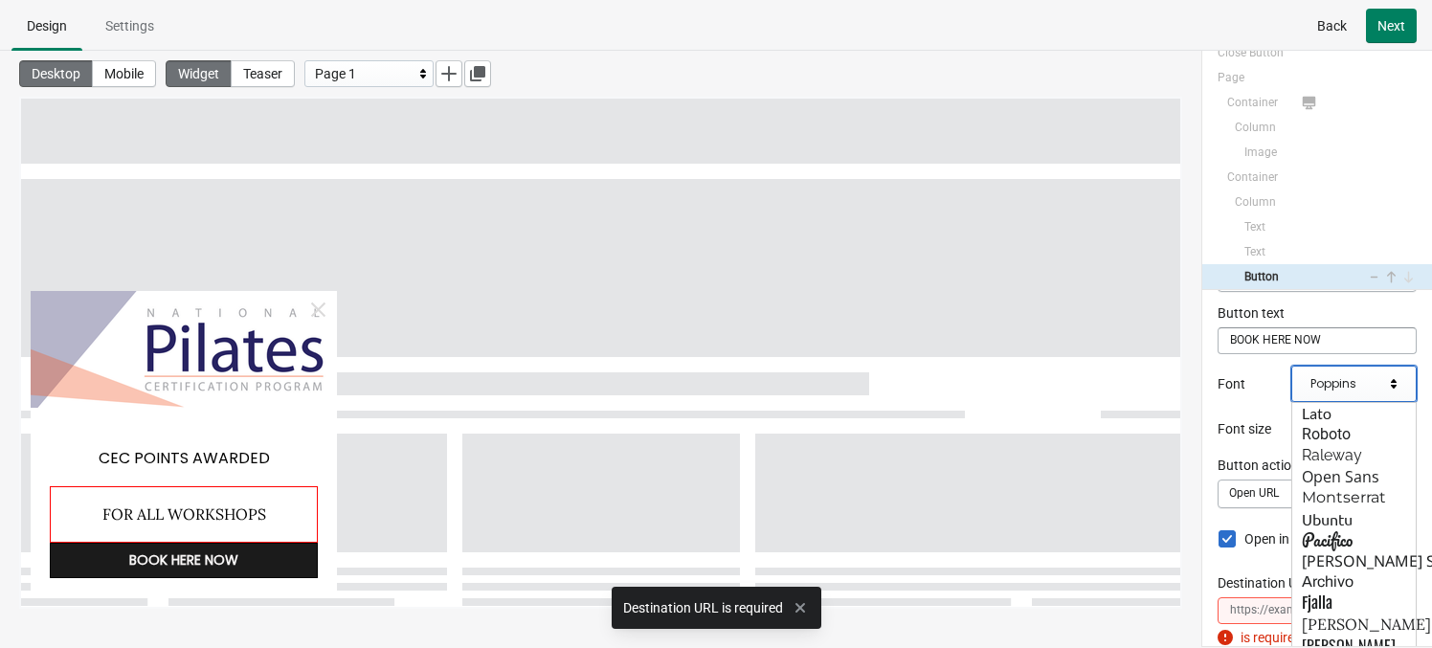
click at [212, 508] on div "FOR ALL WORKSHOPS" at bounding box center [184, 514] width 268 height 56
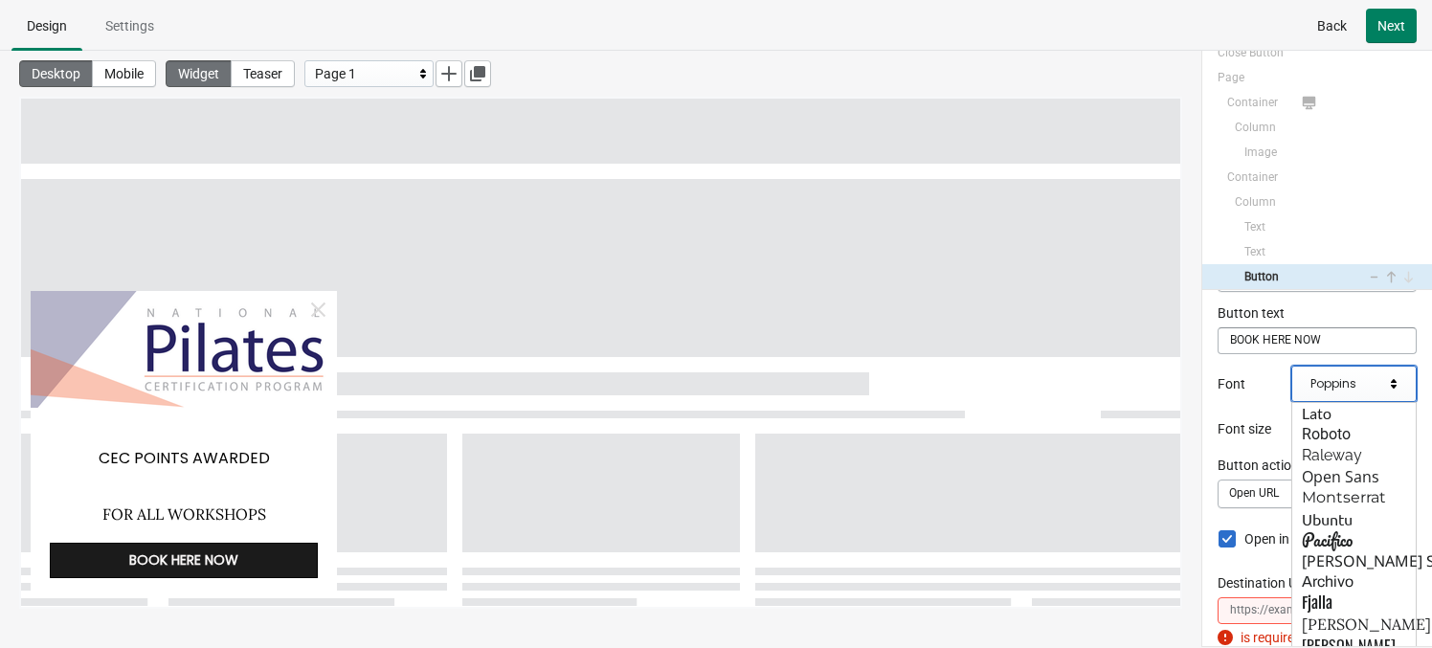
click at [1216, 429] on div "Display on Mobile Desktop Both Both Button text BOOK HERE NOW Font Poppins Lato…" at bounding box center [1317, 468] width 230 height 356
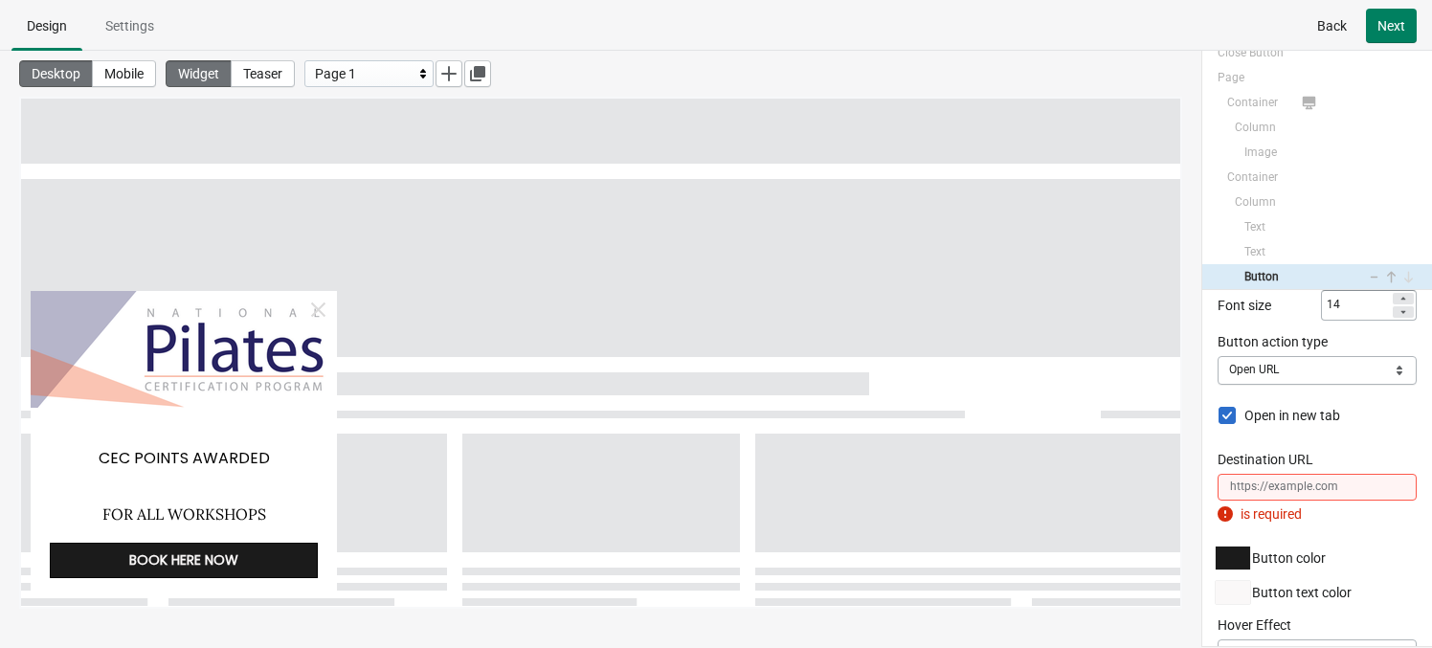
scroll to position [215, 0]
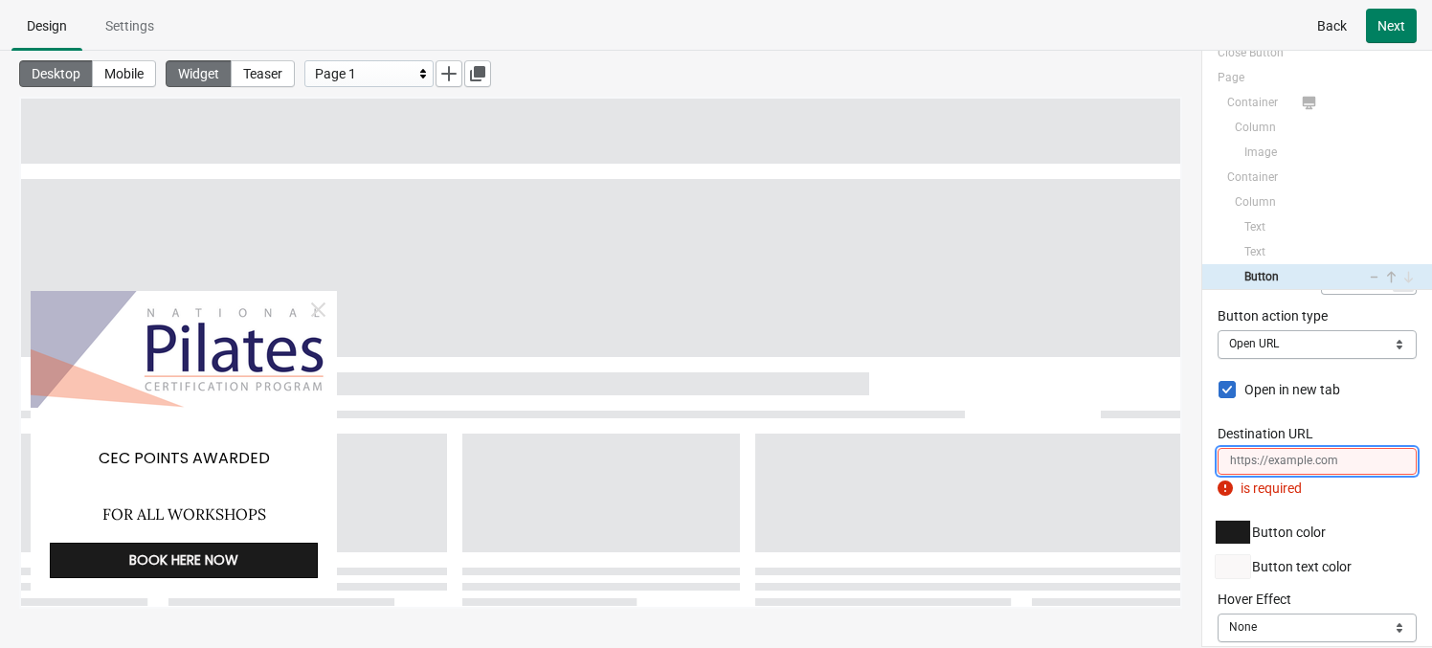
click at [1216, 458] on input "Destination URL" at bounding box center [1316, 461] width 199 height 27
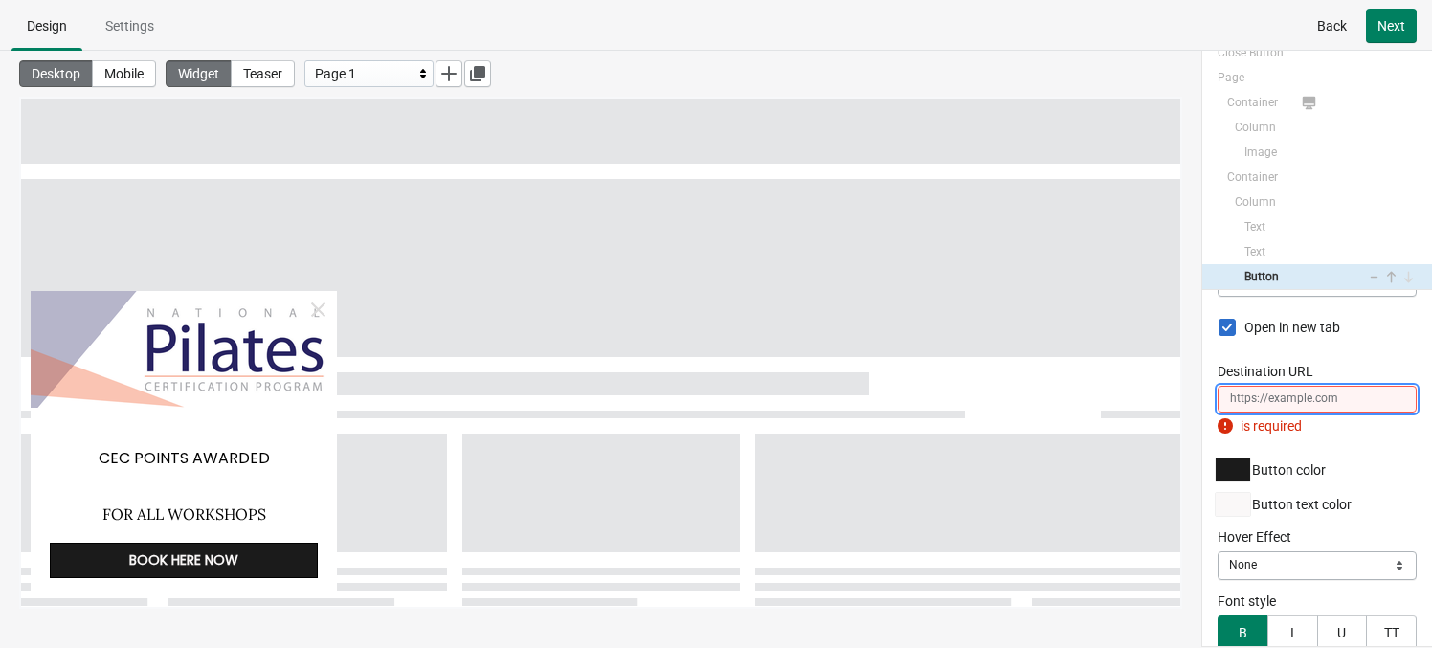
scroll to position [319, 0]
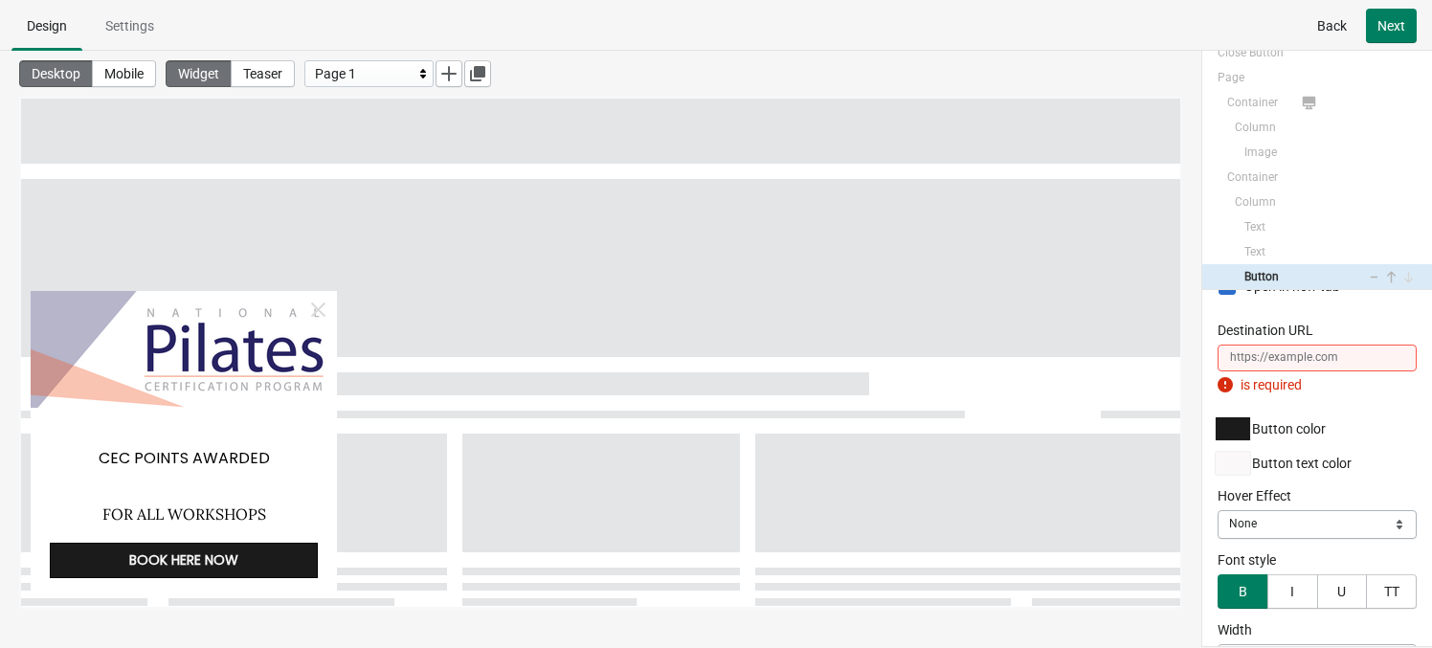
click at [1216, 393] on div "Button action type Close Popup Open URL Switch page Apply discount code Open UR…" at bounding box center [1316, 304] width 199 height 203
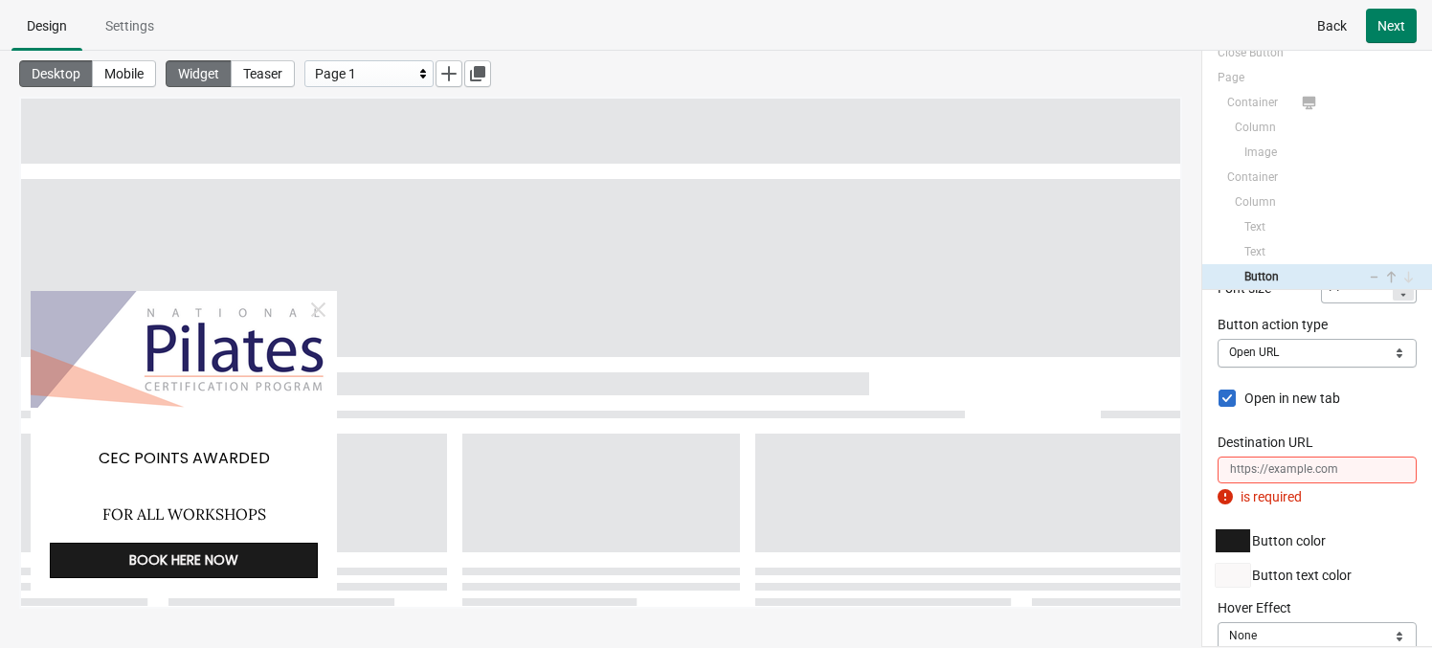
scroll to position [202, 0]
click at [1216, 401] on label "Open in new tab" at bounding box center [1278, 403] width 122 height 20
click at [1216, 401] on input "Open in new tab" at bounding box center [1218, 407] width 1 height 27
checkbox input "false"
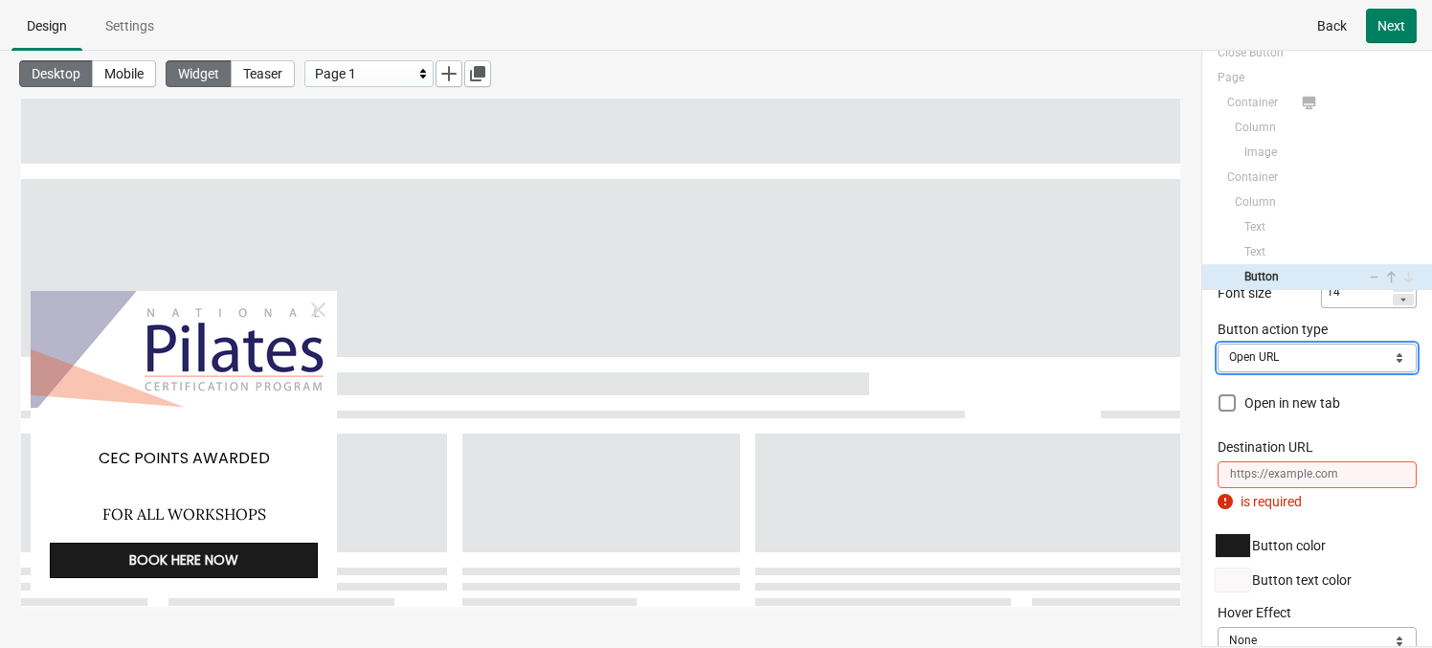
click at [1216, 366] on select "Close Popup Open URL Switch page Apply discount code" at bounding box center [1316, 358] width 199 height 29
click at [1216, 344] on select "Close Popup Open URL Switch page Apply discount code" at bounding box center [1316, 358] width 199 height 29
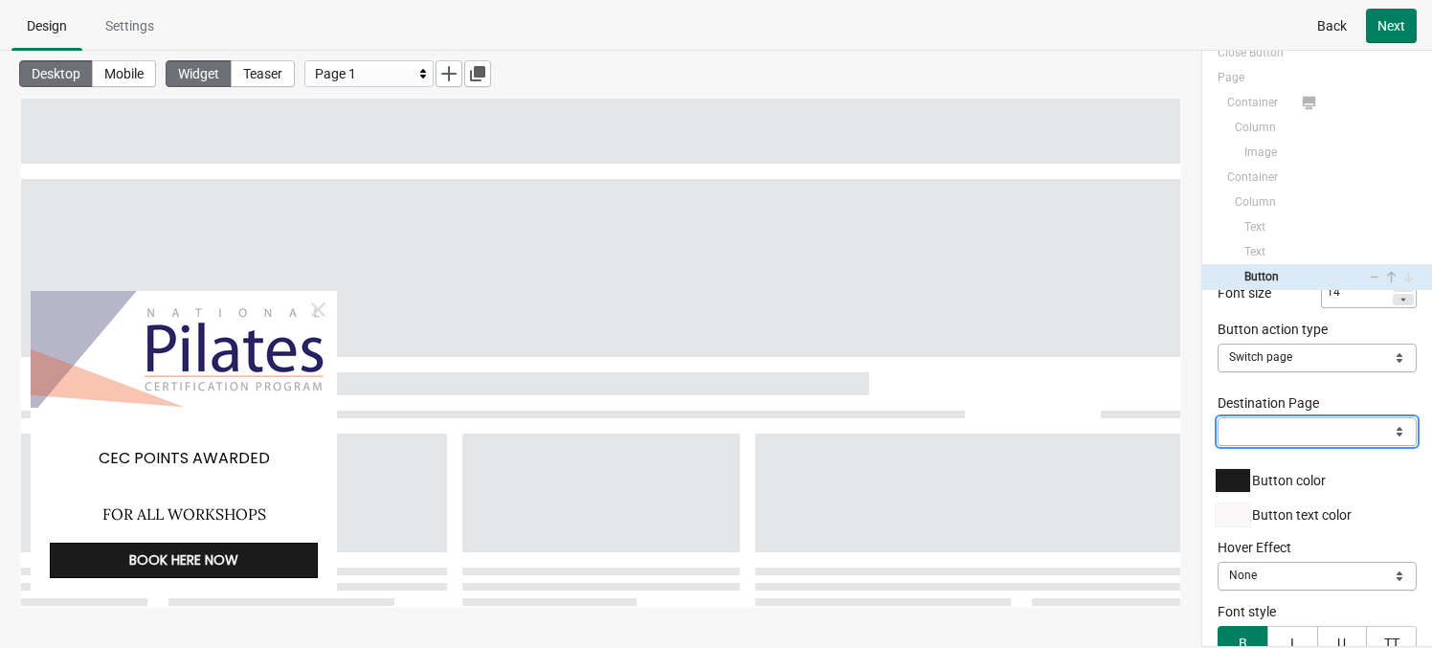
click at [1216, 420] on select "Destination Page" at bounding box center [1316, 431] width 199 height 29
click at [1216, 417] on select "Destination Page" at bounding box center [1316, 431] width 199 height 29
click at [1216, 427] on select "Destination Page" at bounding box center [1316, 431] width 199 height 29
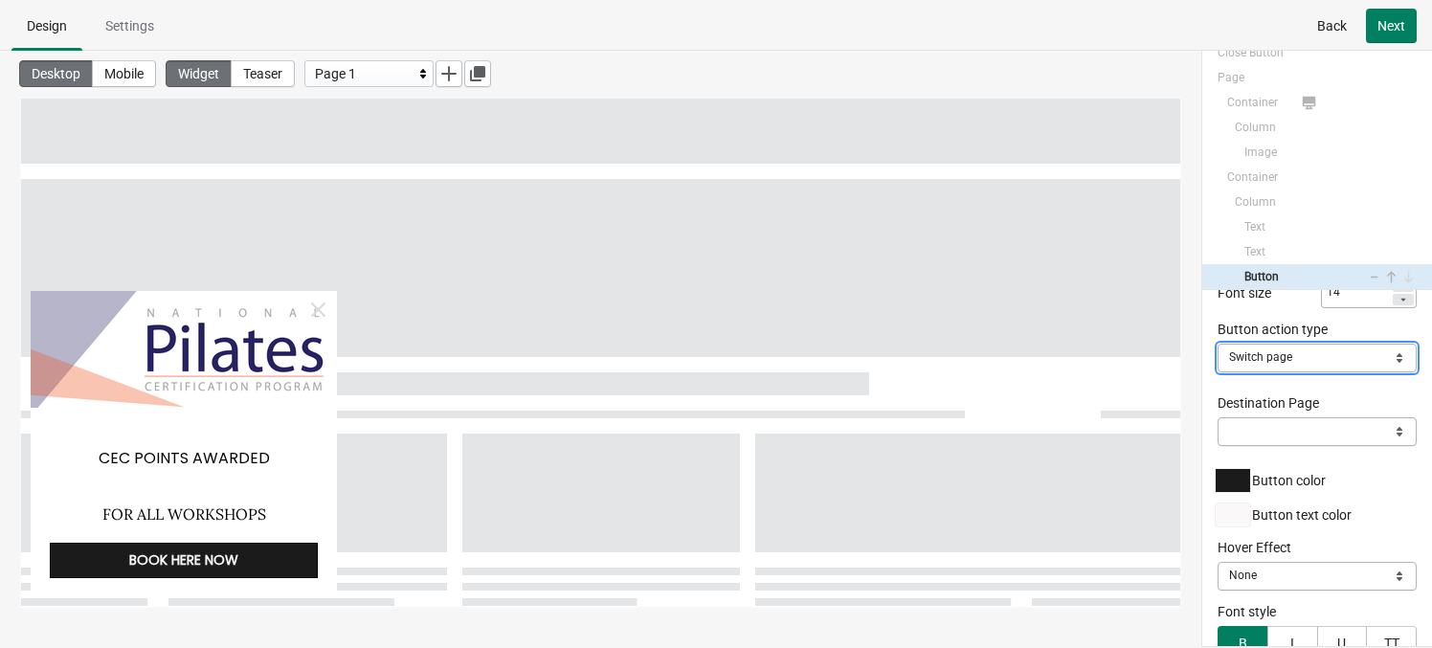
click at [1216, 363] on select "Close Popup Open URL Switch page Apply discount code" at bounding box center [1316, 358] width 199 height 29
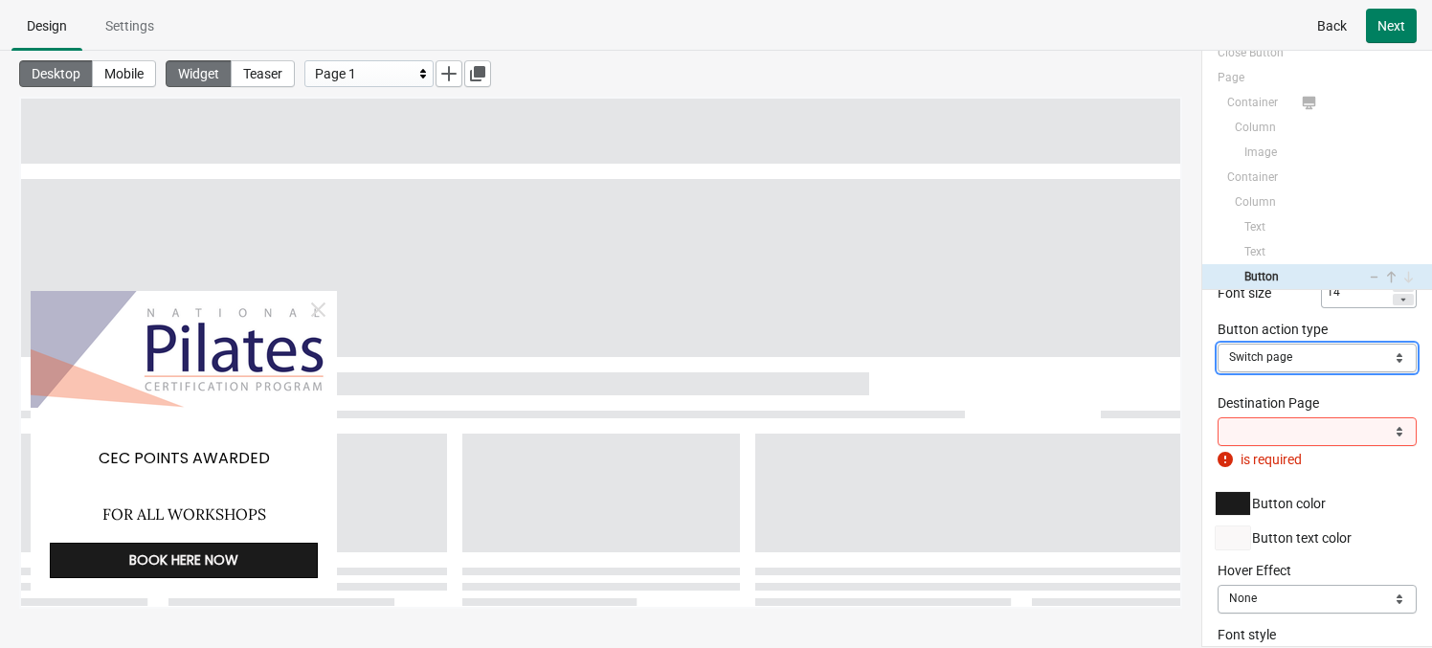
select select "open"
click at [1216, 344] on select "Close Popup Open URL Switch page Apply discount code" at bounding box center [1316, 358] width 199 height 29
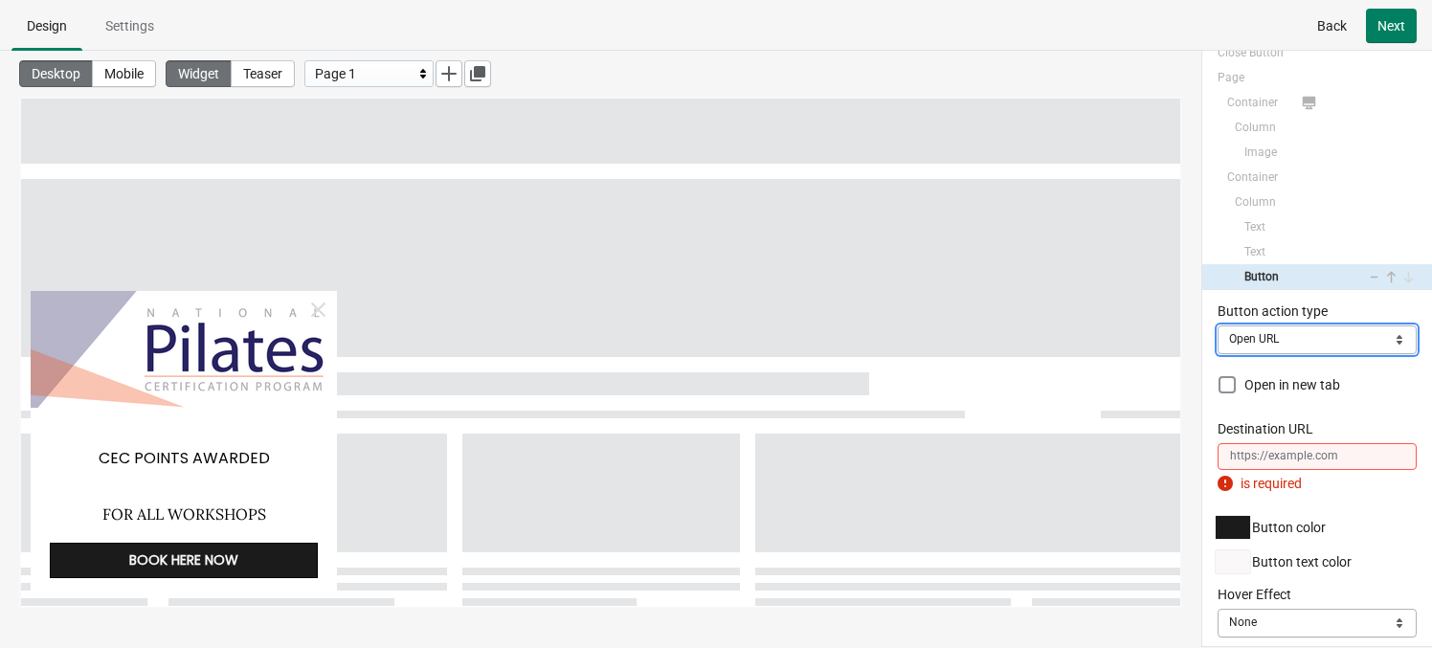
scroll to position [222, 0]
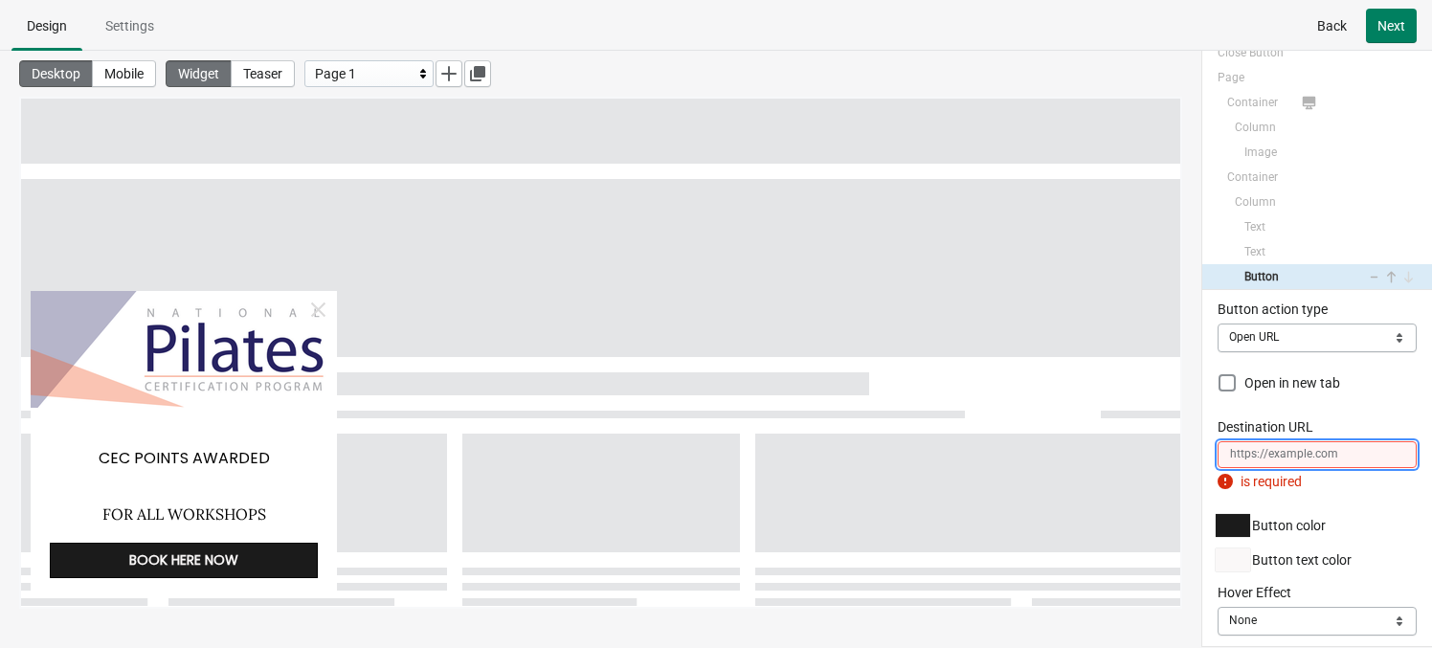
click at [1216, 448] on input "Destination URL" at bounding box center [1316, 454] width 199 height 27
paste input "[URL][DOMAIN_NAME]"
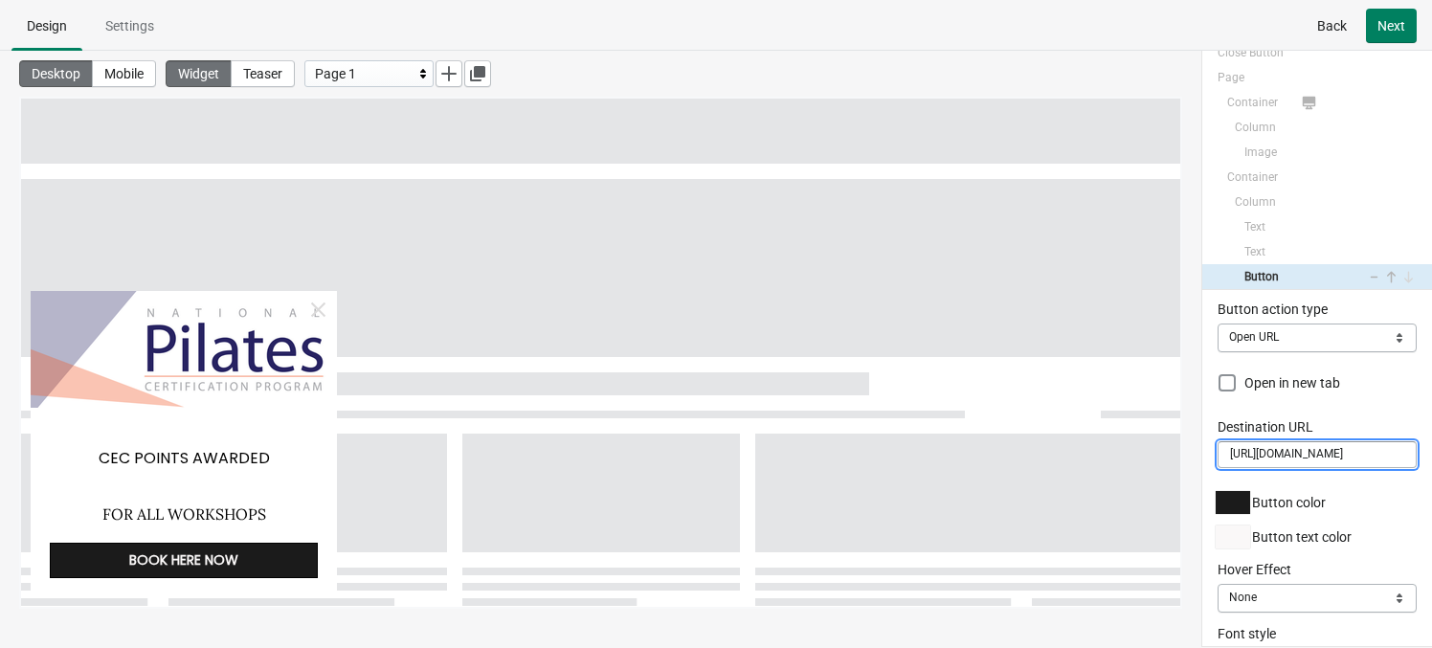
type input "[URL][DOMAIN_NAME]"
click at [1203, 427] on div "Display on Mobile Desktop Both Both Button text BOOK HERE NOW Font Poppins Font…" at bounding box center [1317, 468] width 230 height 356
click at [1216, 31] on span "Next" at bounding box center [1391, 25] width 28 height 15
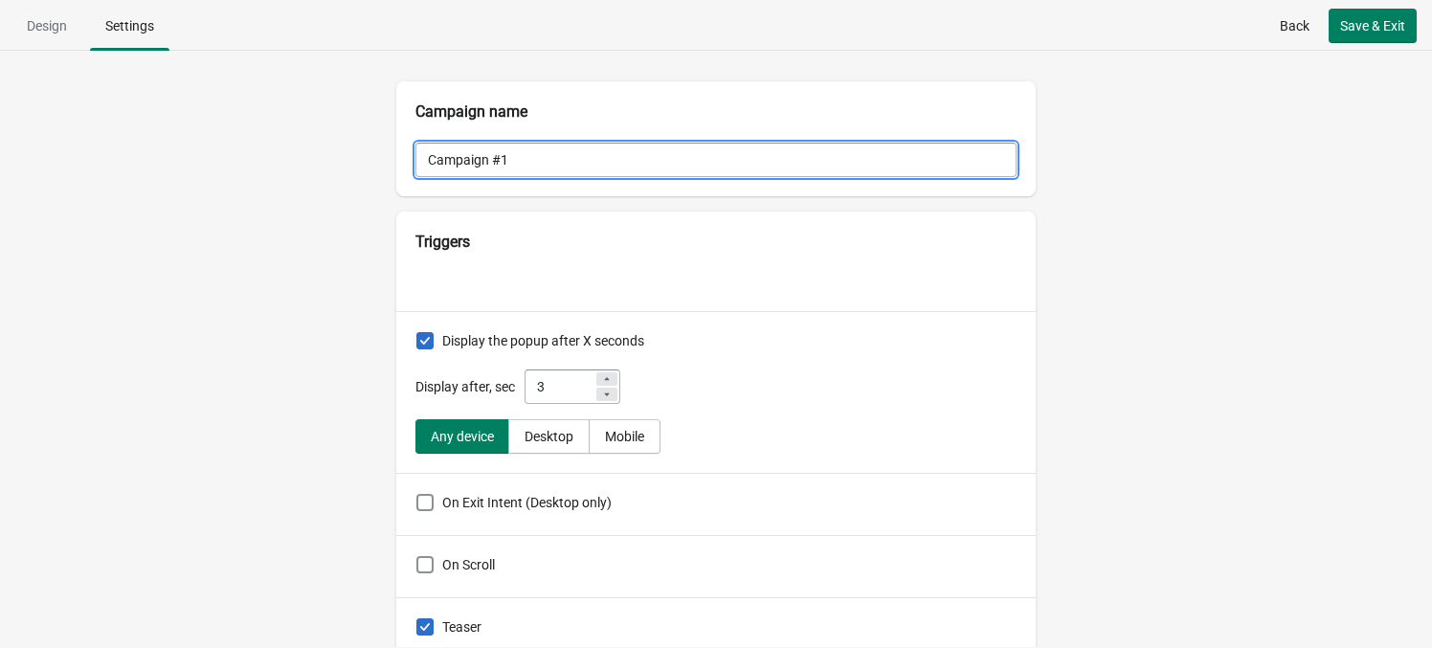
click at [672, 167] on input "Campaign #1" at bounding box center [715, 160] width 601 height 34
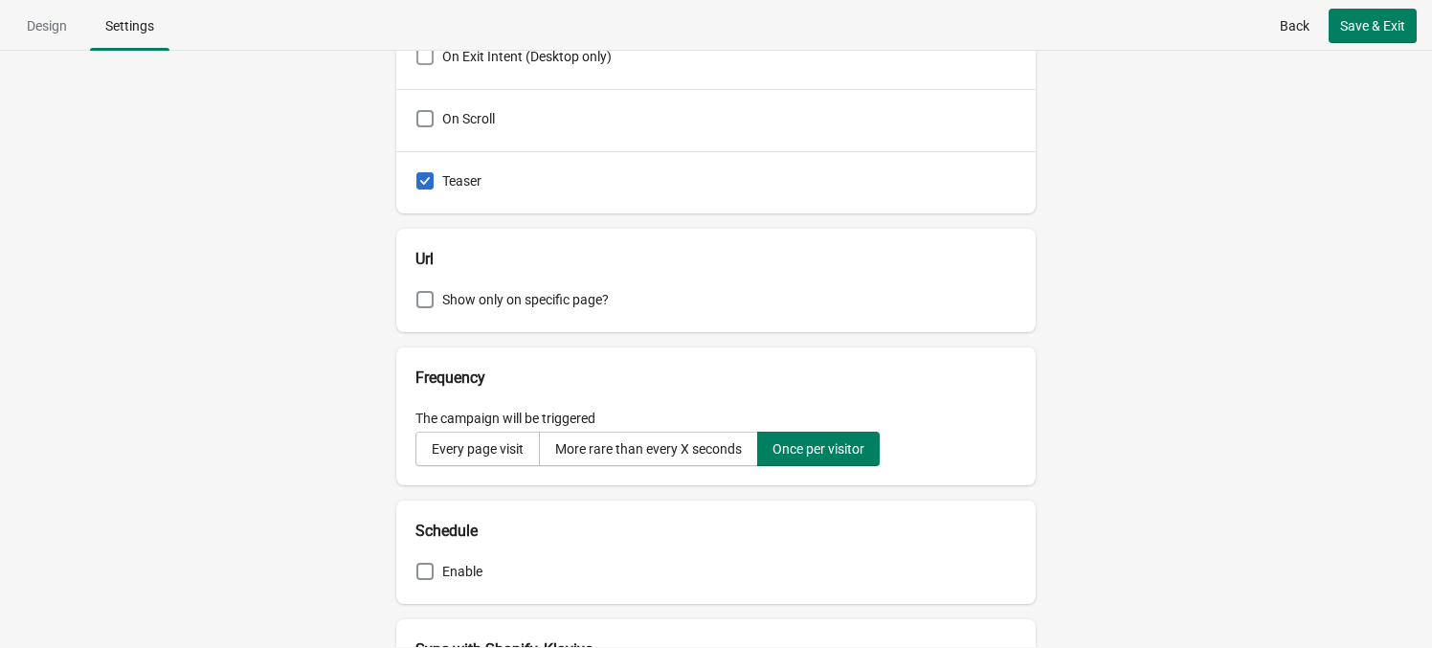
scroll to position [450, 0]
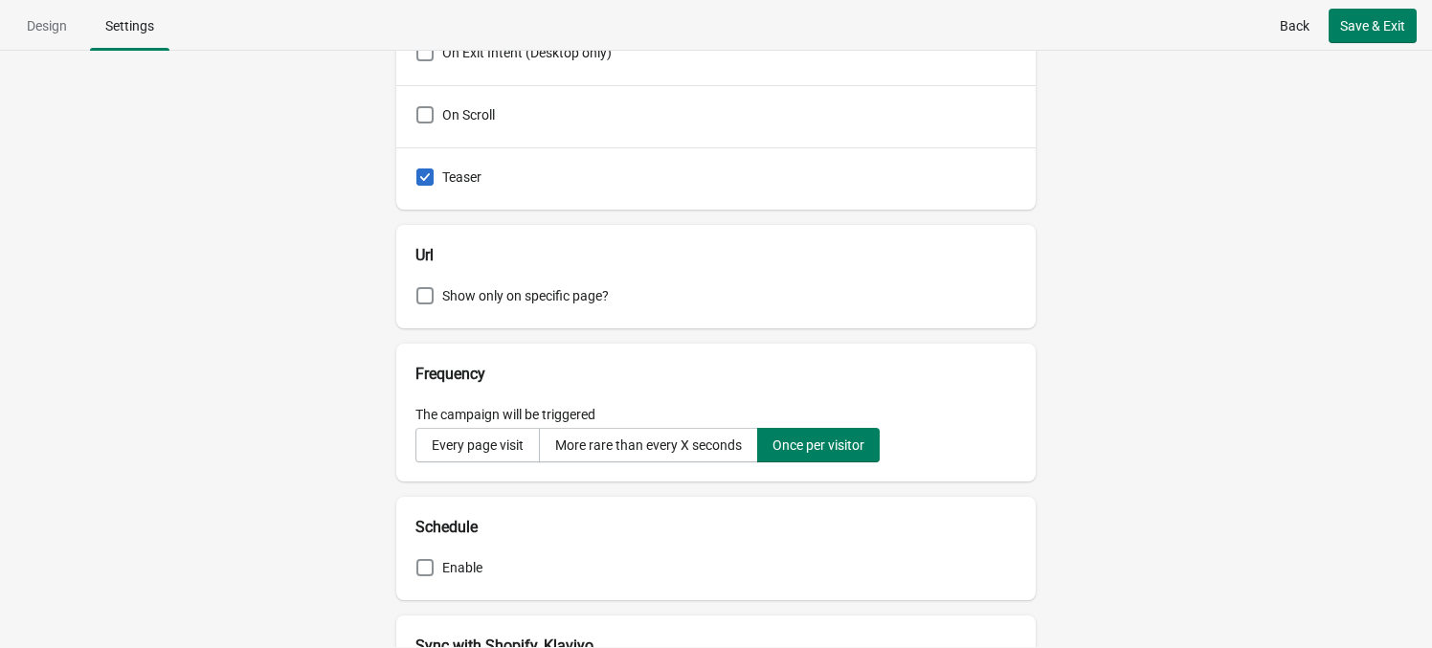
type input "NPCP CEC"
click at [454, 302] on span "Show only on specific page?" at bounding box center [525, 295] width 167 height 15
click at [417, 288] on input "Show only on specific page?" at bounding box center [416, 287] width 1 height 1
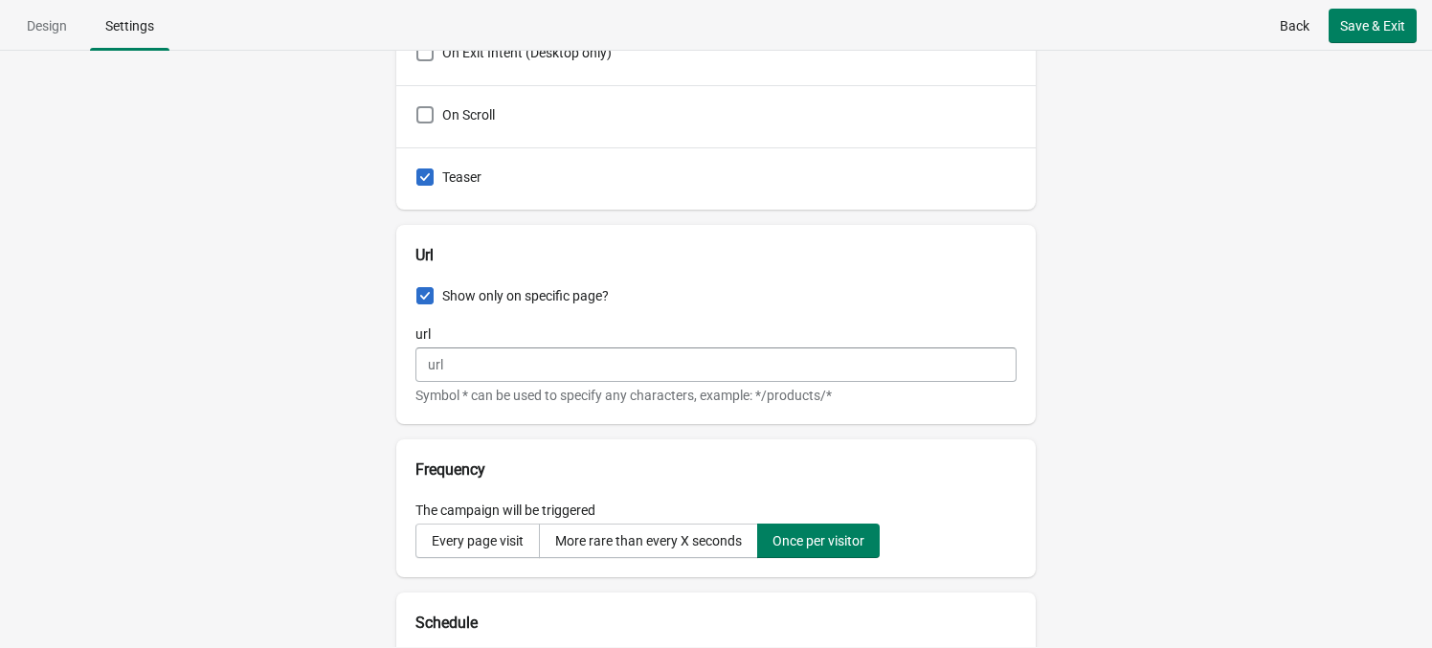
click at [454, 302] on span "Show only on specific page?" at bounding box center [525, 295] width 167 height 15
click at [417, 288] on input "Show only on specific page?" at bounding box center [416, 287] width 1 height 1
checkbox input "false"
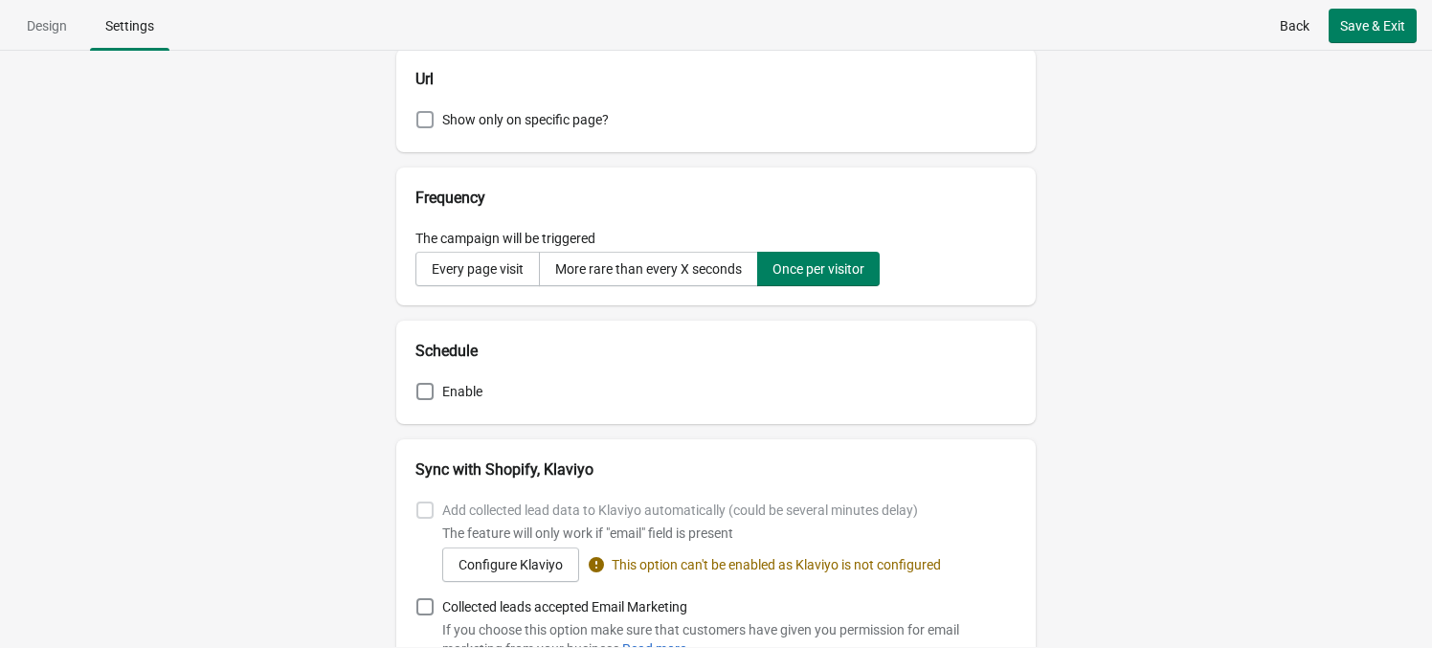
scroll to position [640, 0]
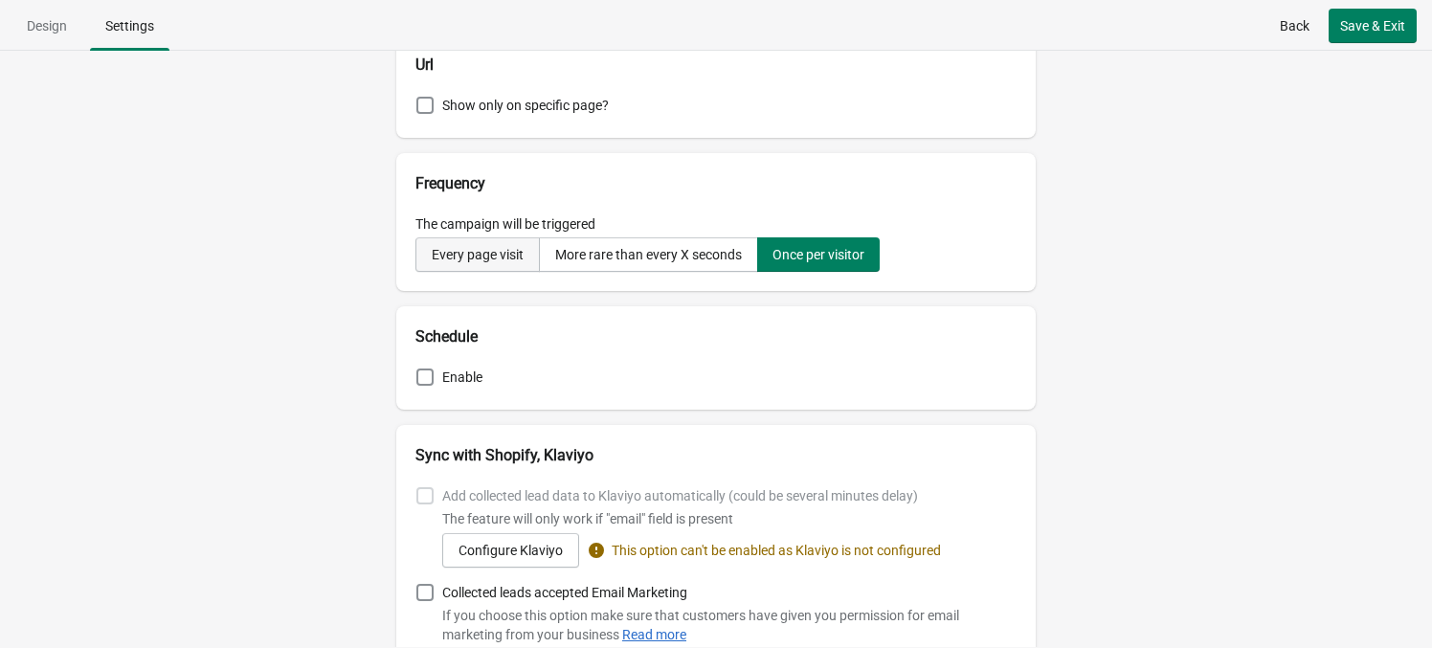
click at [454, 266] on button "Every page visit" at bounding box center [477, 254] width 124 height 34
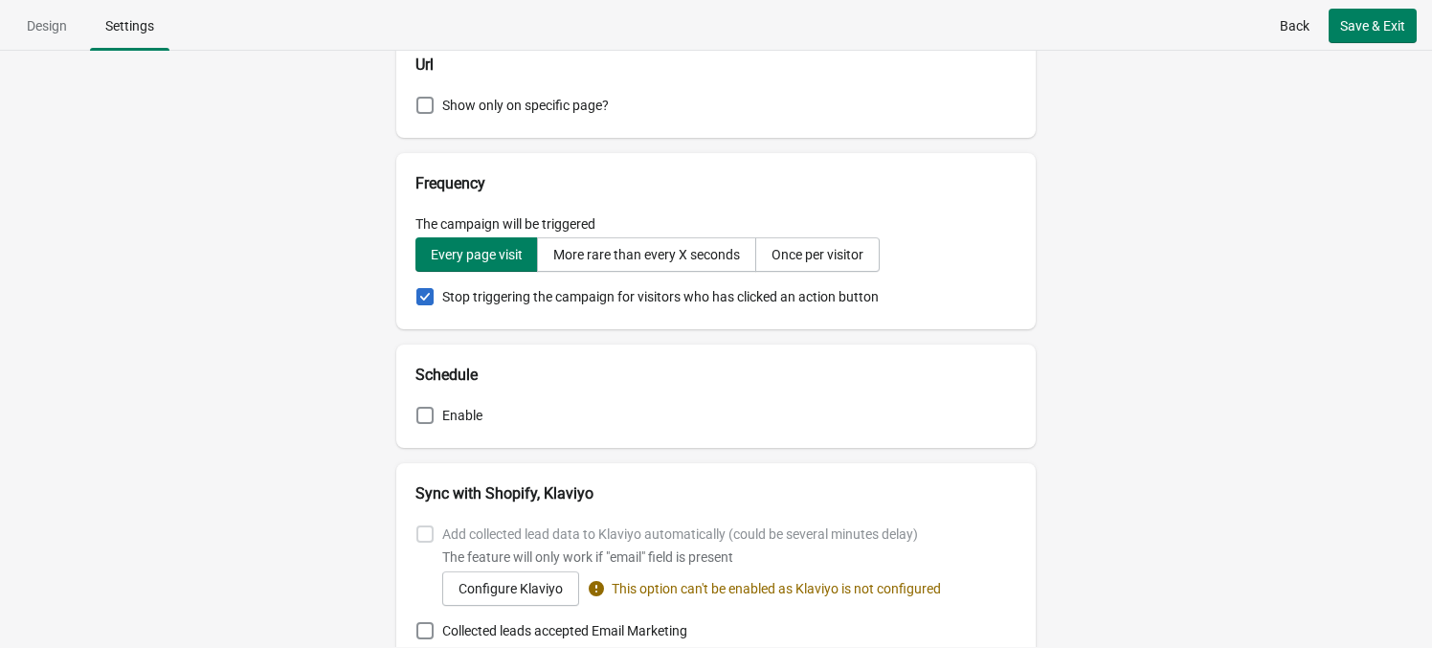
click at [454, 295] on span "Stop triggering the campaign for visitors who has clicked an action button" at bounding box center [660, 296] width 436 height 15
click at [417, 289] on input "Stop triggering the campaign for visitors who has clicked an action button" at bounding box center [416, 288] width 1 height 1
click at [454, 295] on span "Stop triggering the campaign for visitors who has clicked an action button" at bounding box center [660, 296] width 436 height 15
click at [417, 289] on input "Stop triggering the campaign for visitors who has clicked an action button" at bounding box center [416, 288] width 1 height 1
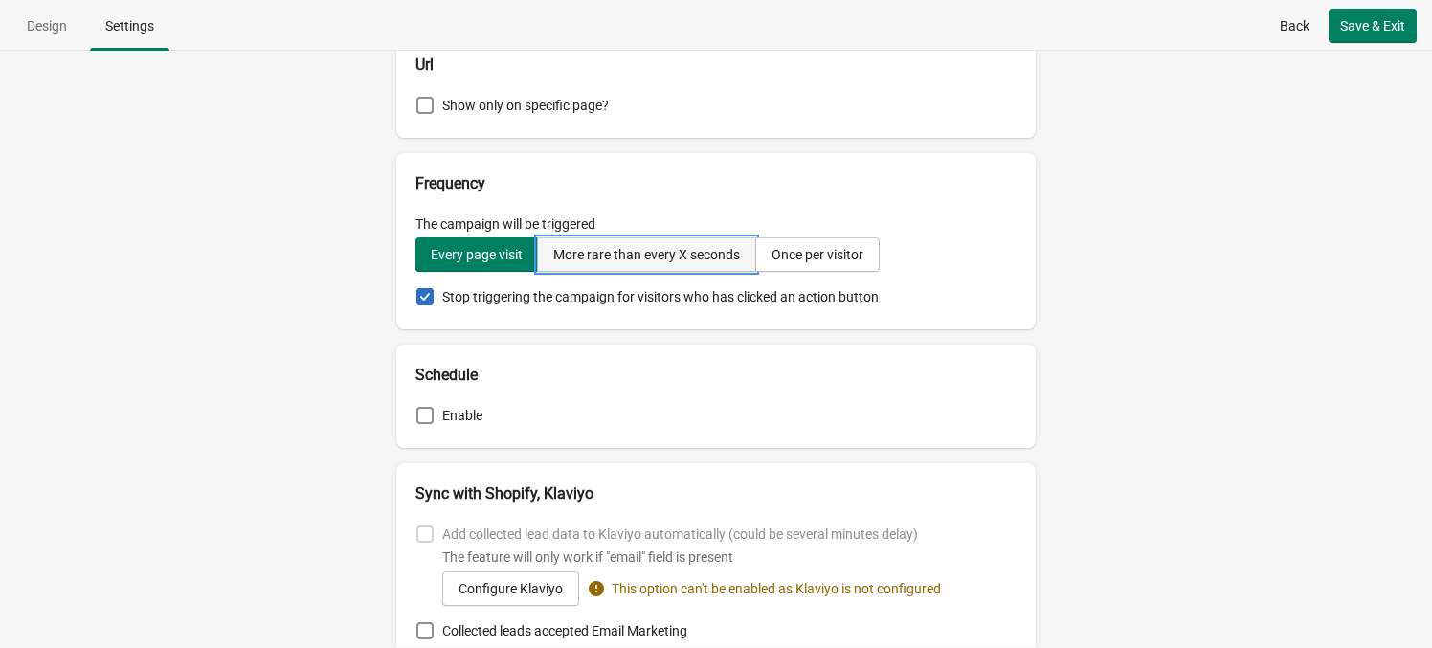
click at [657, 268] on button "More rare than every X seconds" at bounding box center [646, 254] width 219 height 34
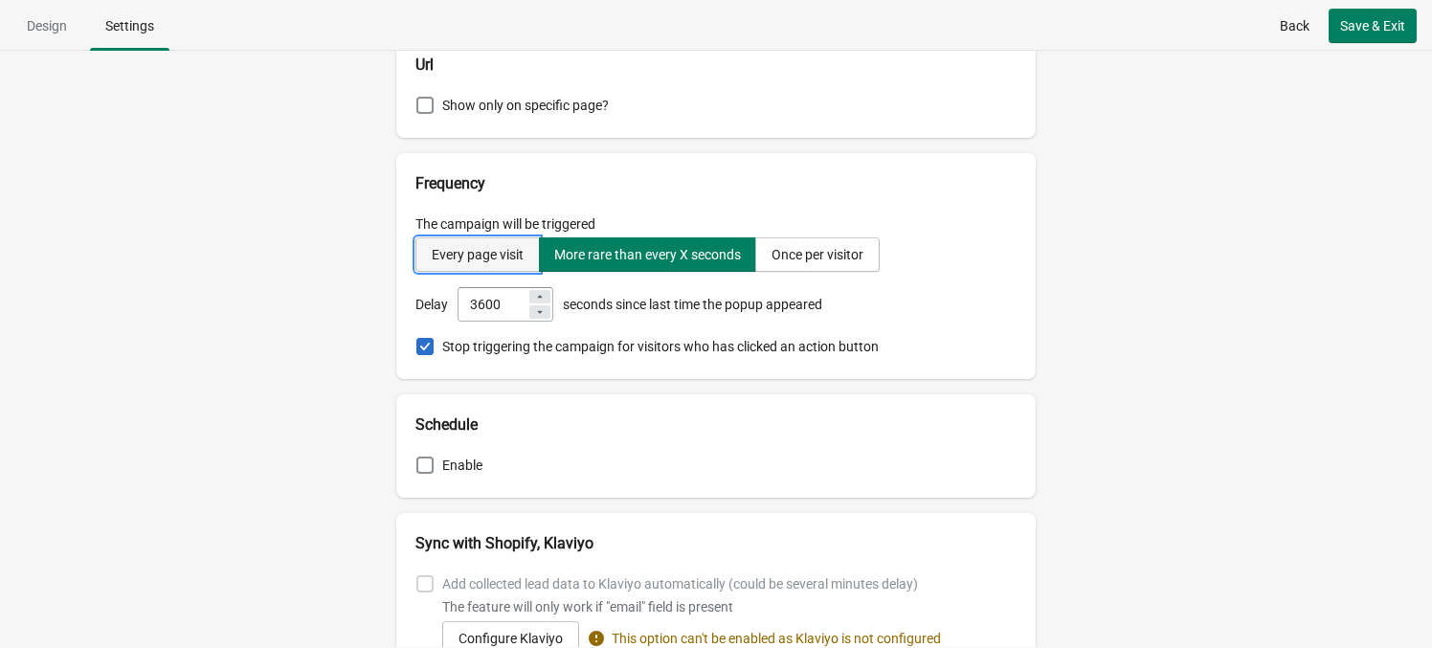
click at [520, 254] on div "Every page visit" at bounding box center [478, 254] width 92 height 15
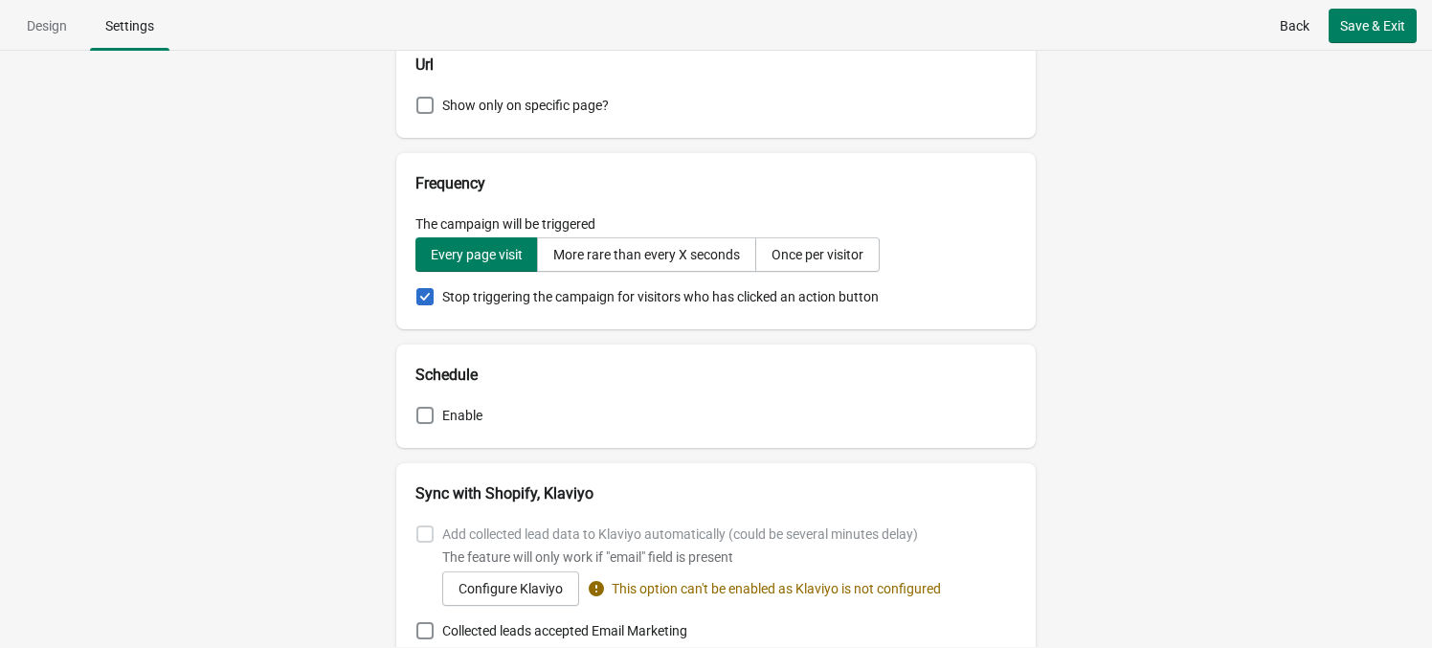
click at [432, 300] on span at bounding box center [424, 296] width 17 height 17
click at [417, 289] on input "Stop triggering the campaign for visitors who has clicked an action button" at bounding box center [416, 288] width 1 height 1
checkbox input "false"
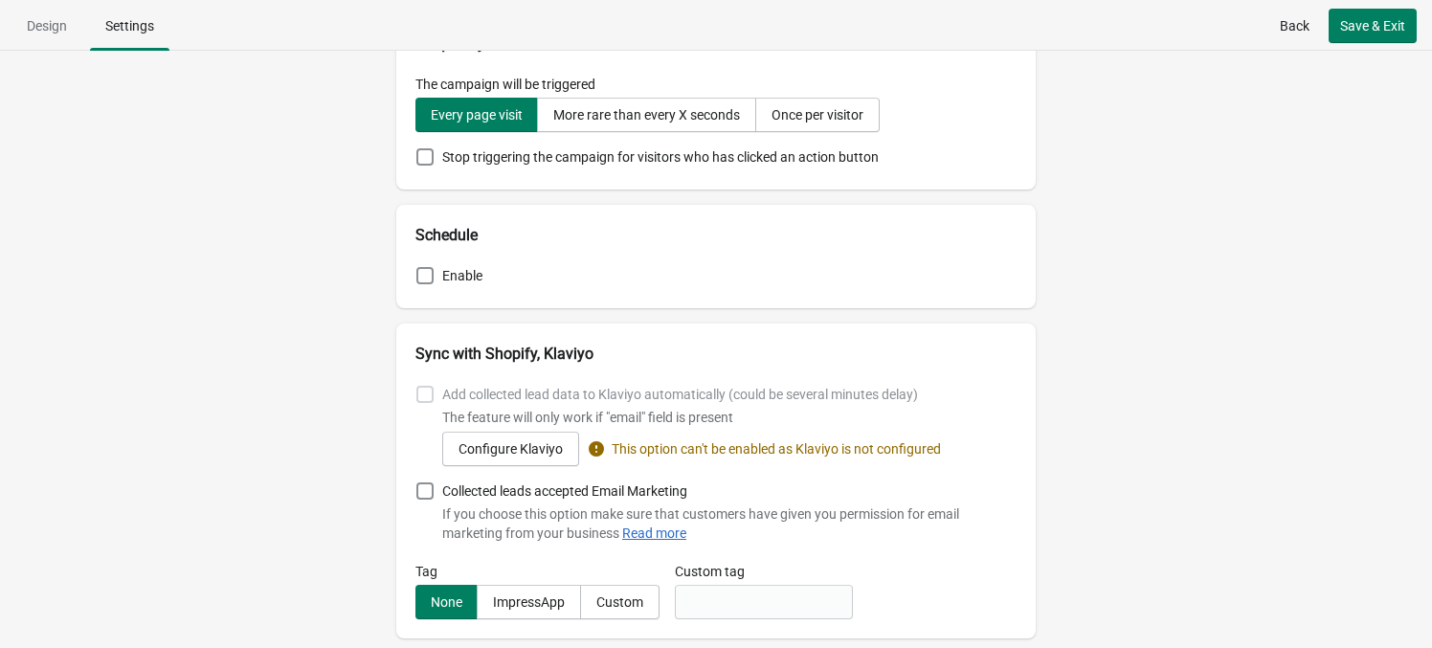
scroll to position [802, 0]
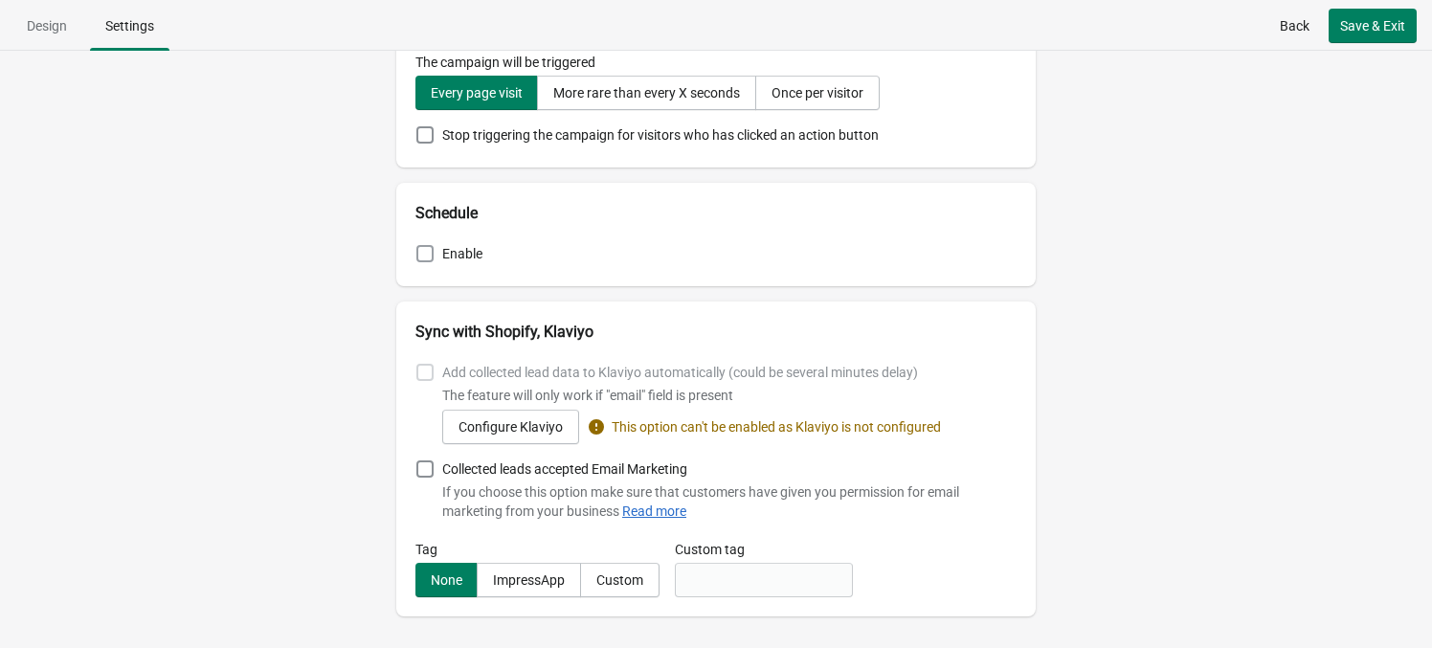
click at [432, 245] on span at bounding box center [424, 253] width 17 height 17
click at [417, 245] on input "Enable" at bounding box center [416, 245] width 1 height 1
checkbox input "true"
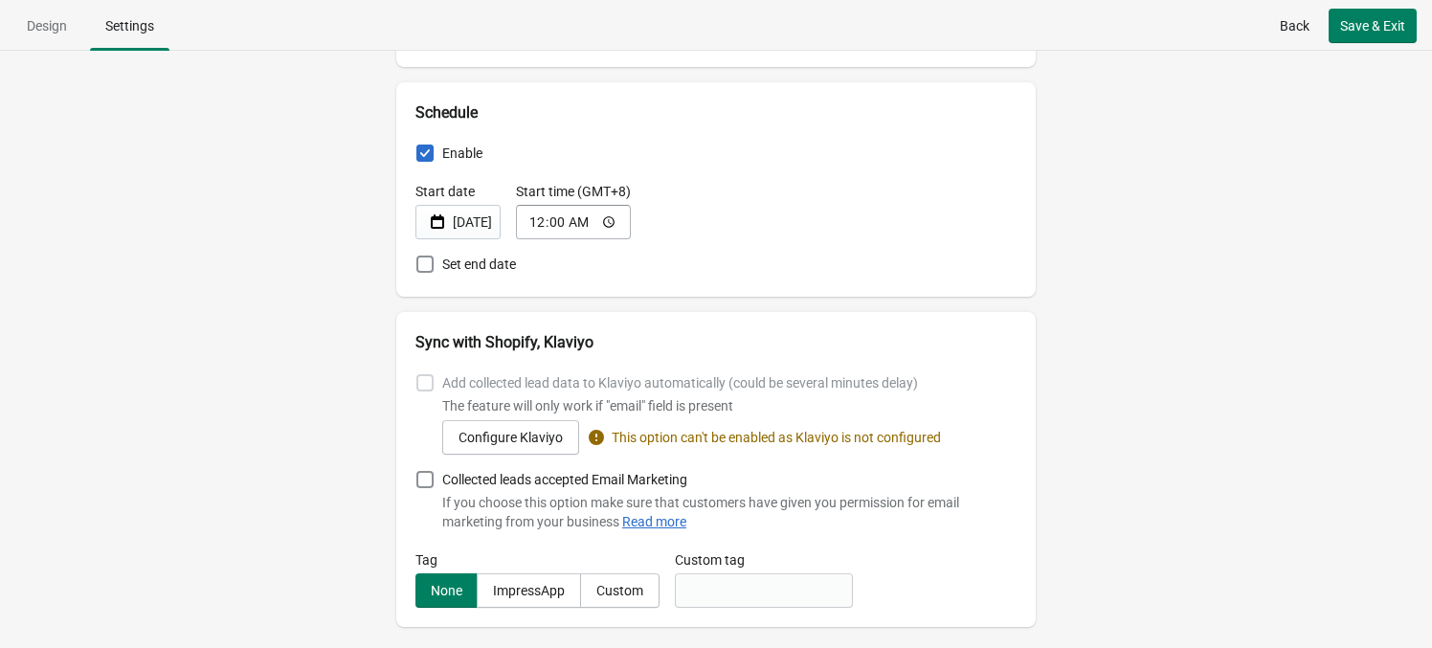
scroll to position [913, 0]
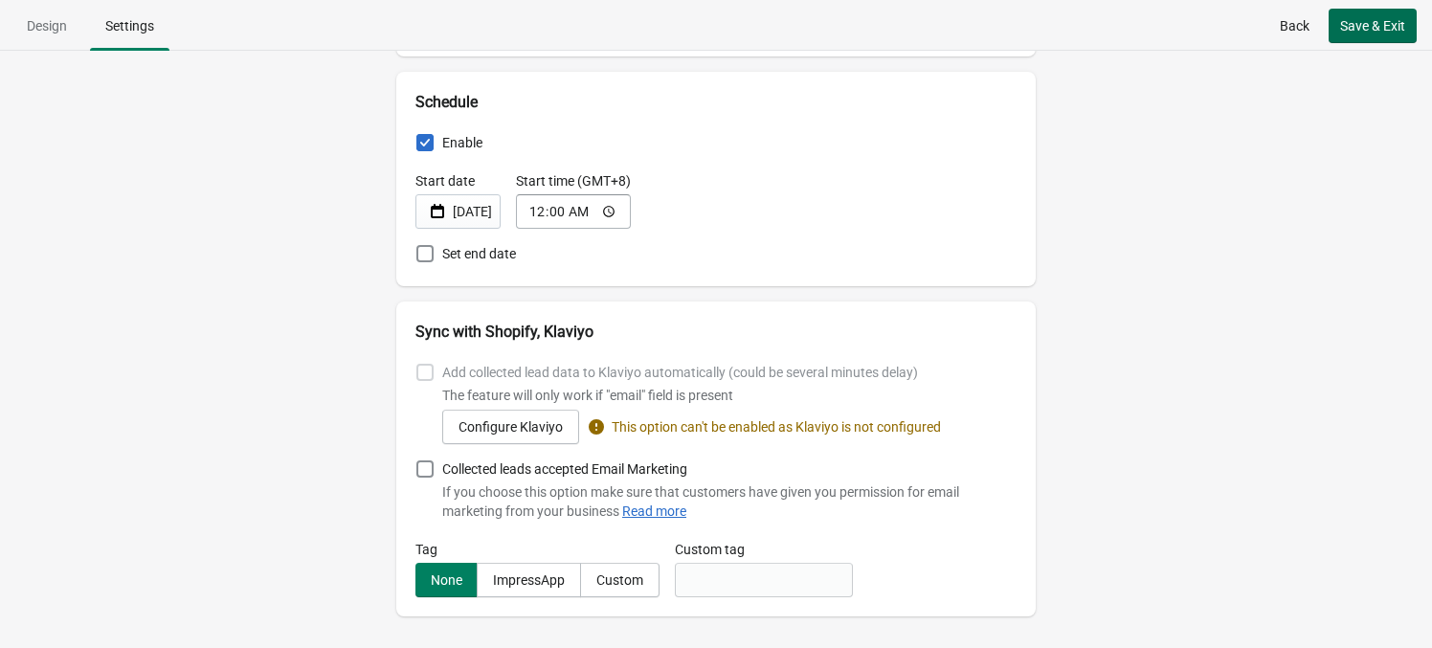
click at [1216, 22] on span "Save & Exit" at bounding box center [1372, 25] width 65 height 15
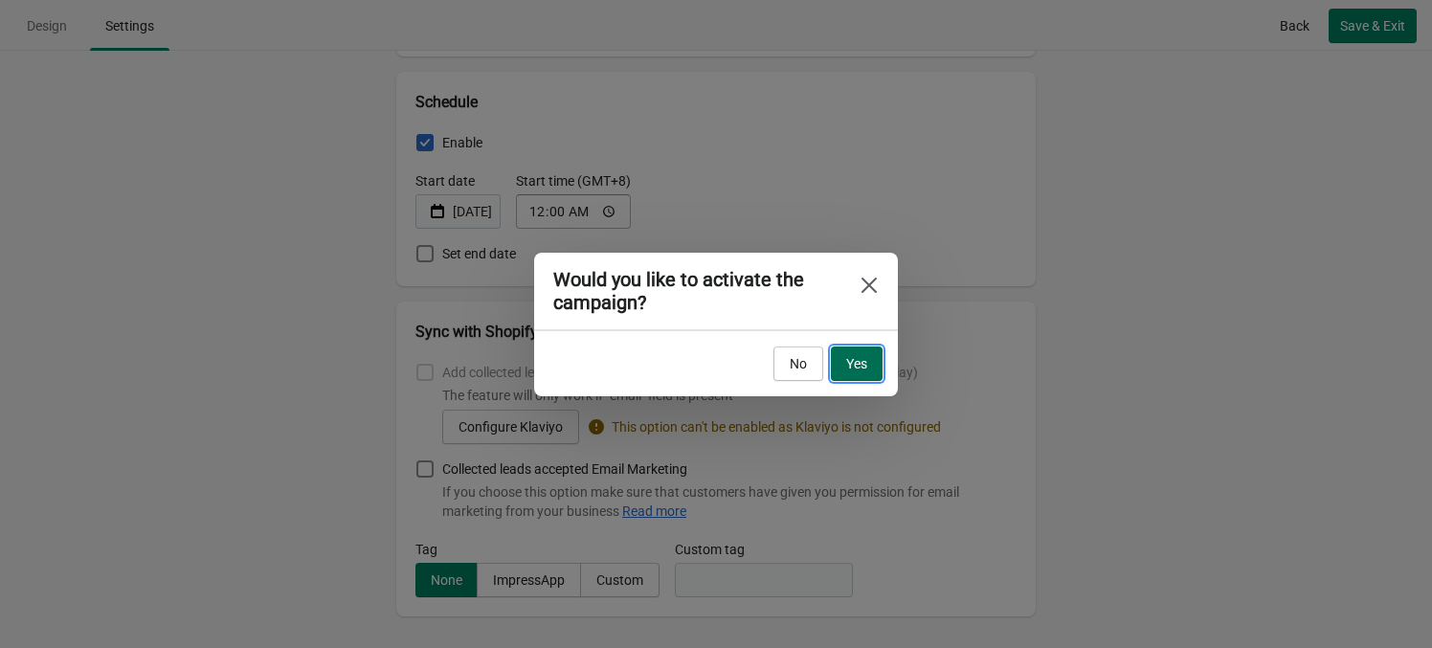
click at [859, 360] on span "Yes" at bounding box center [856, 363] width 21 height 15
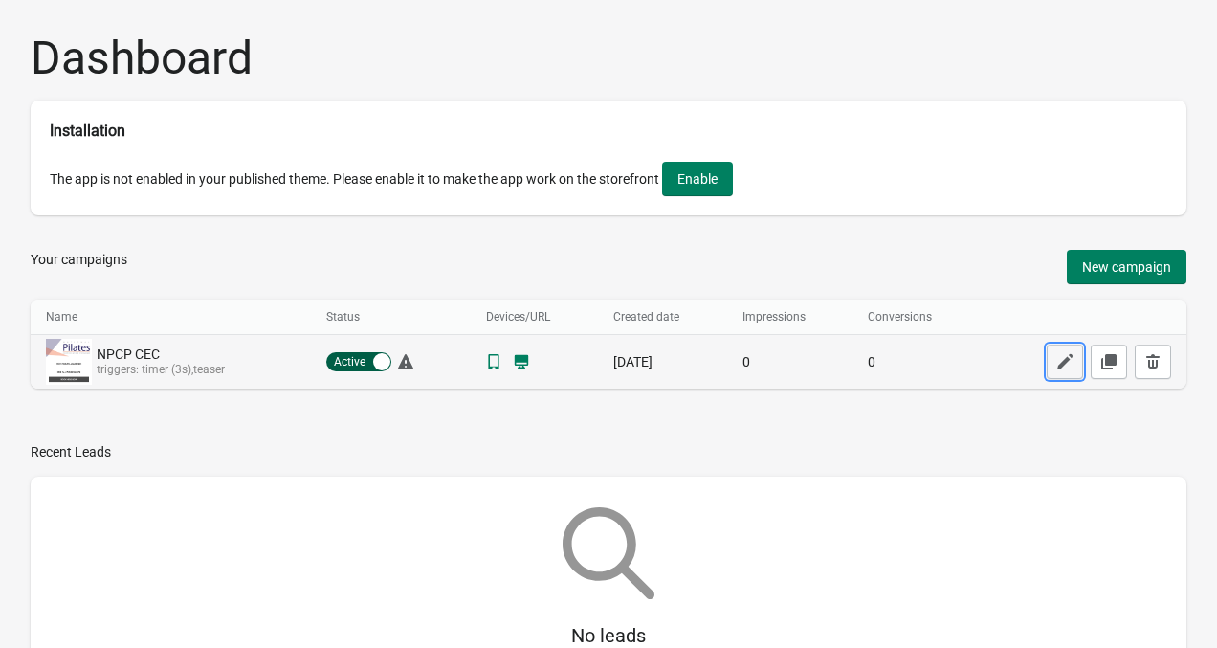
click at [1053, 357] on button "button" at bounding box center [1065, 362] width 36 height 34
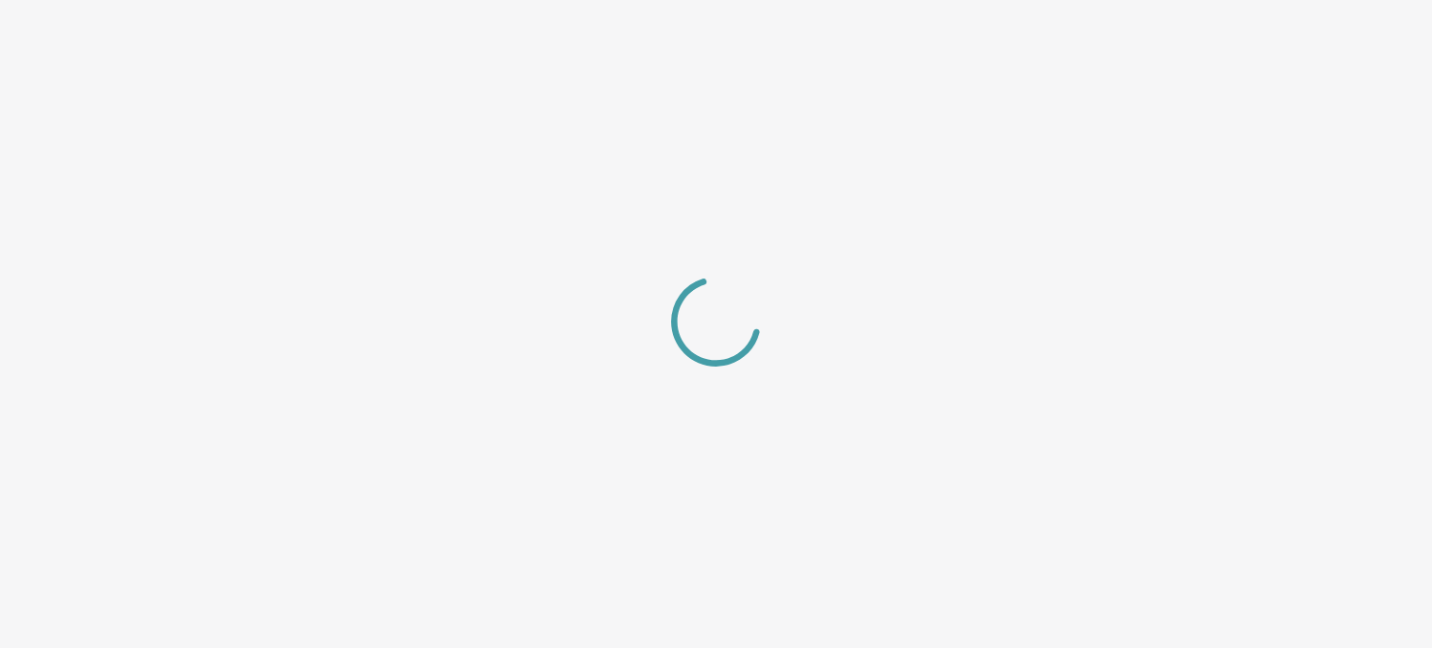
select select "left_bottom"
select select "zoom"
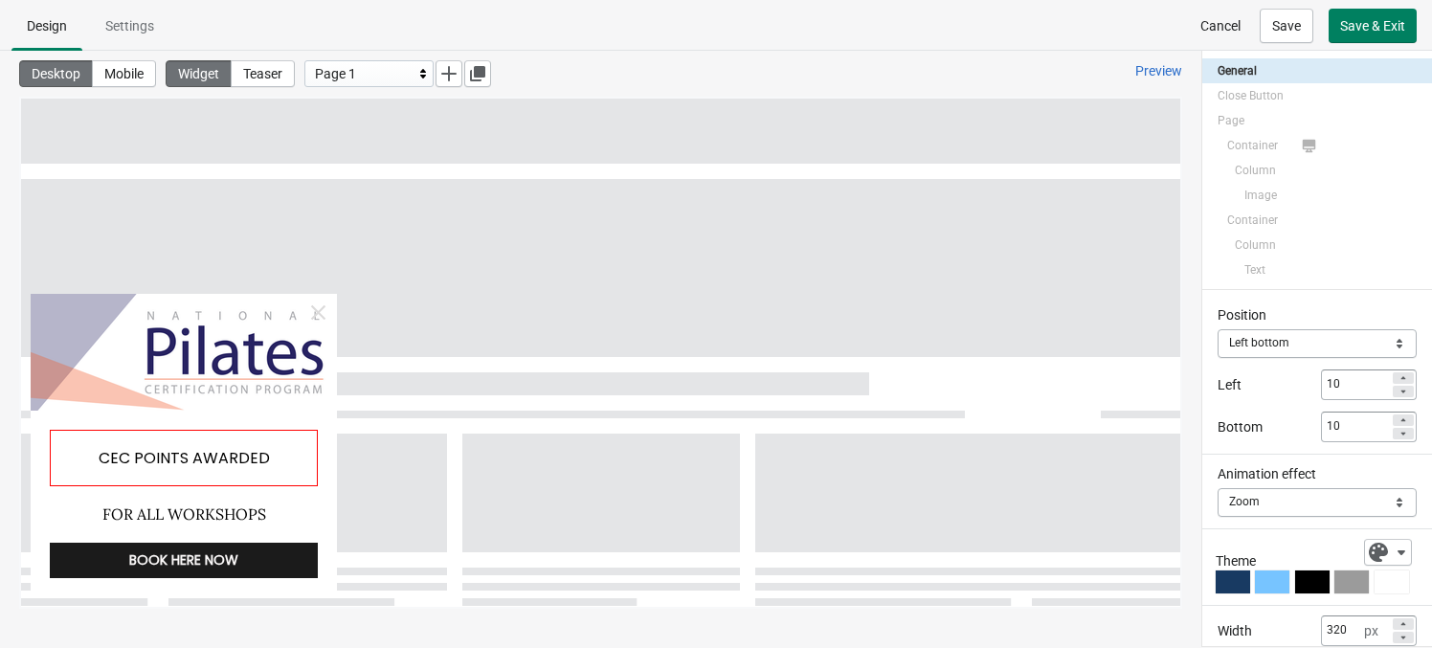
click at [174, 464] on div "CEC POINTS AWARDED" at bounding box center [184, 458] width 268 height 56
select select "both"
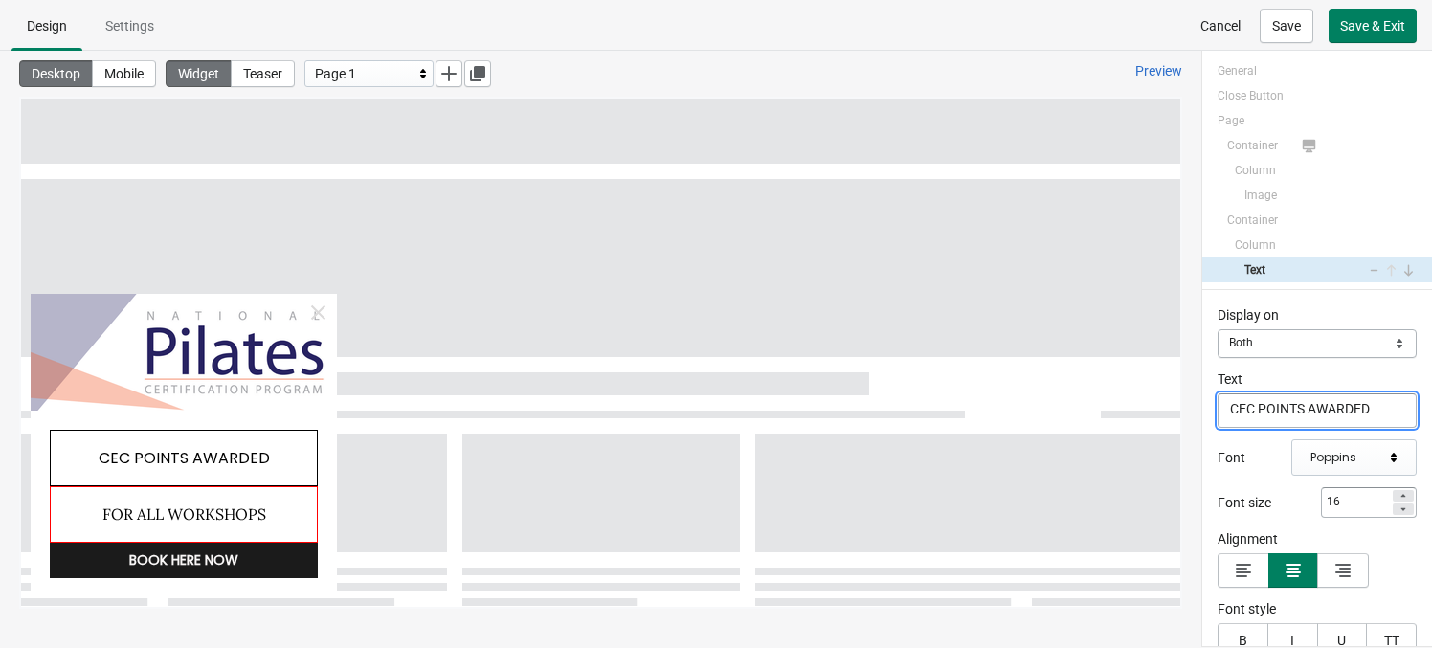
click at [205, 513] on div "FOR ALL WORKSHOPS" at bounding box center [184, 514] width 268 height 56
select select "both"
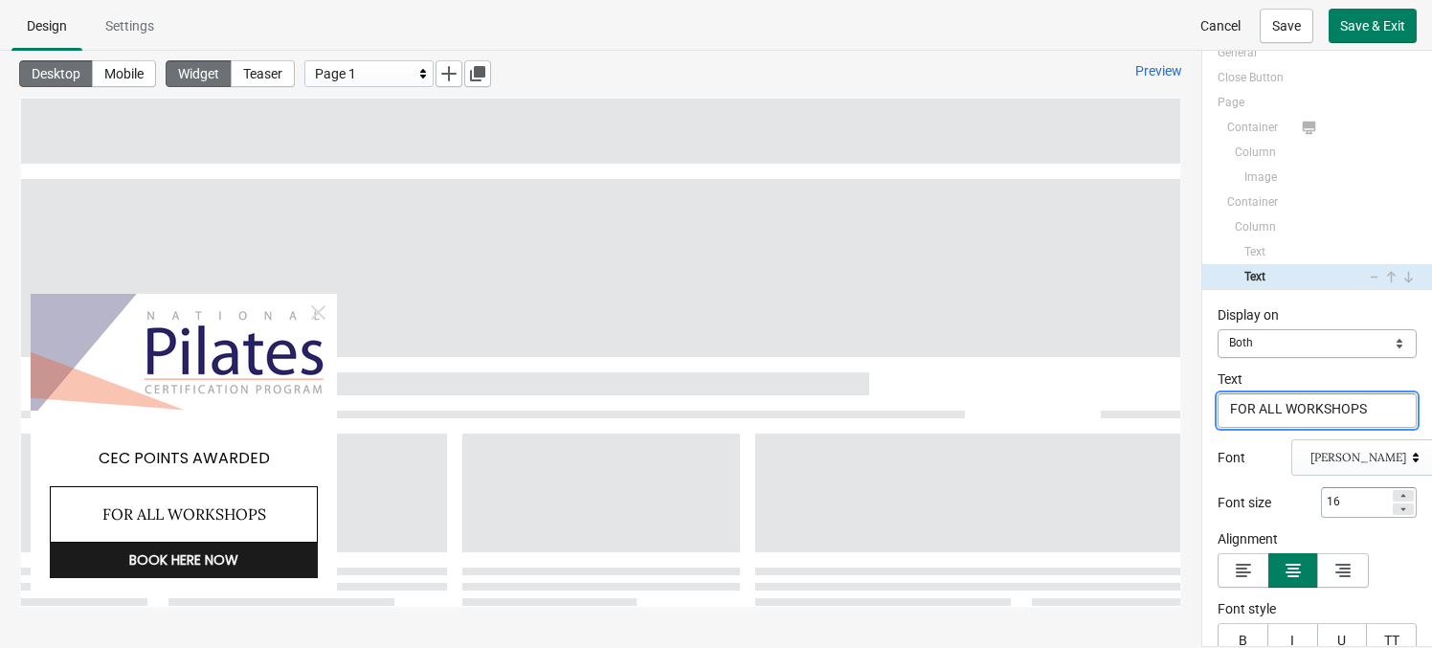
click at [1216, 467] on div "[PERSON_NAME]" at bounding box center [1364, 457] width 147 height 36
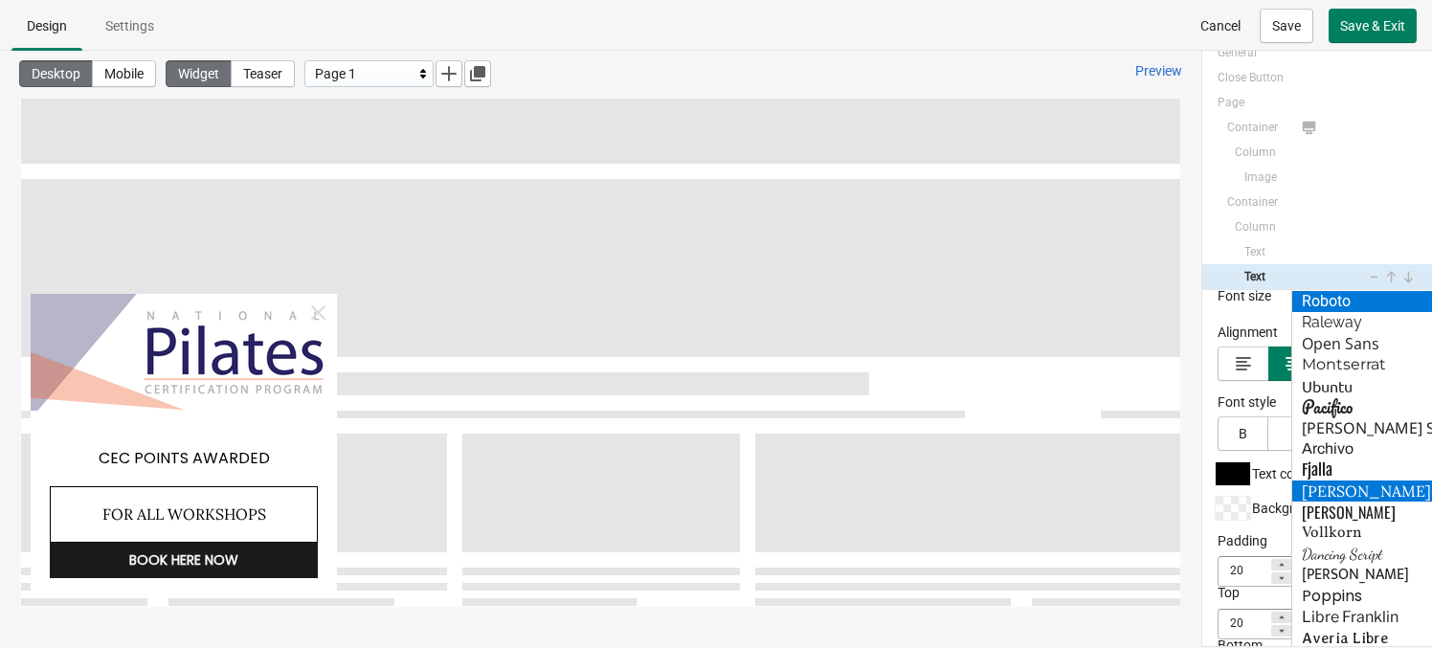
scroll to position [240, 0]
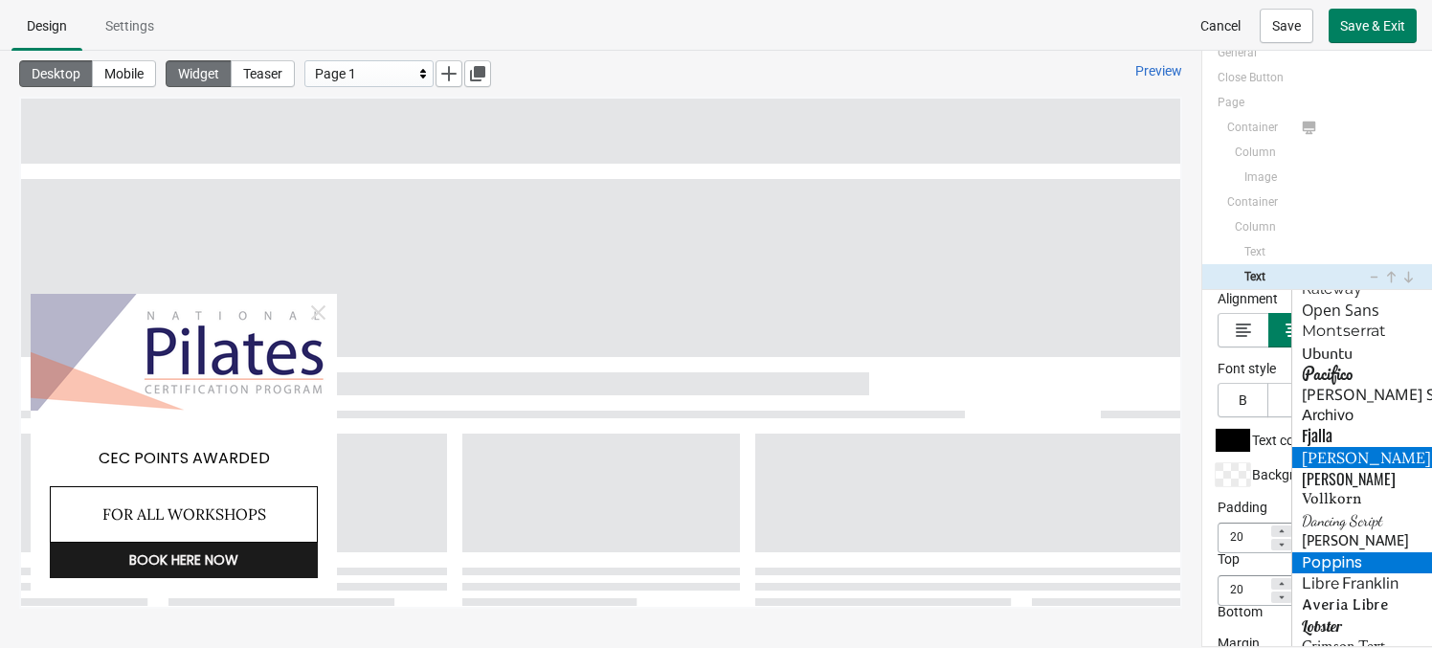
click at [1216, 565] on div "Poppins" at bounding box center [1364, 562] width 145 height 21
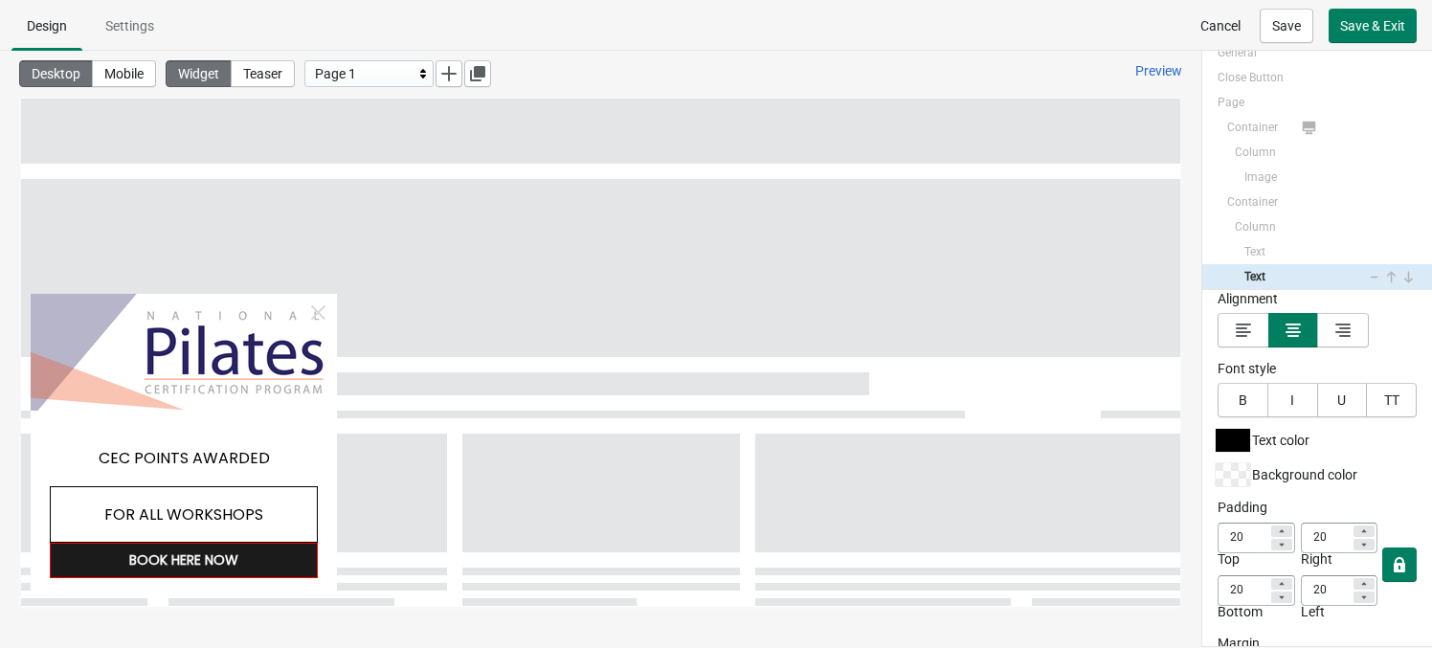
click at [264, 569] on div "BOOK HERE NOW" at bounding box center [184, 560] width 268 height 35
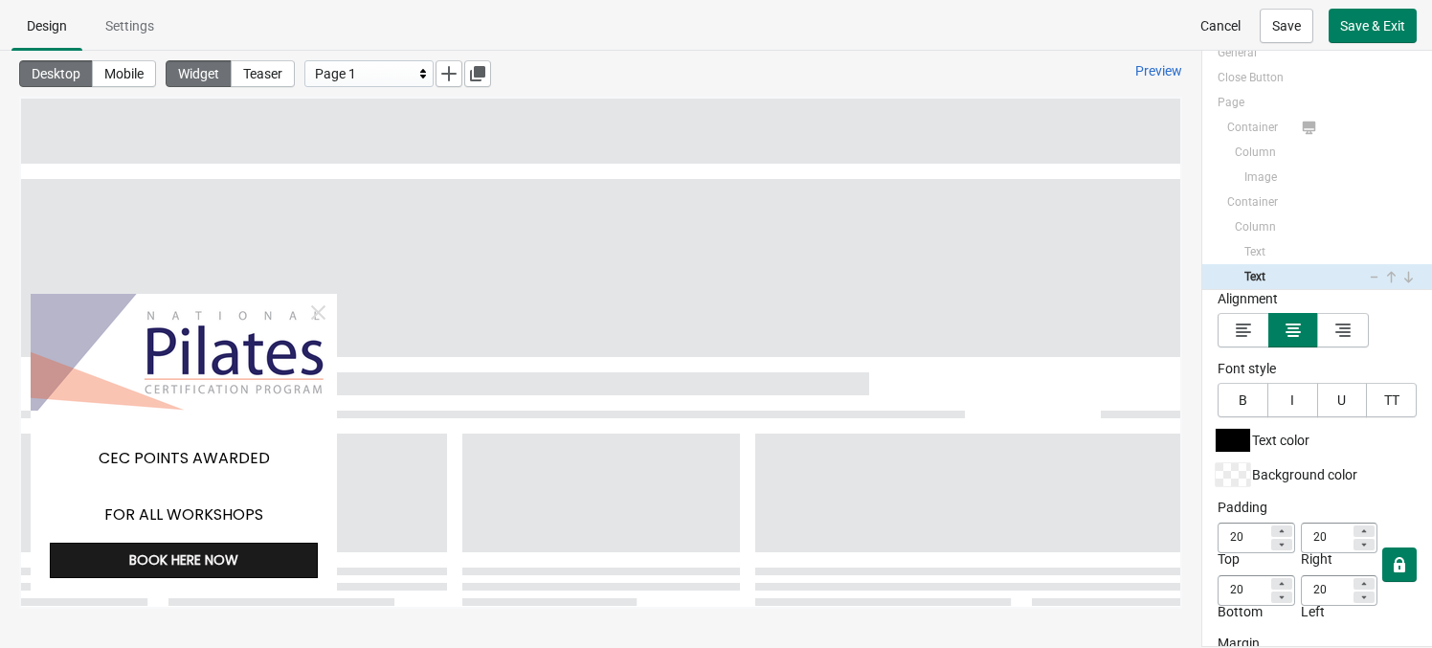
scroll to position [43, 0]
select select "both"
select select "open"
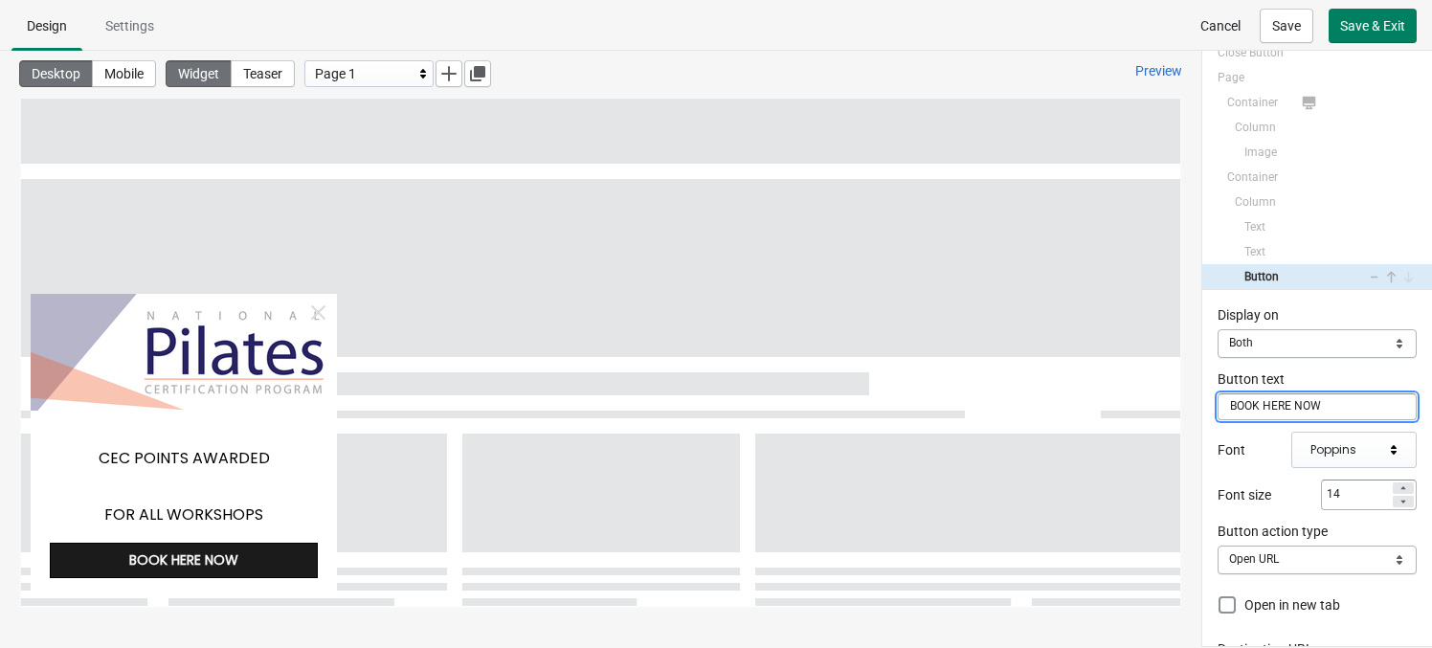
click at [1202, 496] on div "Display on Mobile Desktop Both Both Button text BOOK HERE NOW Font Poppins Font…" at bounding box center [1317, 468] width 230 height 356
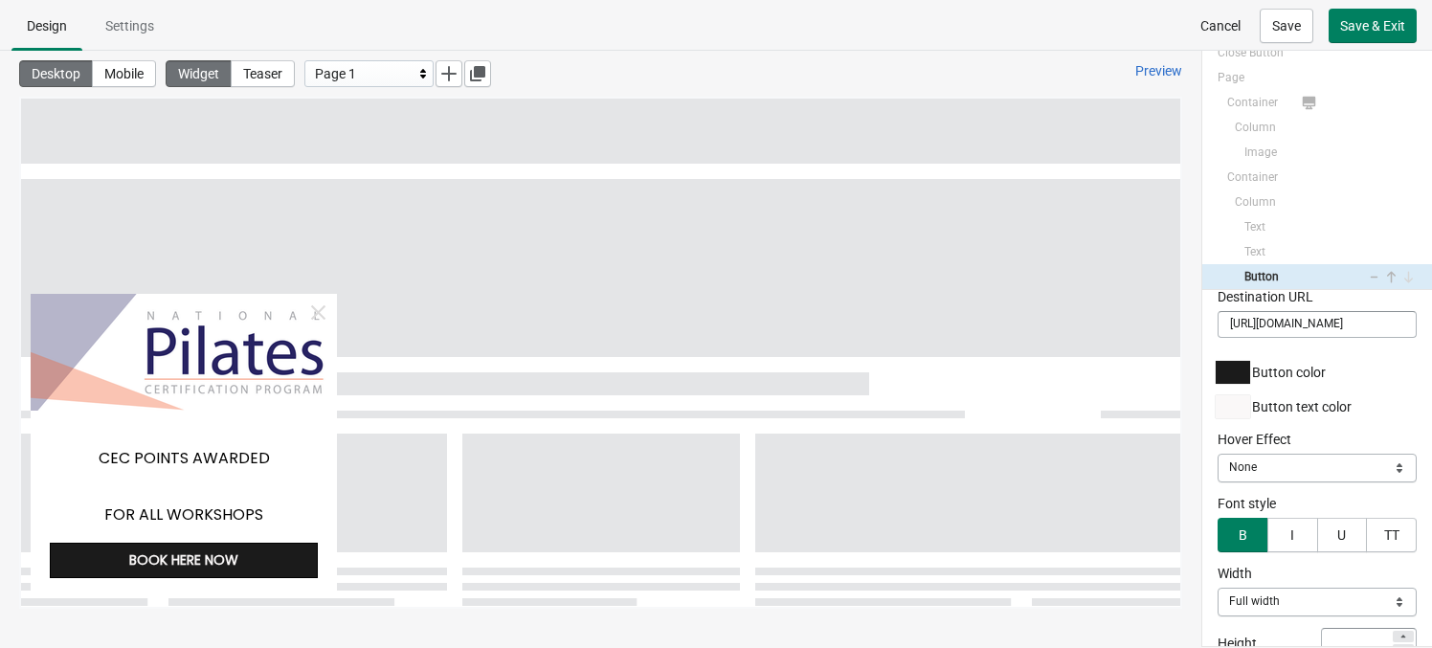
scroll to position [357, 0]
click at [1216, 369] on div at bounding box center [1232, 367] width 34 height 23
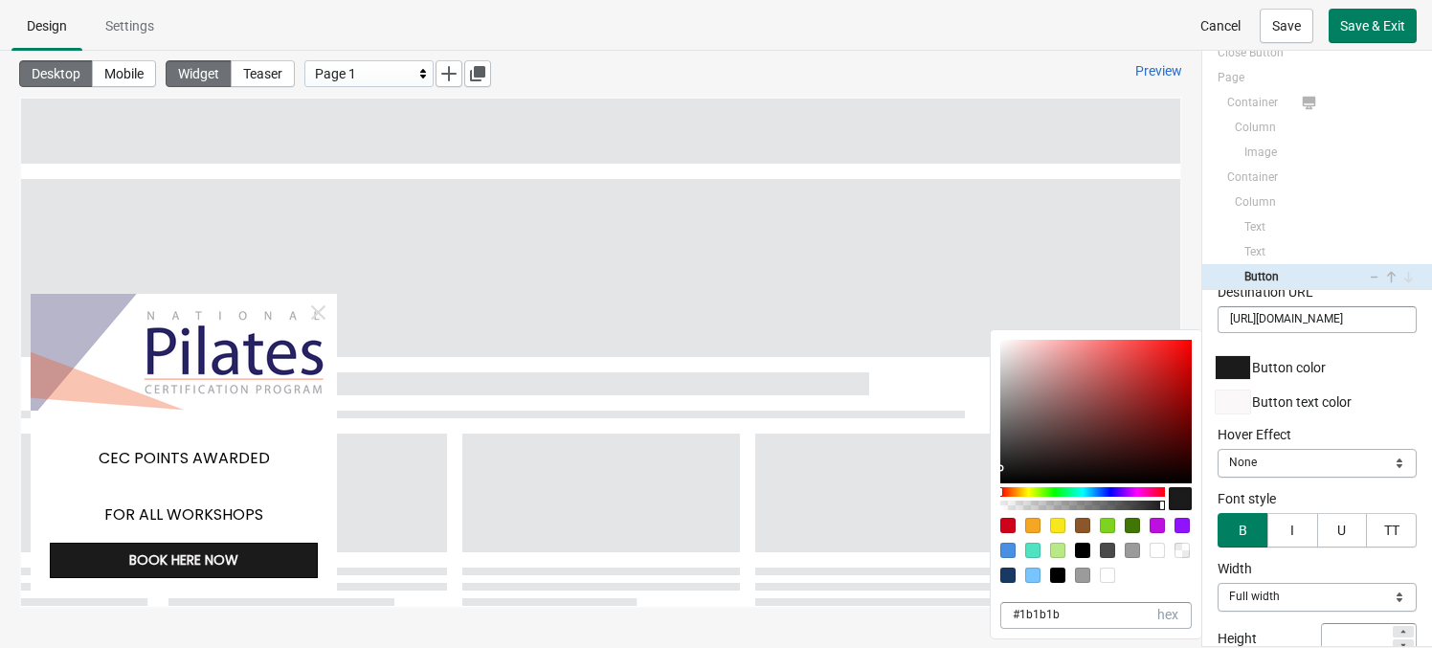
click at [1058, 577] on div at bounding box center [1057, 574] width 15 height 15
type input "000000"
type input "0"
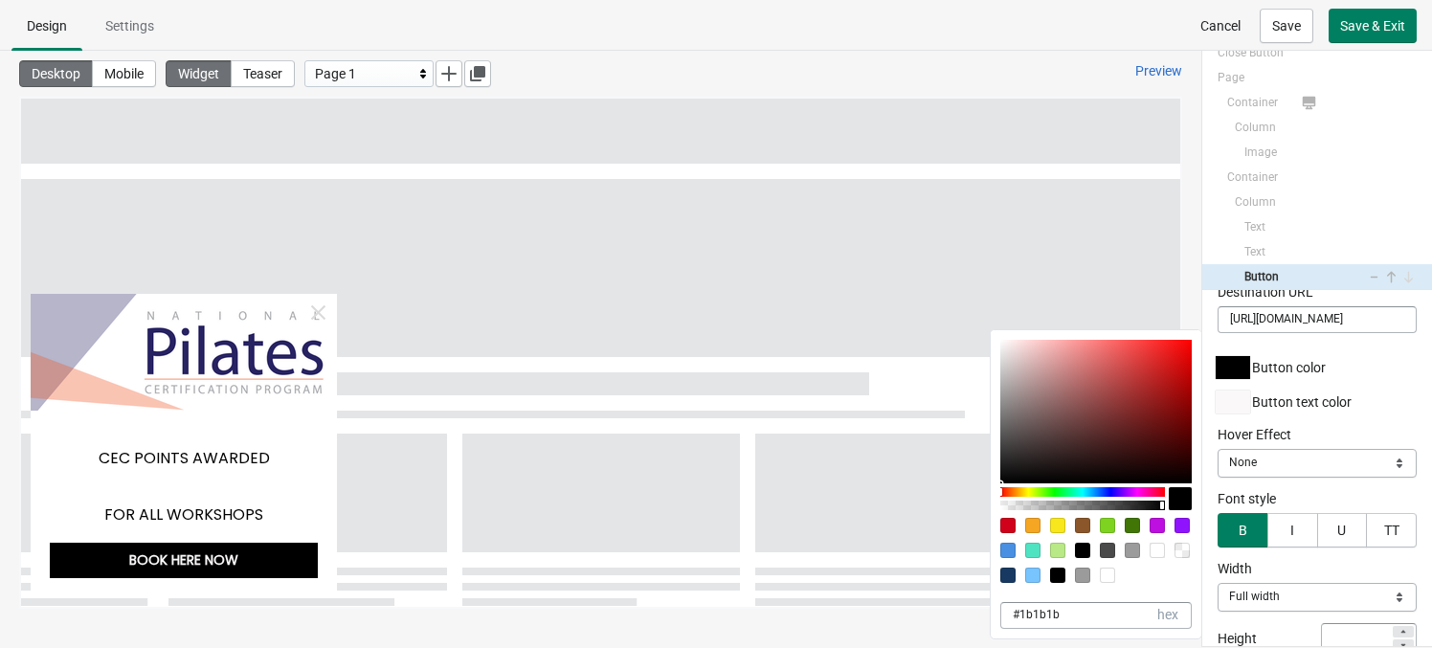
click at [1008, 576] on div at bounding box center [1007, 574] width 15 height 15
type input "183A62"
type input "24"
type input "58"
type input "98"
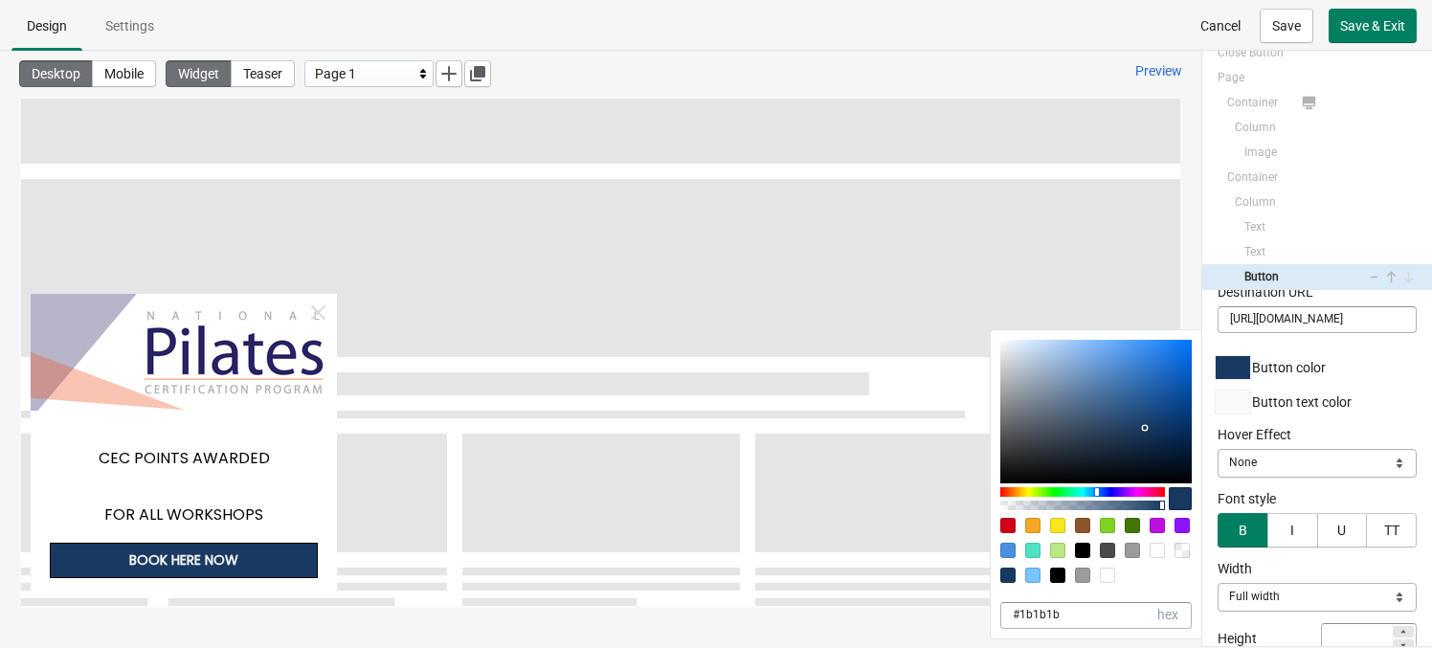
click at [1109, 552] on div at bounding box center [1107, 550] width 15 height 15
type input "4A4A4A"
type input "74"
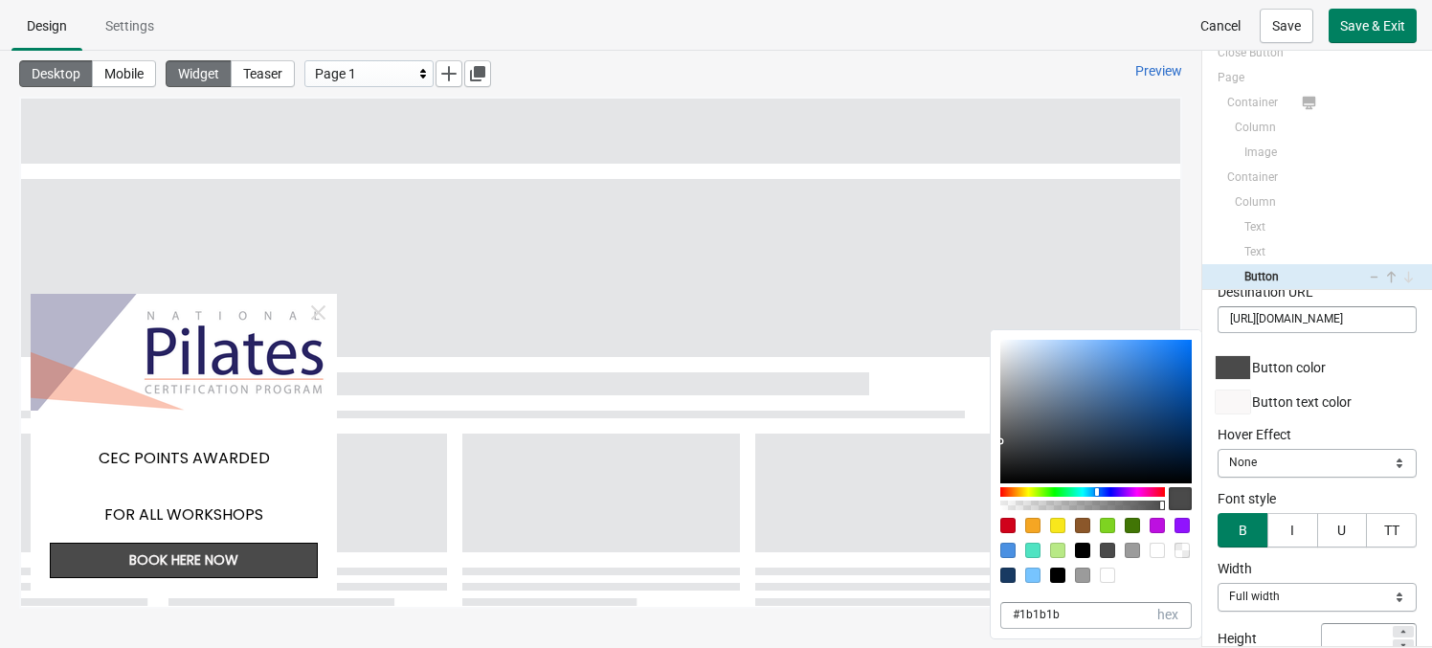
click at [1080, 542] on div at bounding box center [1100, 543] width 201 height 50
click at [1118, 548] on div at bounding box center [1100, 543] width 201 height 50
click at [1216, 559] on div "Width" at bounding box center [1316, 569] width 199 height 20
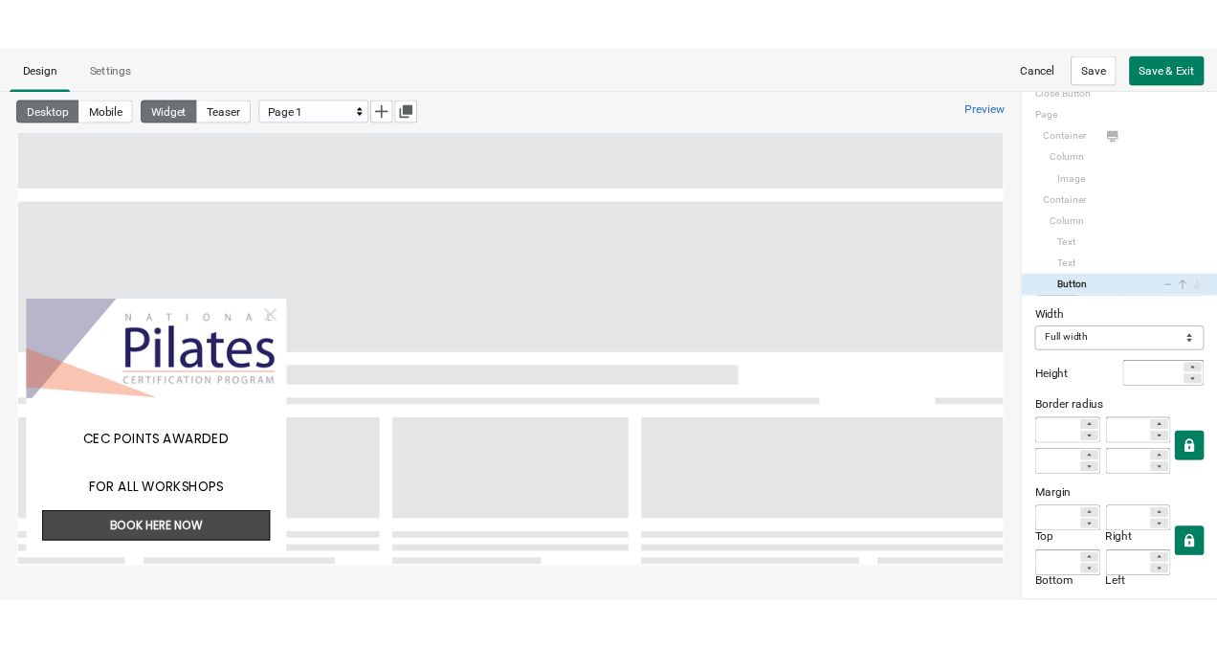
scroll to position [625, 0]
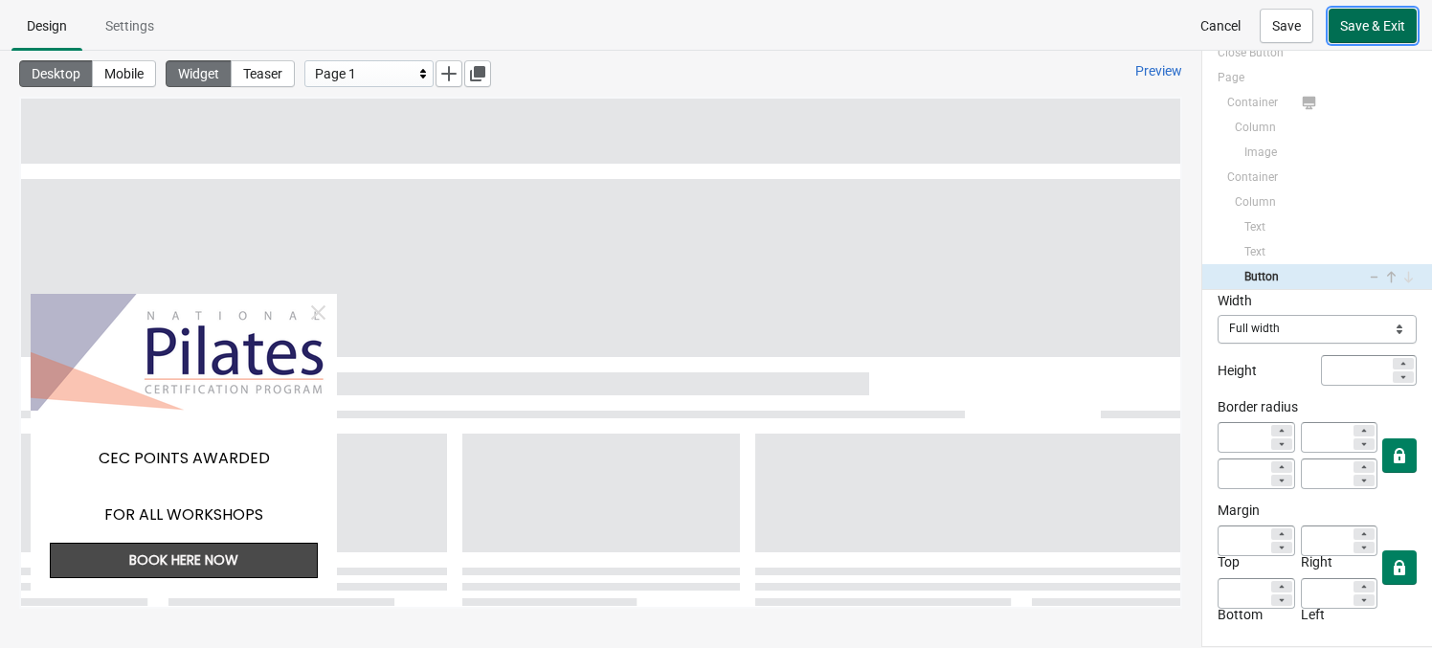
click at [1216, 35] on button "Save & Exit" at bounding box center [1372, 26] width 88 height 34
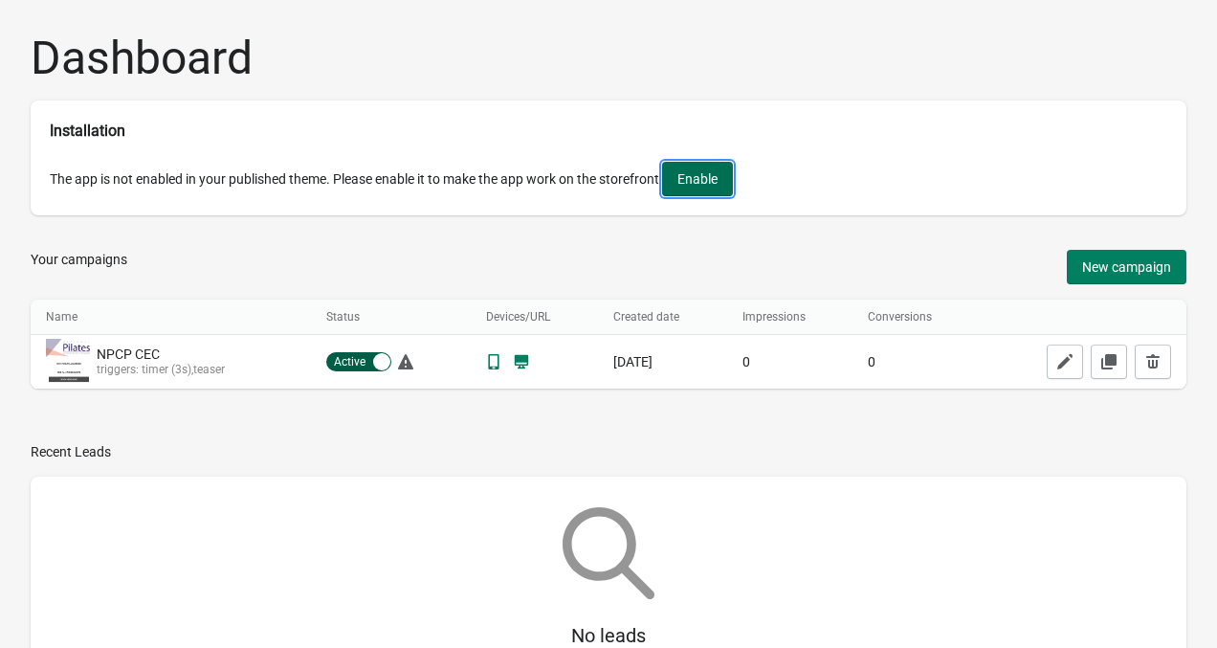
click at [710, 184] on span "Enable" at bounding box center [698, 178] width 40 height 15
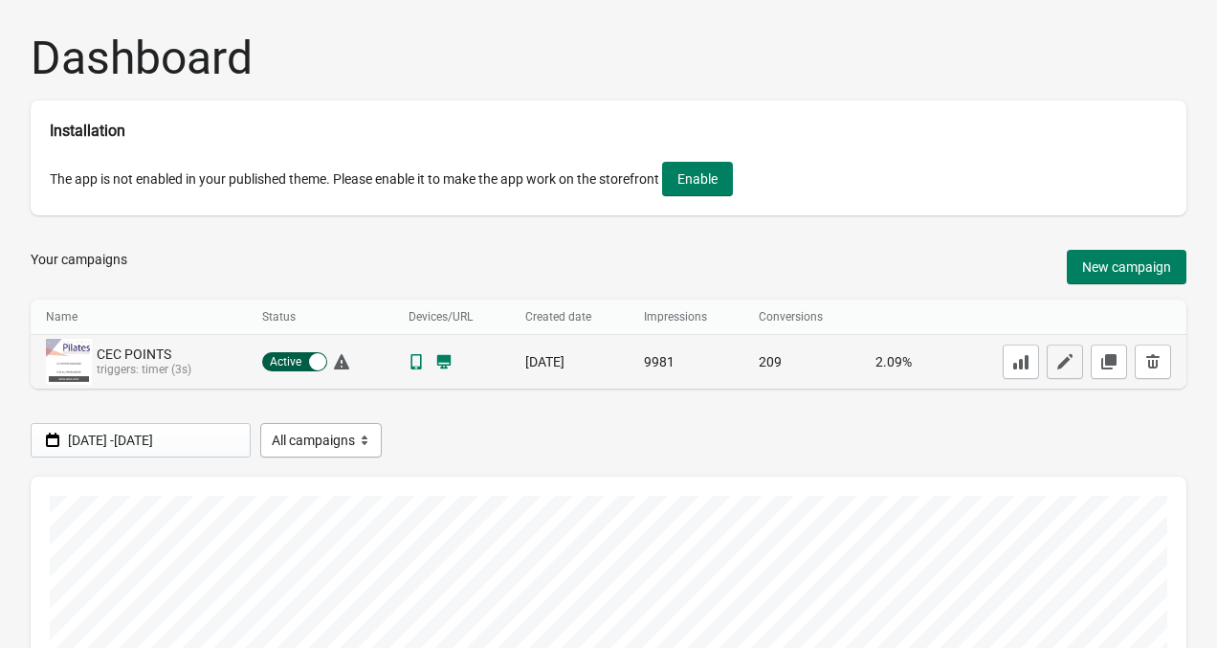
click at [1056, 355] on icon "button" at bounding box center [1065, 361] width 19 height 19
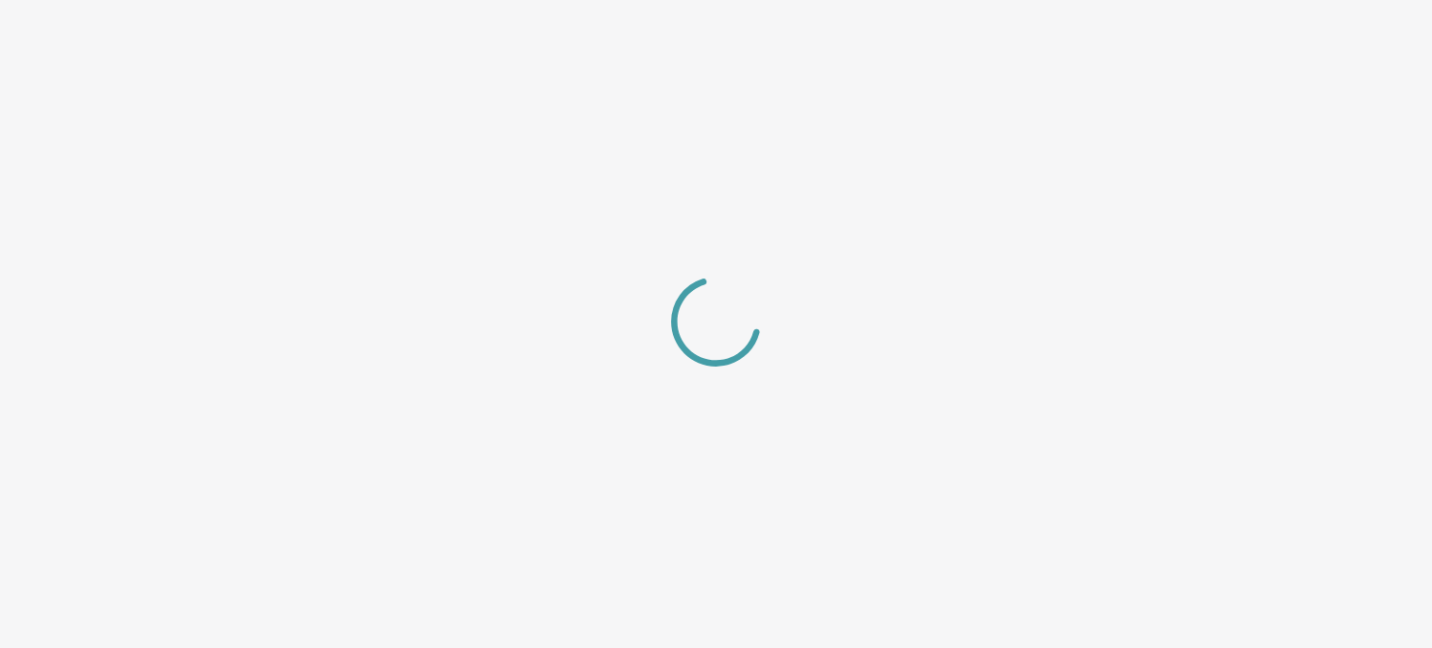
select select "left_bottom"
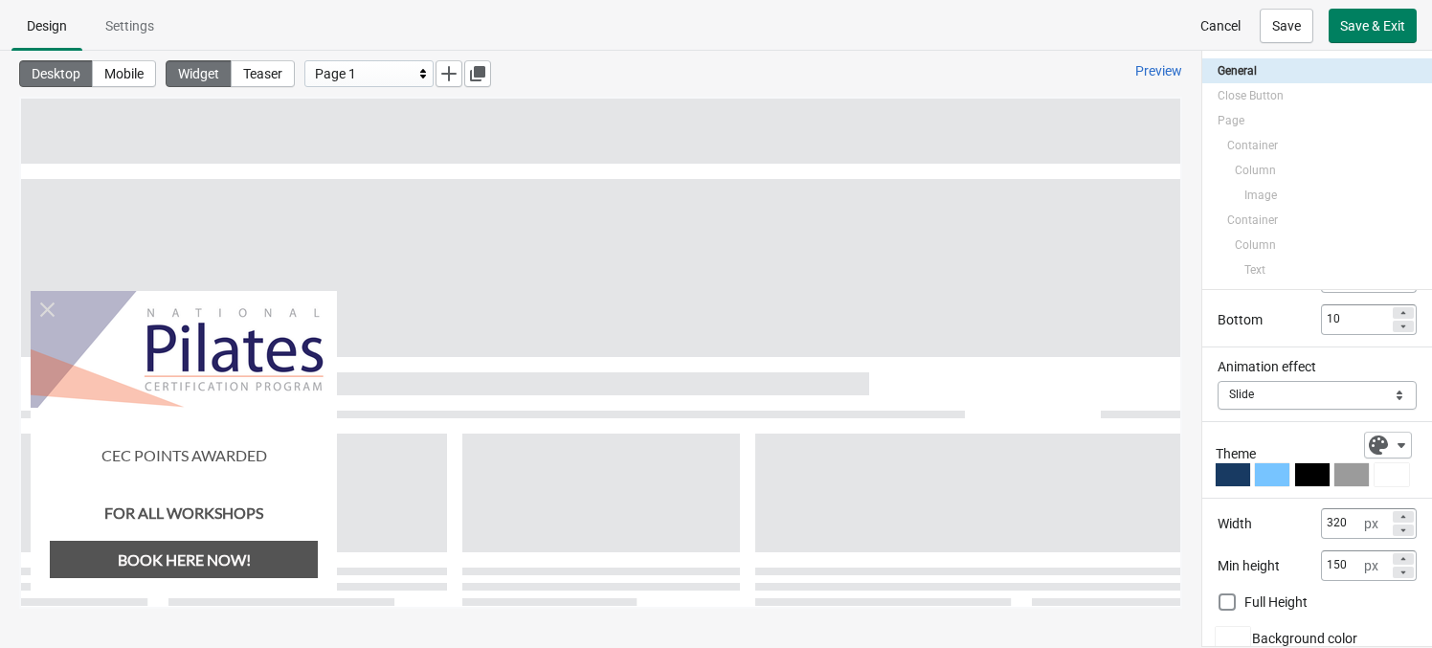
scroll to position [159, 0]
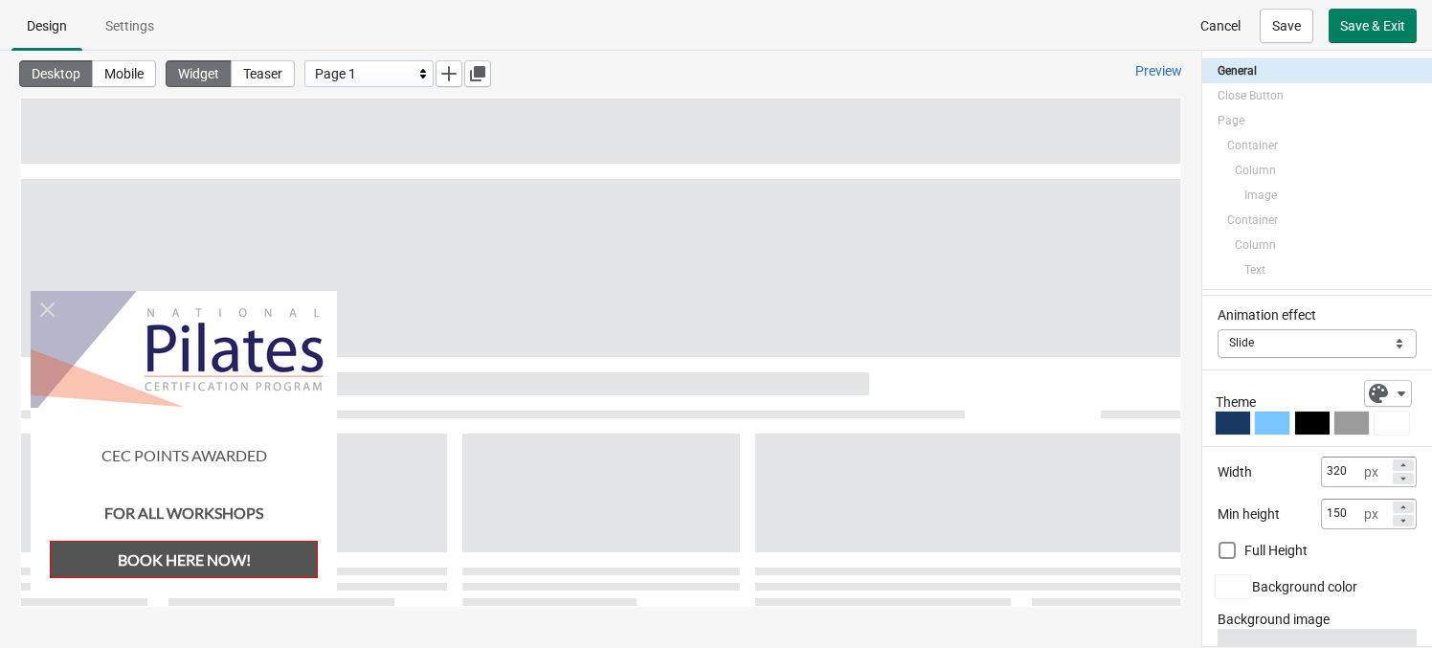
click at [248, 558] on div "BOOK HERE NOW!" at bounding box center [184, 559] width 268 height 37
select select "both"
select select "open"
select select "darker"
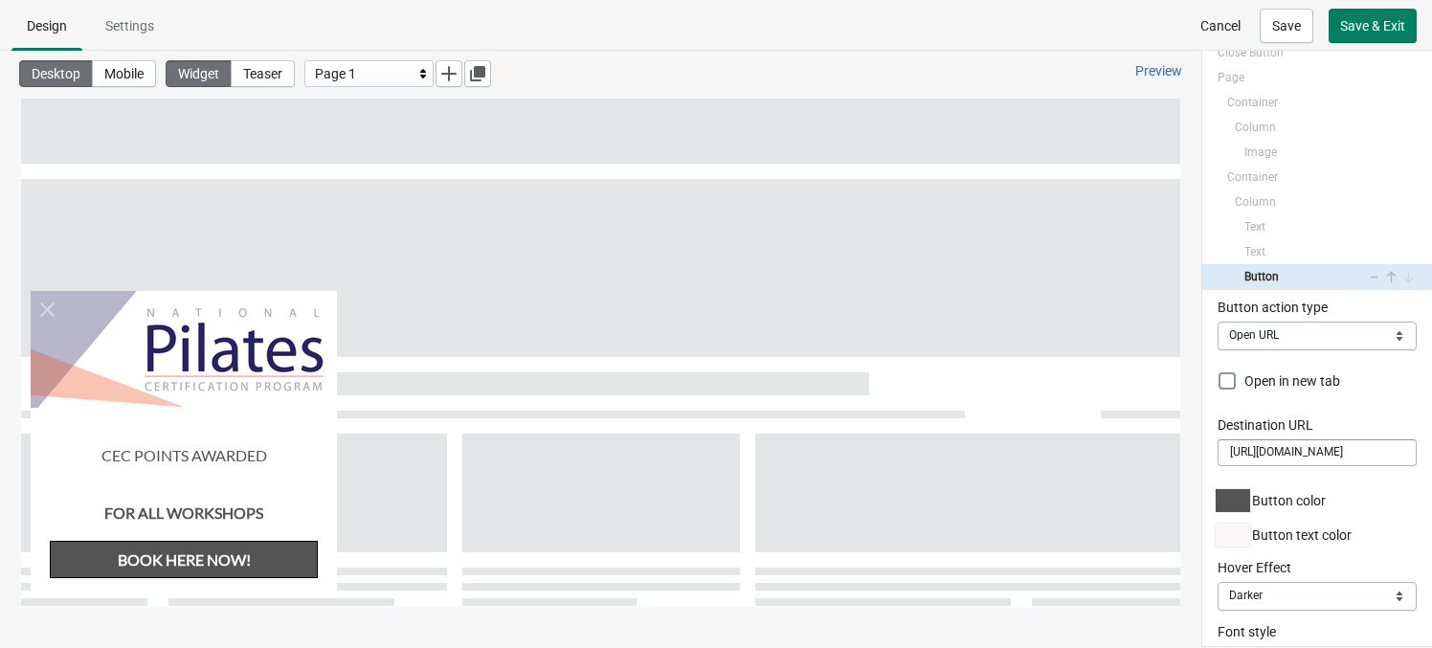
scroll to position [227, 0]
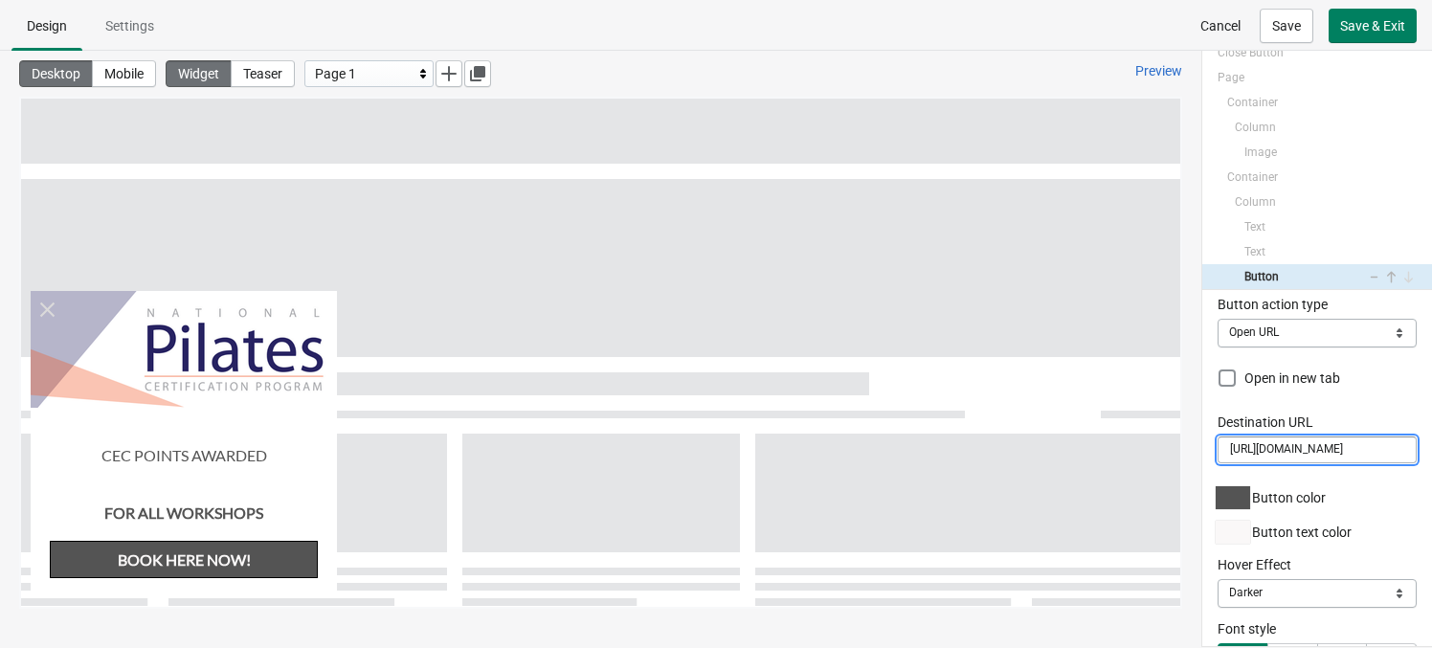
click at [1216, 443] on input "https://aps.pilates.com.sg/collections/all" at bounding box center [1316, 449] width 199 height 27
click at [1216, 449] on input "https://aps.pilates.com.sg/collections/all" at bounding box center [1316, 449] width 199 height 27
paste input "-workshops"
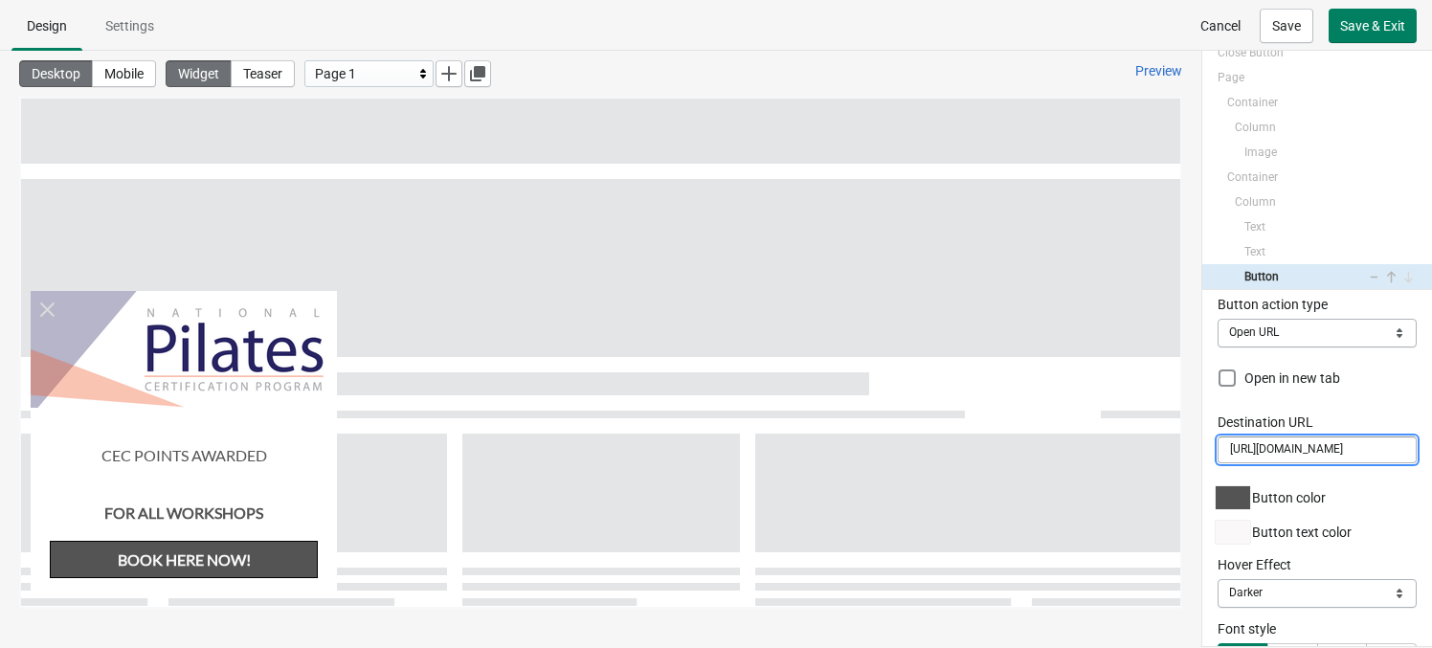
scroll to position [0, 114]
type input "[URL][DOMAIN_NAME]"
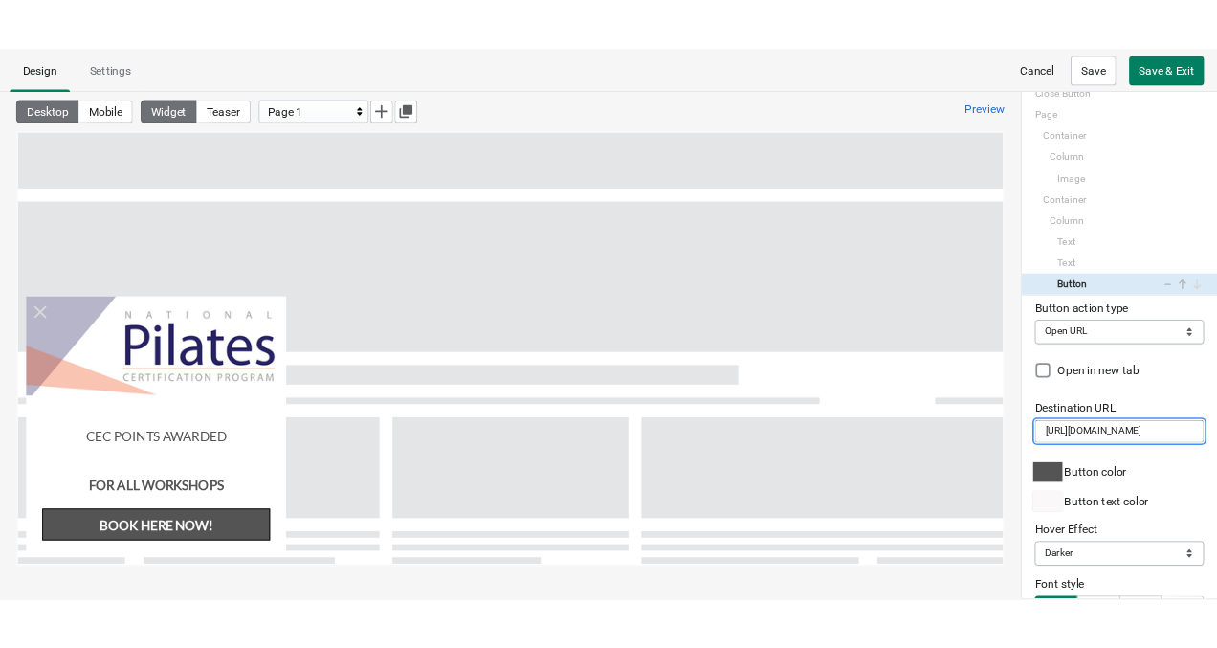
scroll to position [0, 0]
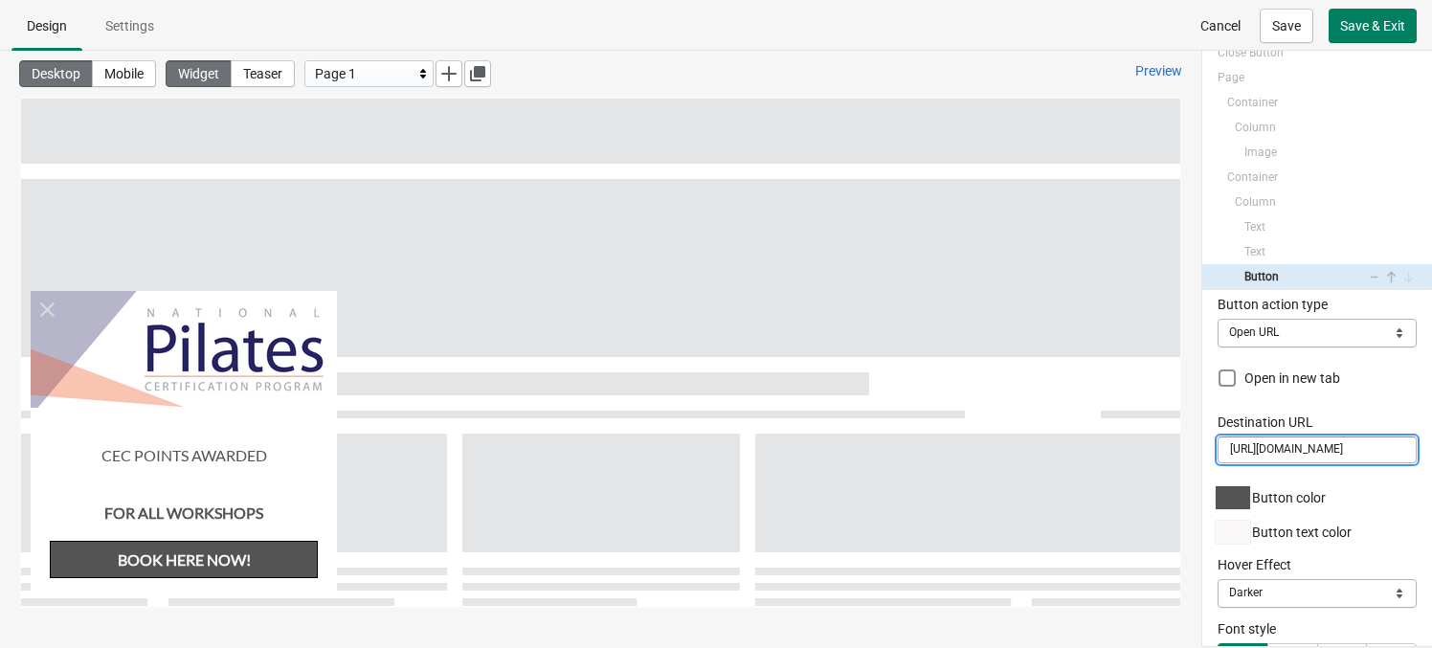
click at [1213, 407] on div "Display on Mobile Desktop Both Both Button text BOOK HERE NOW! Font Lato Font s…" at bounding box center [1317, 468] width 230 height 356
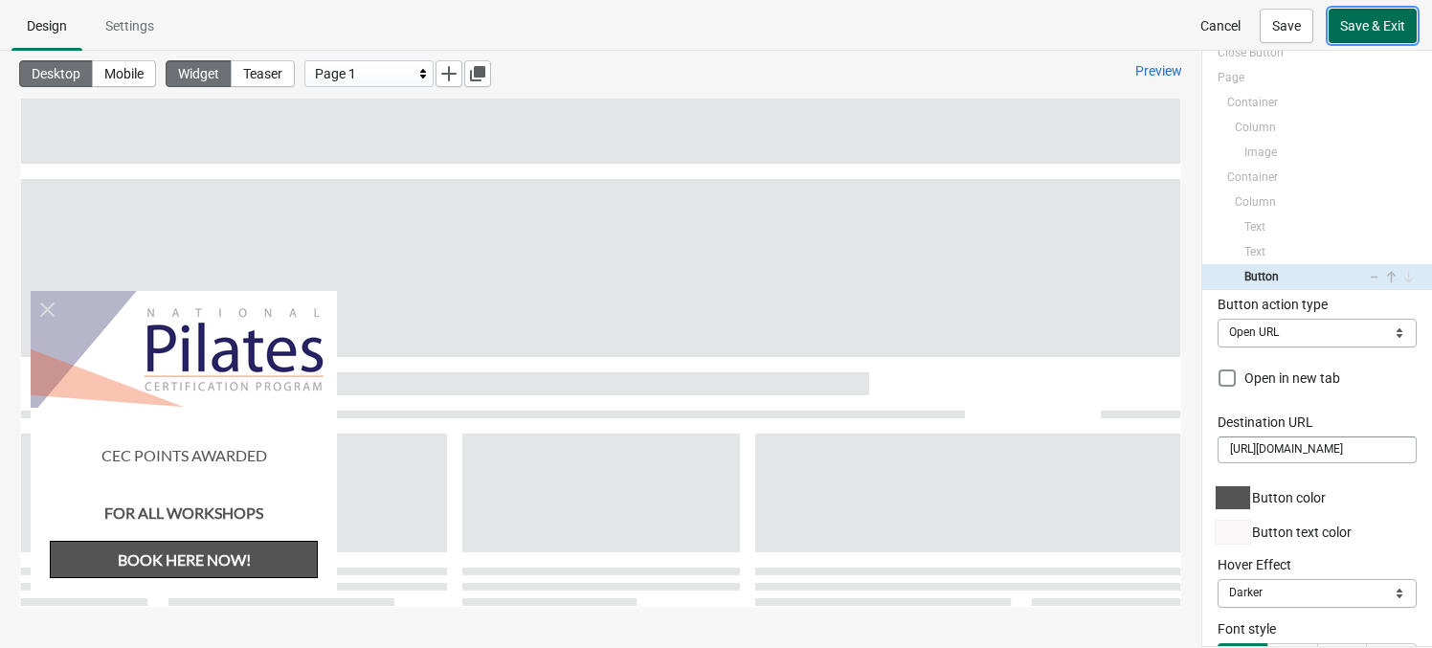
click at [1216, 18] on span "Save & Exit" at bounding box center [1372, 25] width 65 height 15
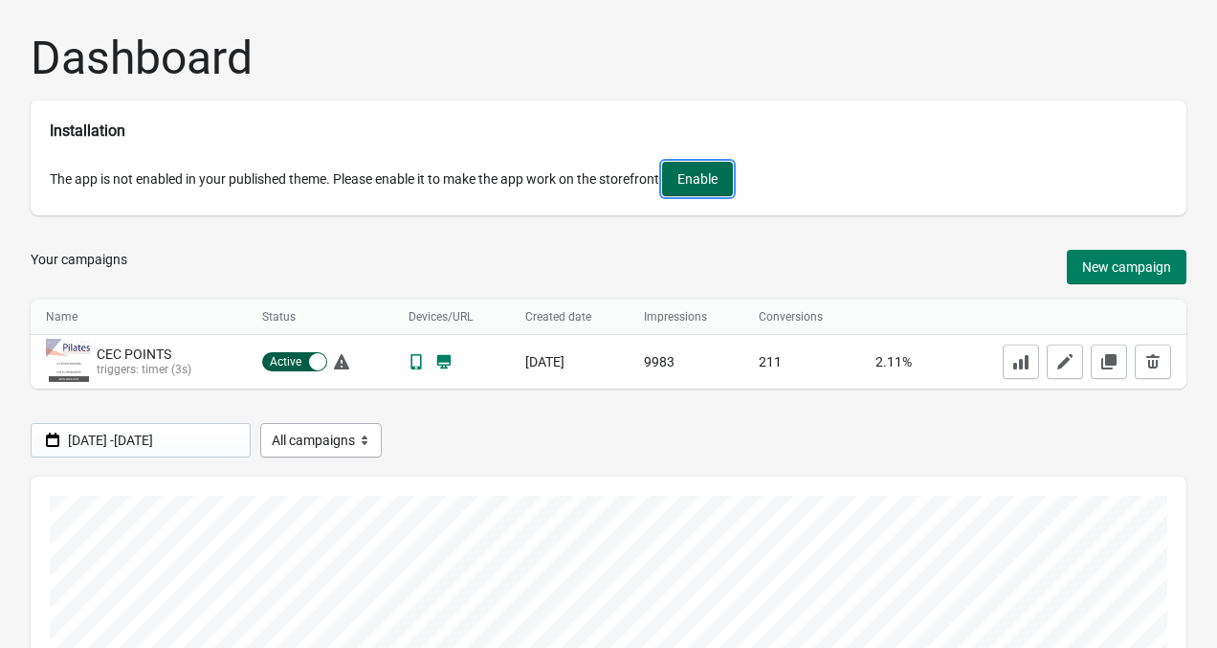
click at [718, 176] on span "Enable" at bounding box center [698, 178] width 40 height 15
